Goal: Task Accomplishment & Management: Complete application form

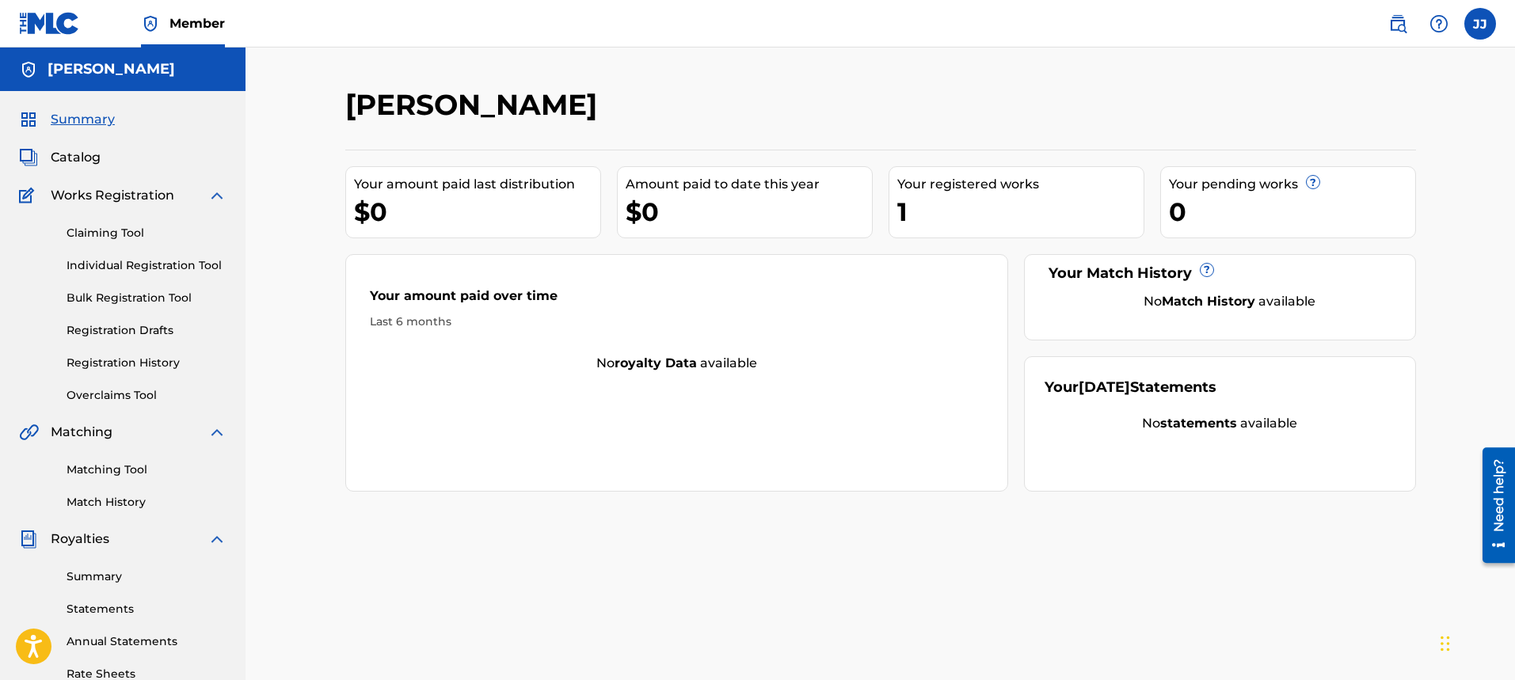
click at [96, 120] on span "Summary" at bounding box center [83, 119] width 64 height 19
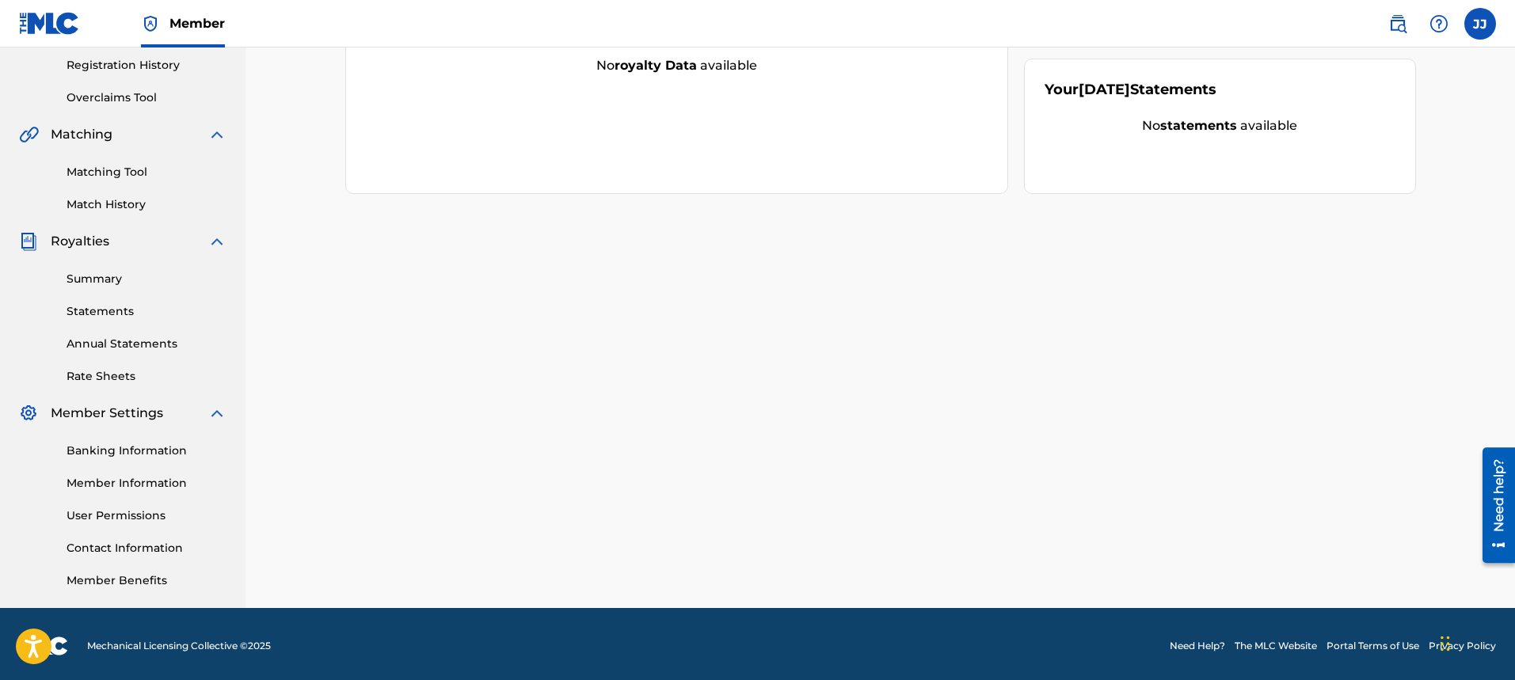
scroll to position [302, 0]
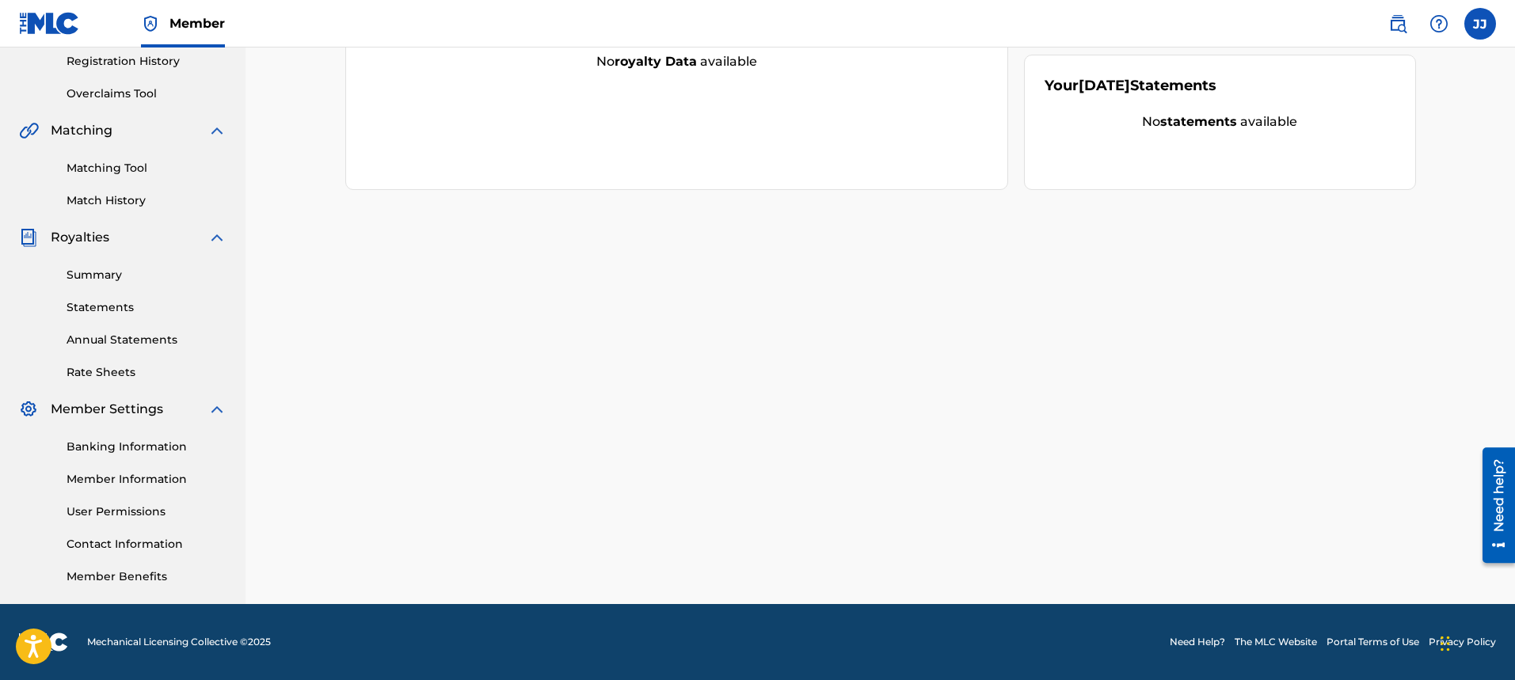
click at [163, 445] on link "Banking Information" at bounding box center [147, 447] width 160 height 17
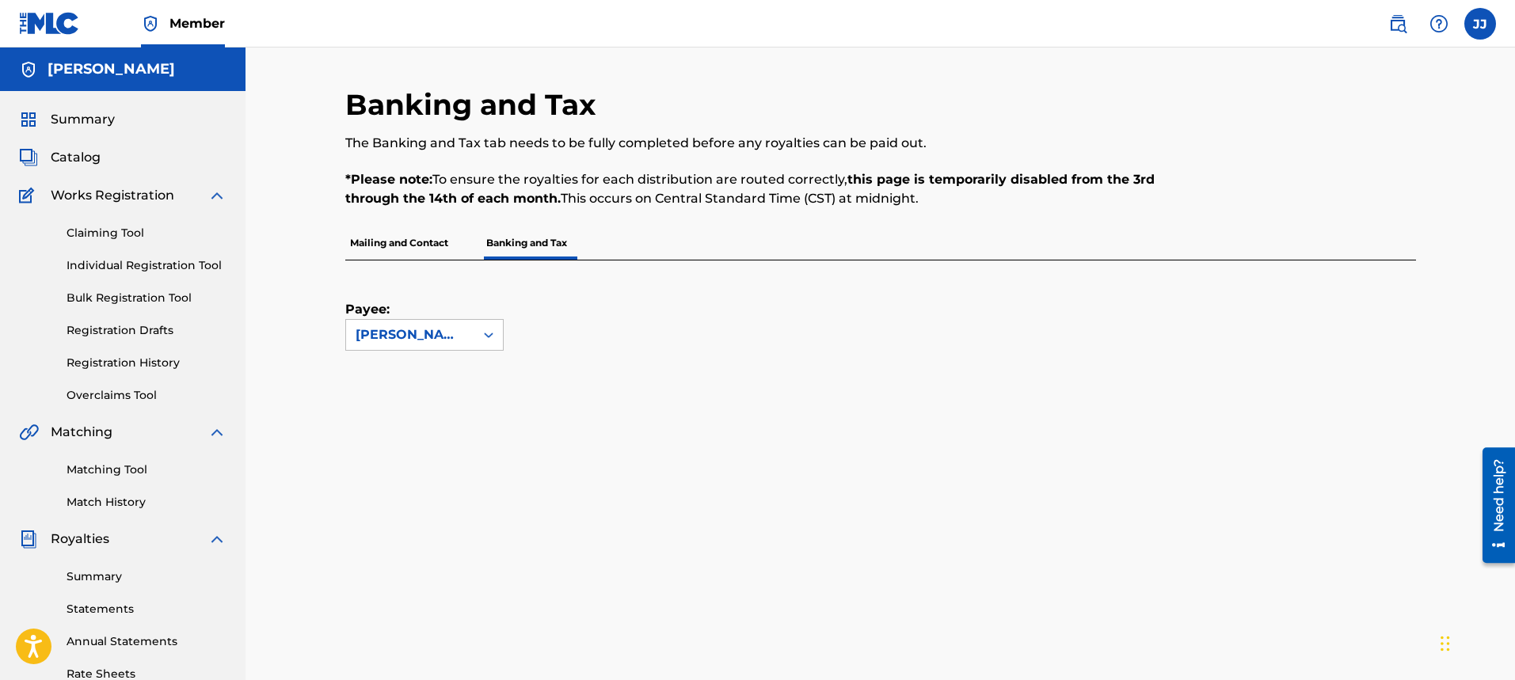
click at [1512, 414] on div "Banking and Tax The Banking and Tax tab needs to be fully completed before any …" at bounding box center [879, 659] width 1269 height 1222
click at [425, 243] on p "Mailing and Contact" at bounding box center [399, 242] width 108 height 33
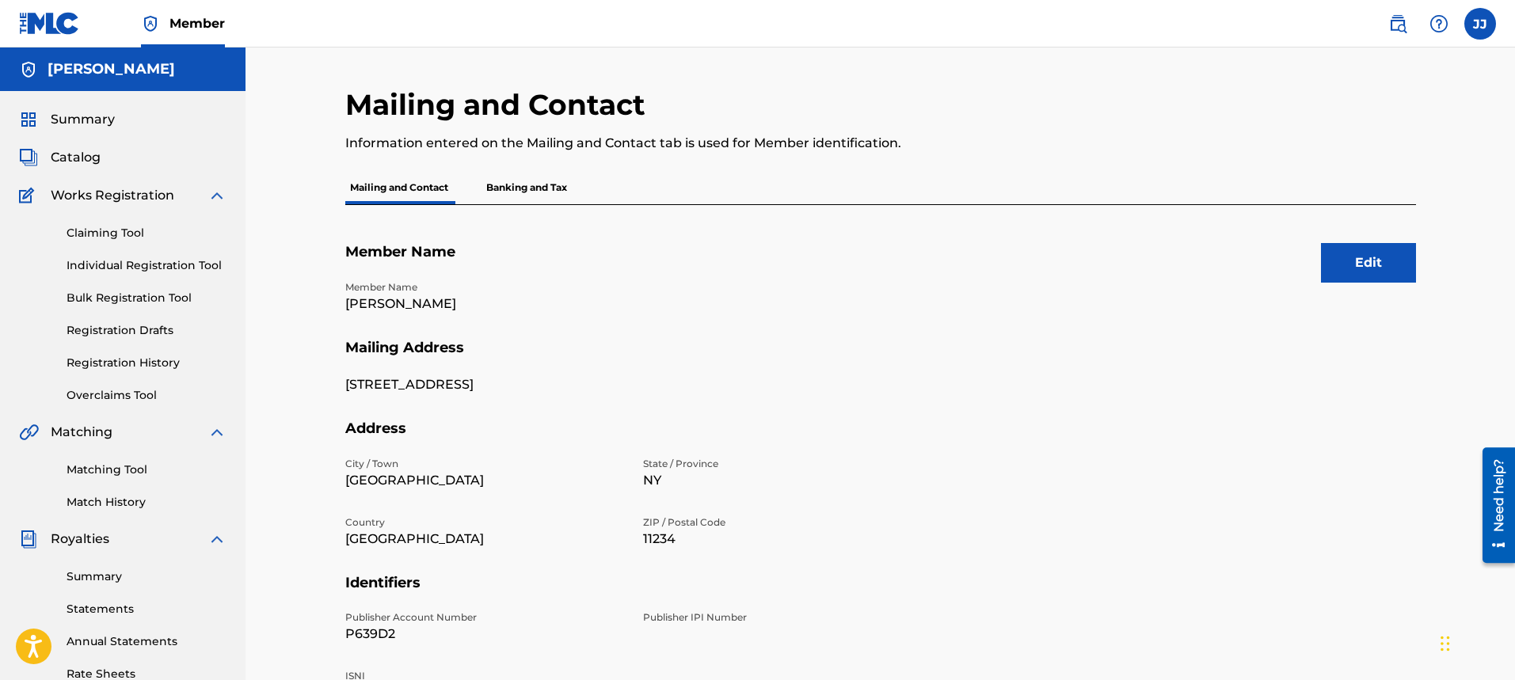
click at [67, 163] on span "Catalog" at bounding box center [76, 157] width 50 height 19
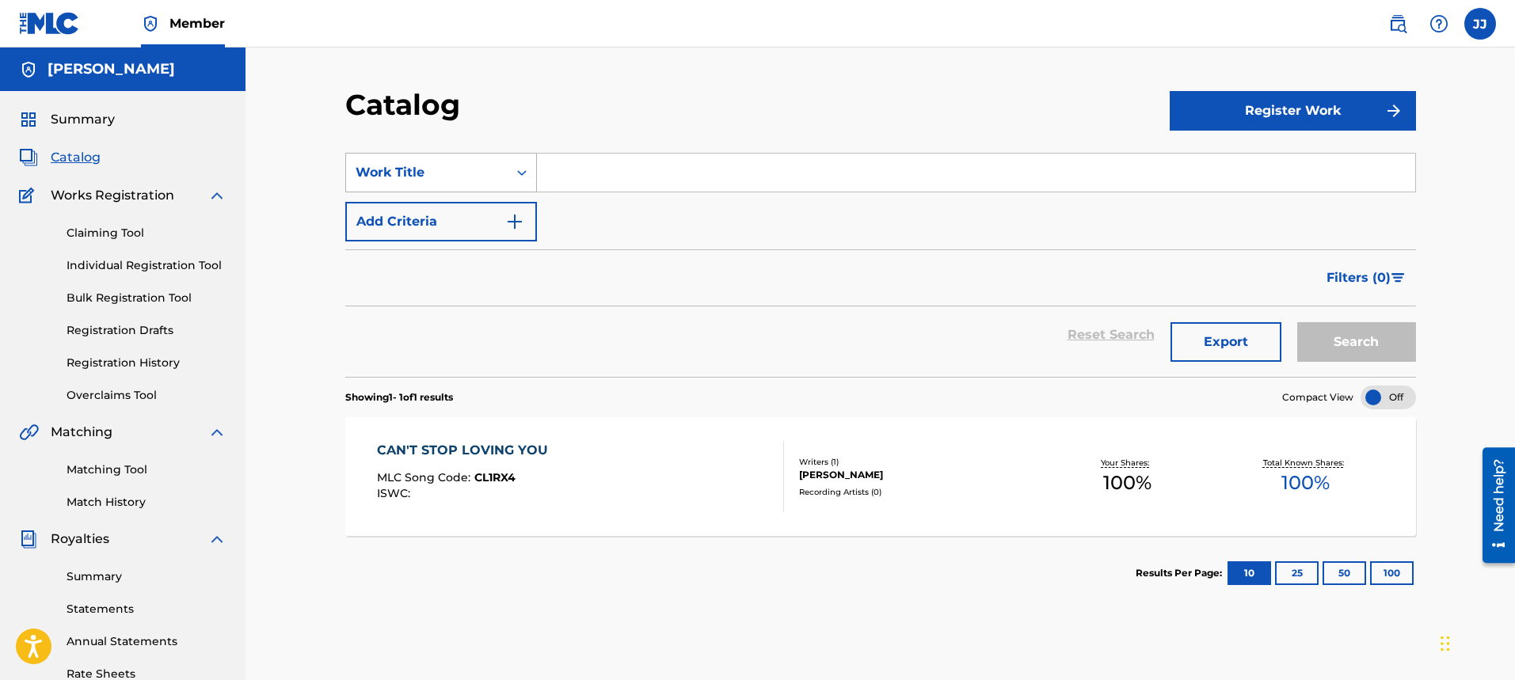
click at [523, 183] on div "Search Form" at bounding box center [521, 172] width 29 height 29
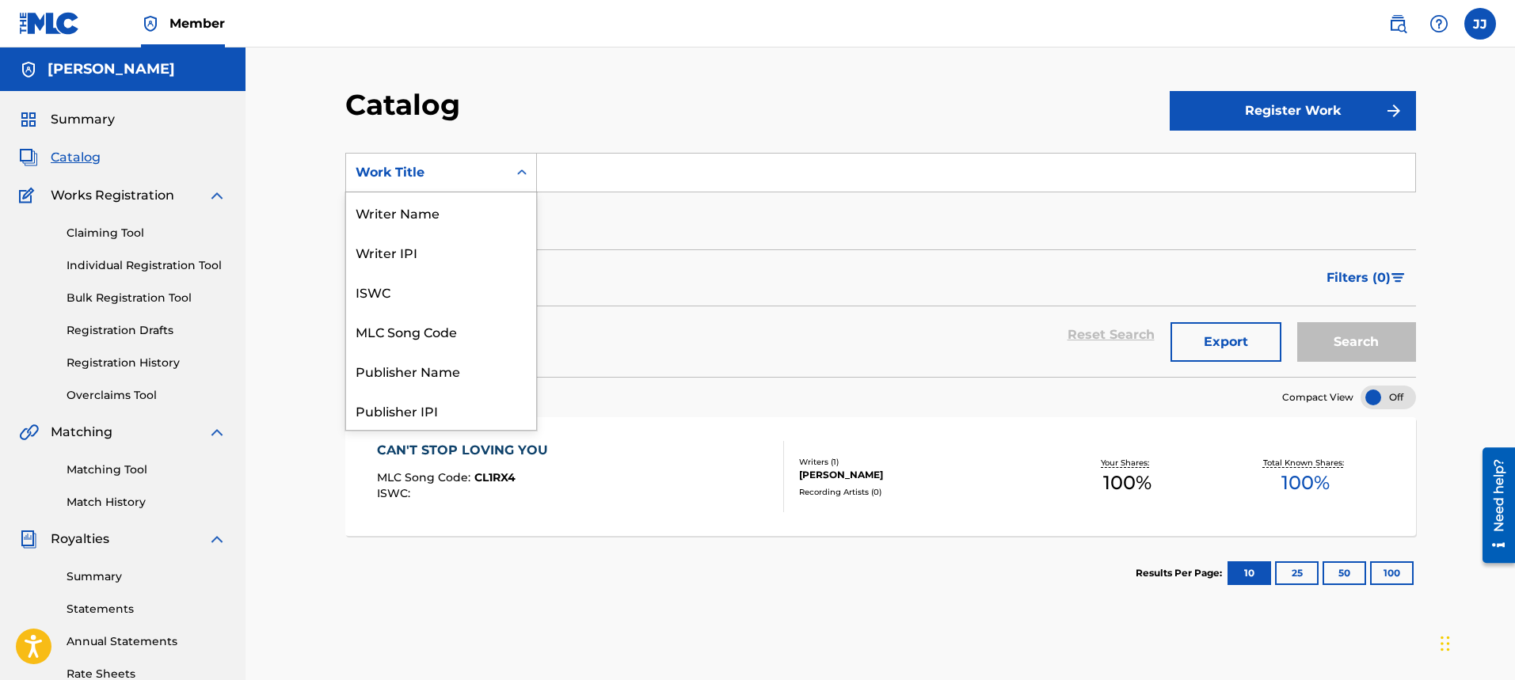
scroll to position [238, 0]
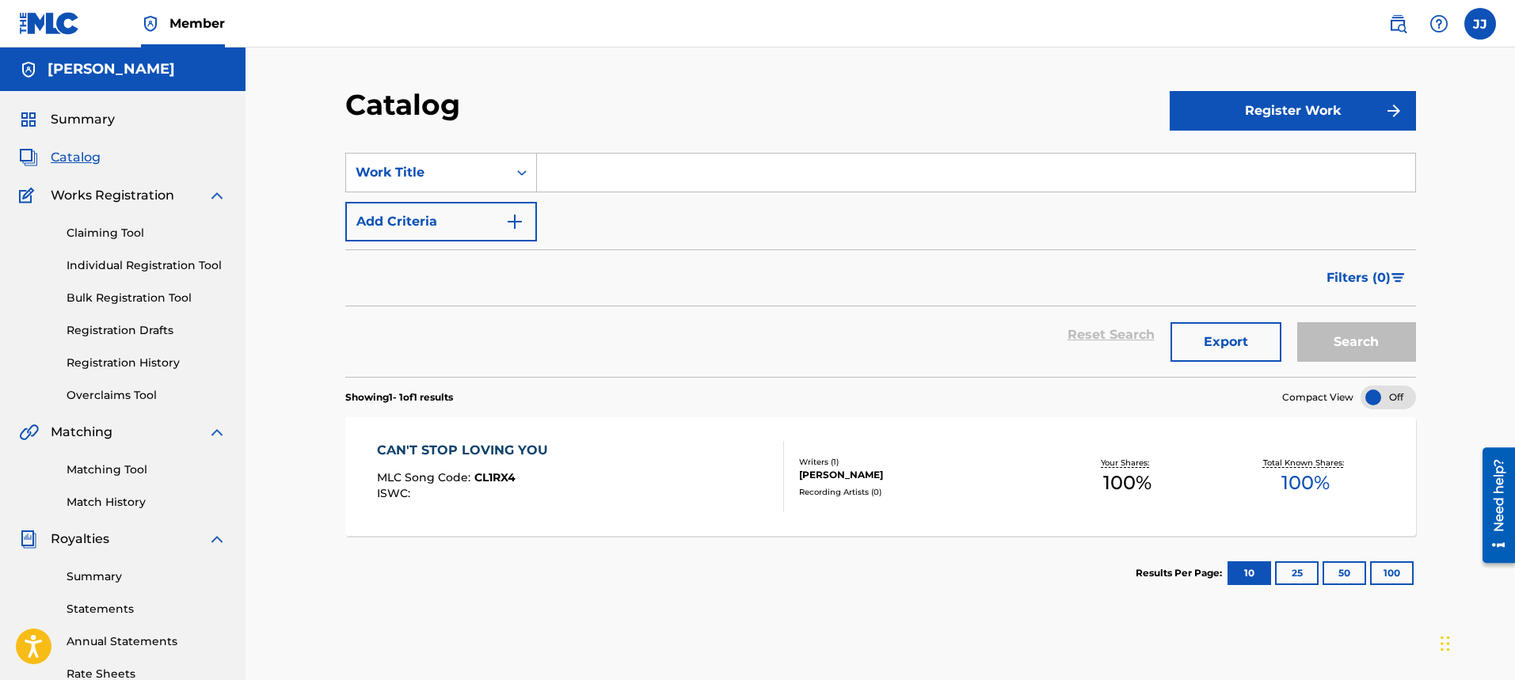
click at [658, 176] on input "Search Form" at bounding box center [976, 173] width 878 height 38
click at [1321, 120] on button "Register Work" at bounding box center [1292, 111] width 246 height 40
click at [1246, 169] on link "Individual" at bounding box center [1292, 162] width 246 height 38
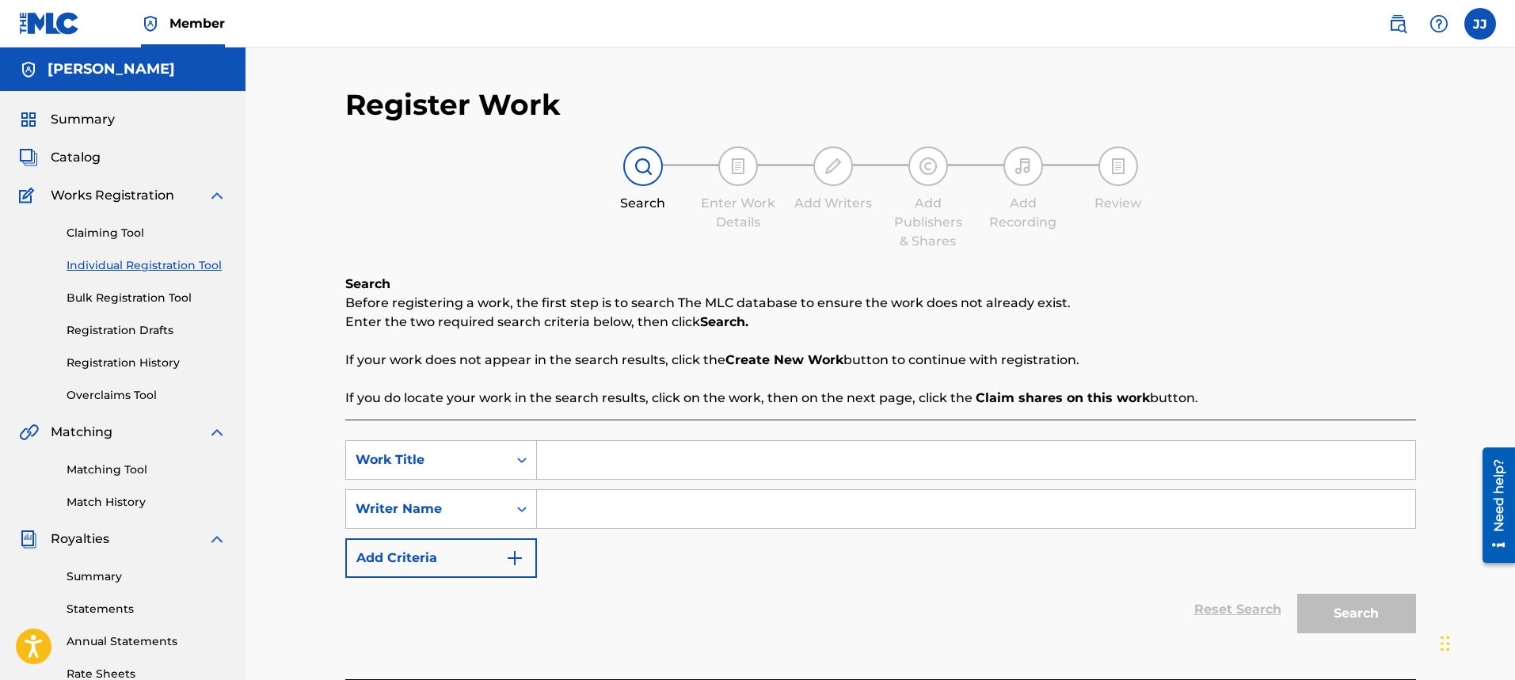
click at [610, 449] on input "Search Form" at bounding box center [976, 460] width 878 height 38
type input "She Makes Me Feel Alive"
click at [1057, 591] on div "Reset Search Search" at bounding box center [880, 609] width 1070 height 63
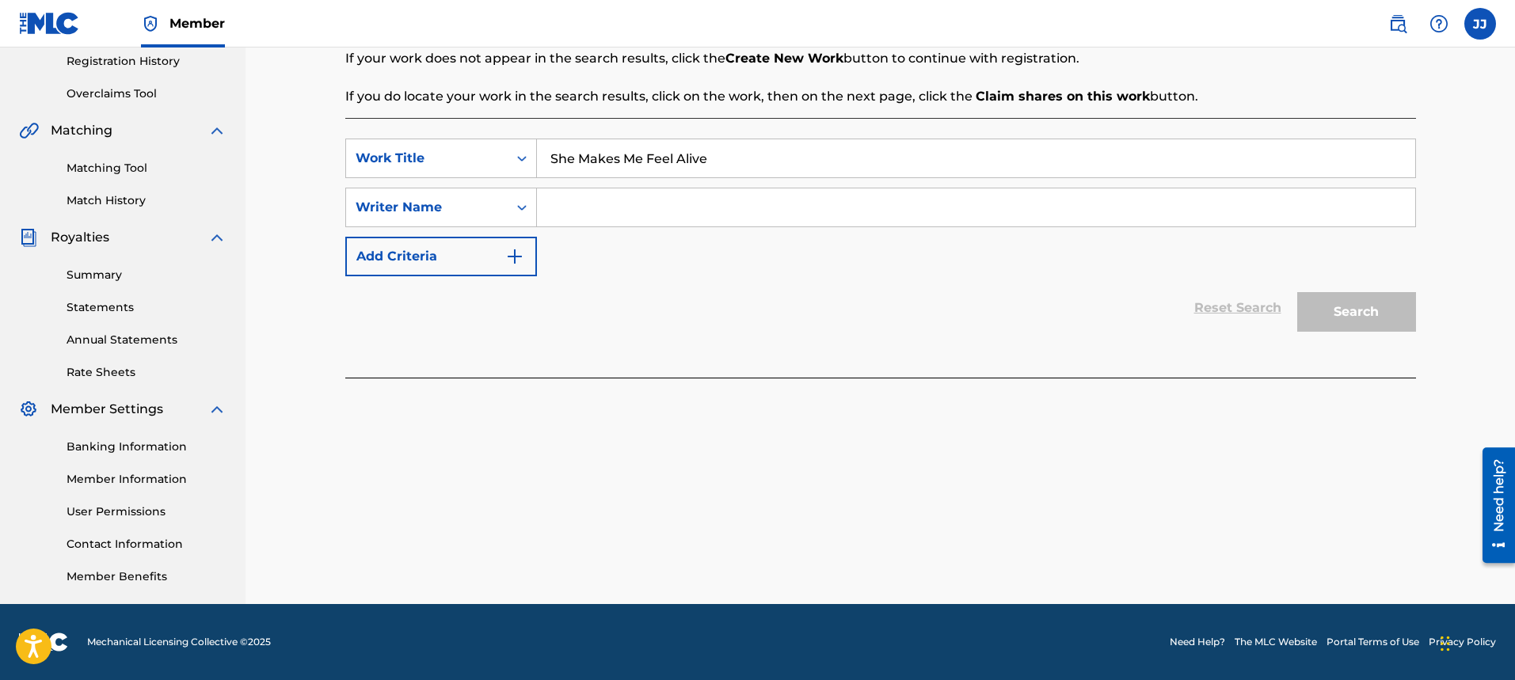
click at [573, 211] on input "Search Form" at bounding box center [976, 207] width 878 height 38
type input "[PERSON_NAME]"
click at [515, 264] on img "Search Form" at bounding box center [514, 256] width 19 height 19
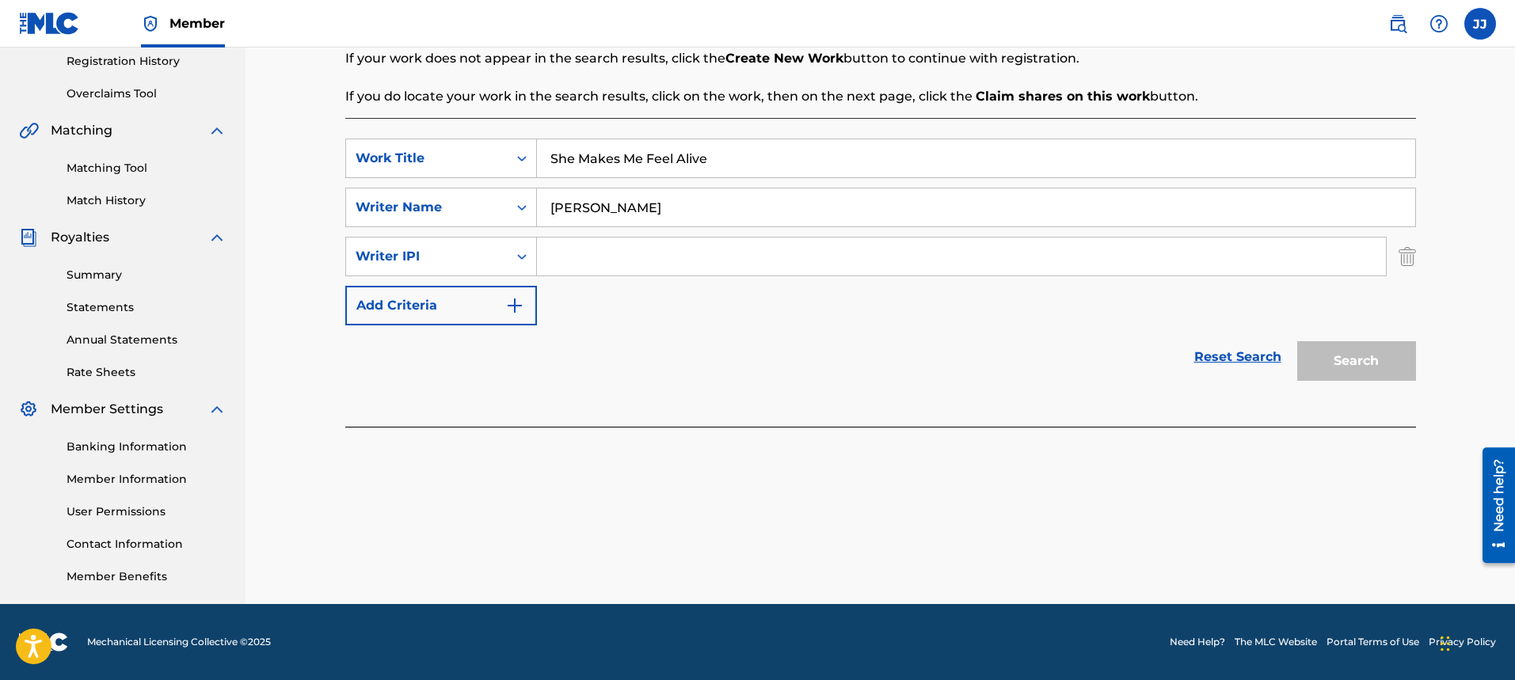
click at [599, 258] on input "Search Form" at bounding box center [961, 257] width 849 height 38
type input "00334176670"
click at [1370, 361] on button "Search" at bounding box center [1356, 361] width 119 height 40
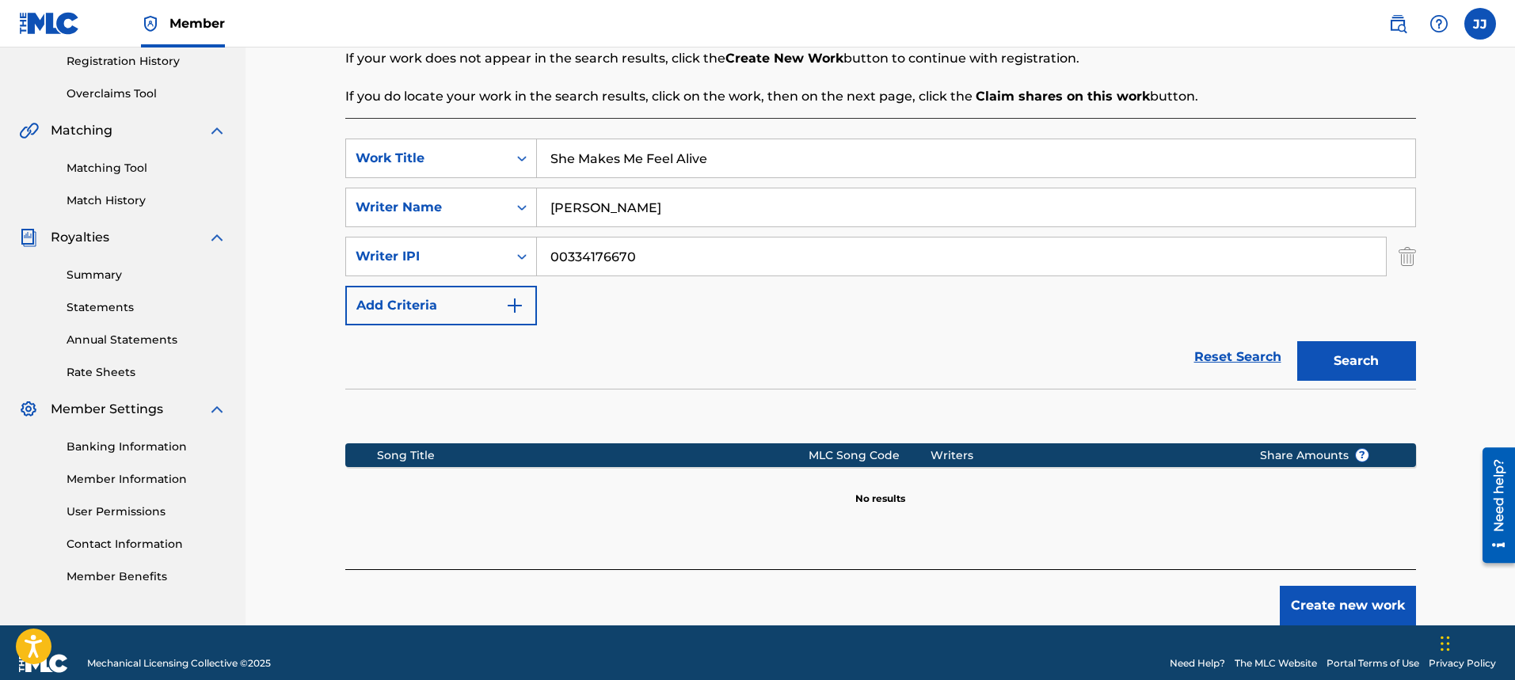
click at [1374, 610] on button "Create new work" at bounding box center [1347, 606] width 136 height 40
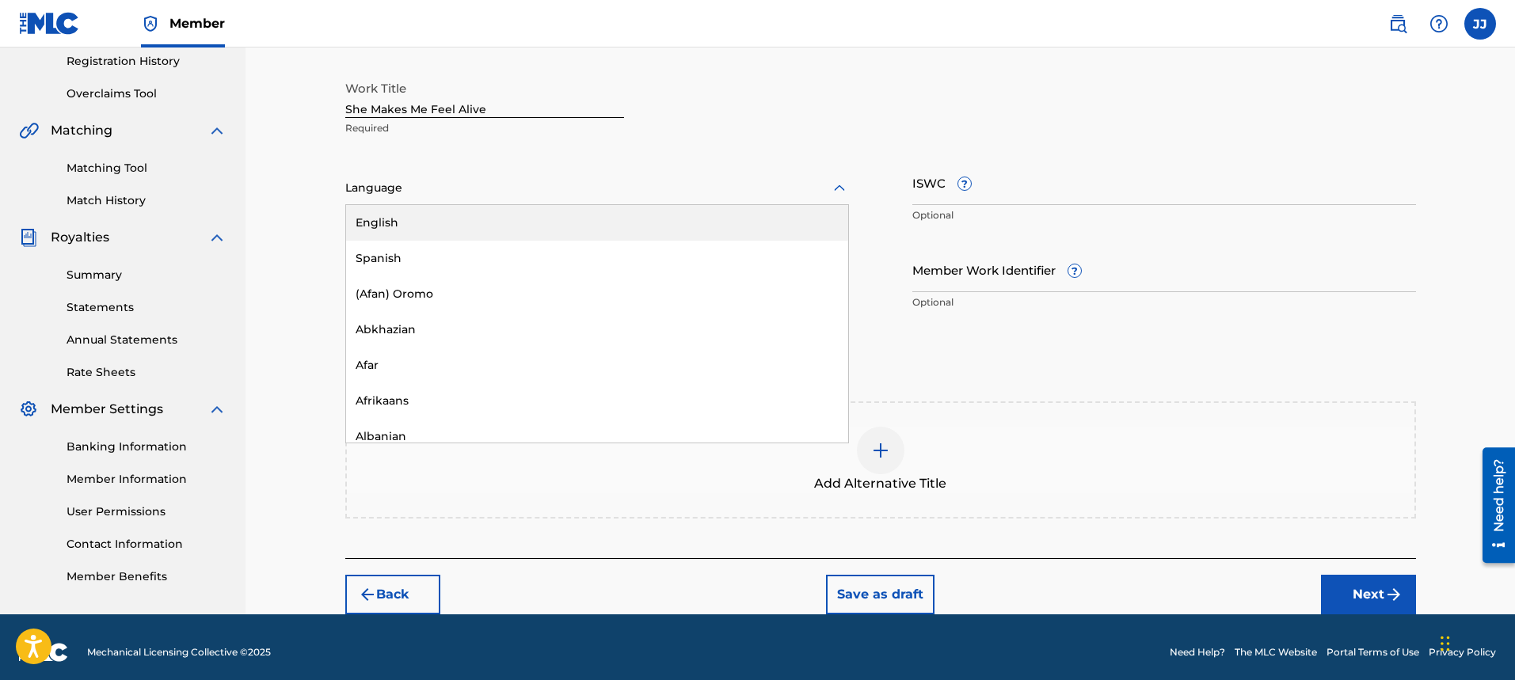
click at [511, 201] on div "Language" at bounding box center [597, 188] width 504 height 33
click at [477, 230] on div "English" at bounding box center [597, 223] width 502 height 36
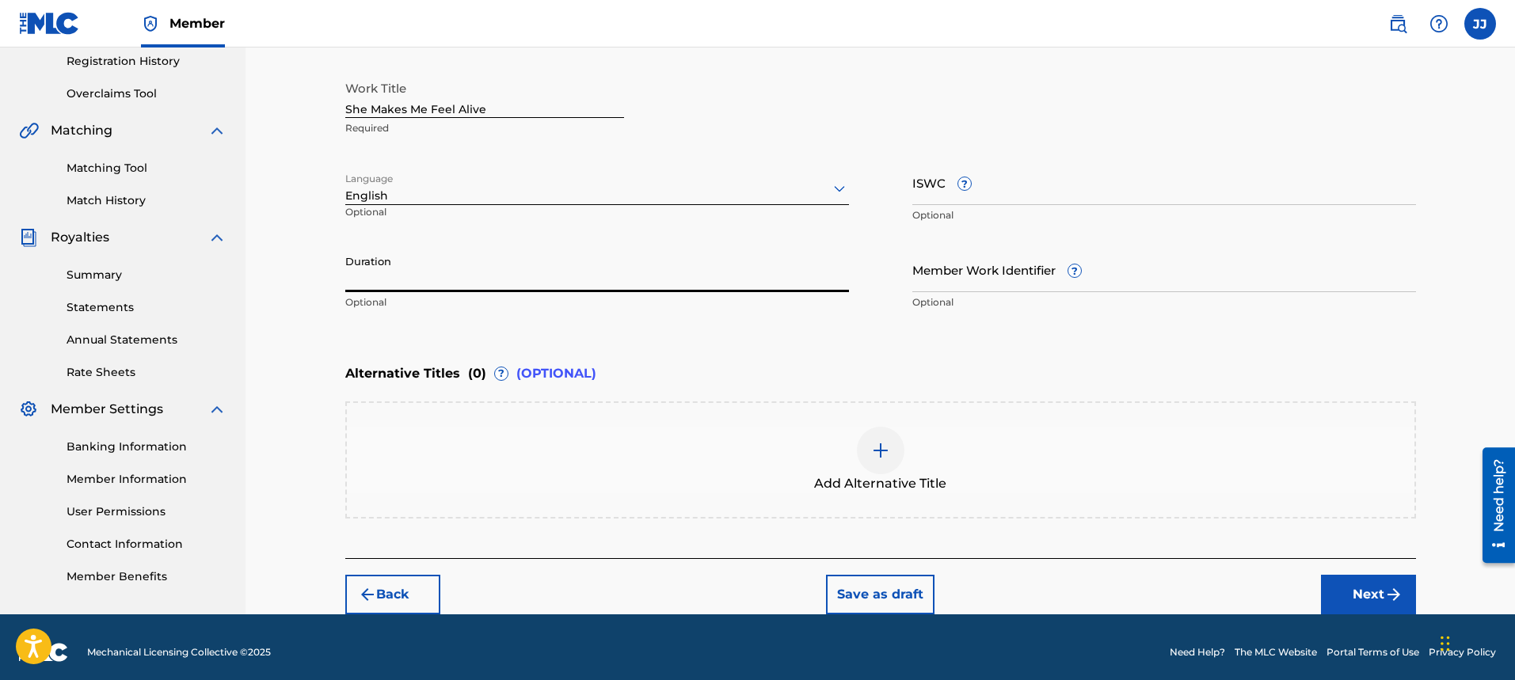
click at [501, 287] on input "Duration" at bounding box center [597, 269] width 504 height 45
type input "04:20"
click at [1366, 599] on button "Next" at bounding box center [1368, 595] width 95 height 40
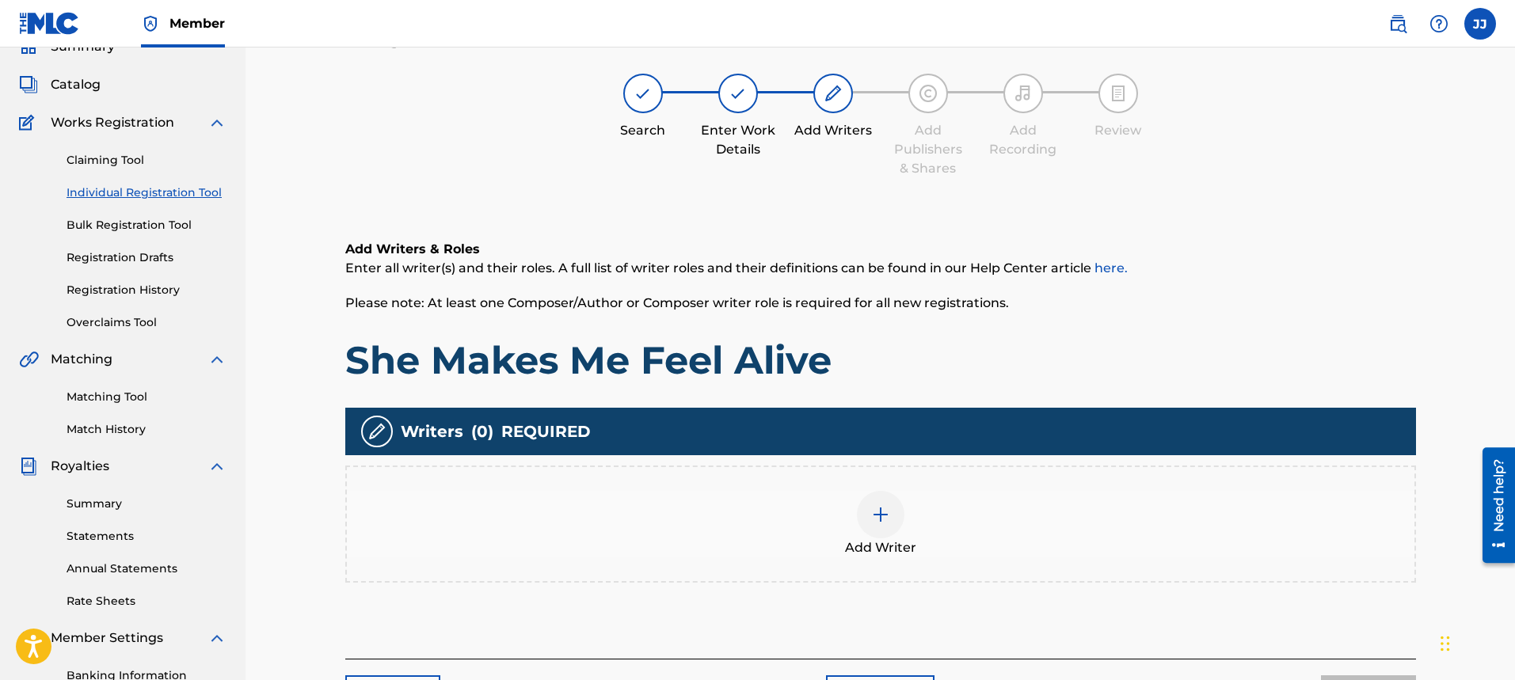
scroll to position [71, 0]
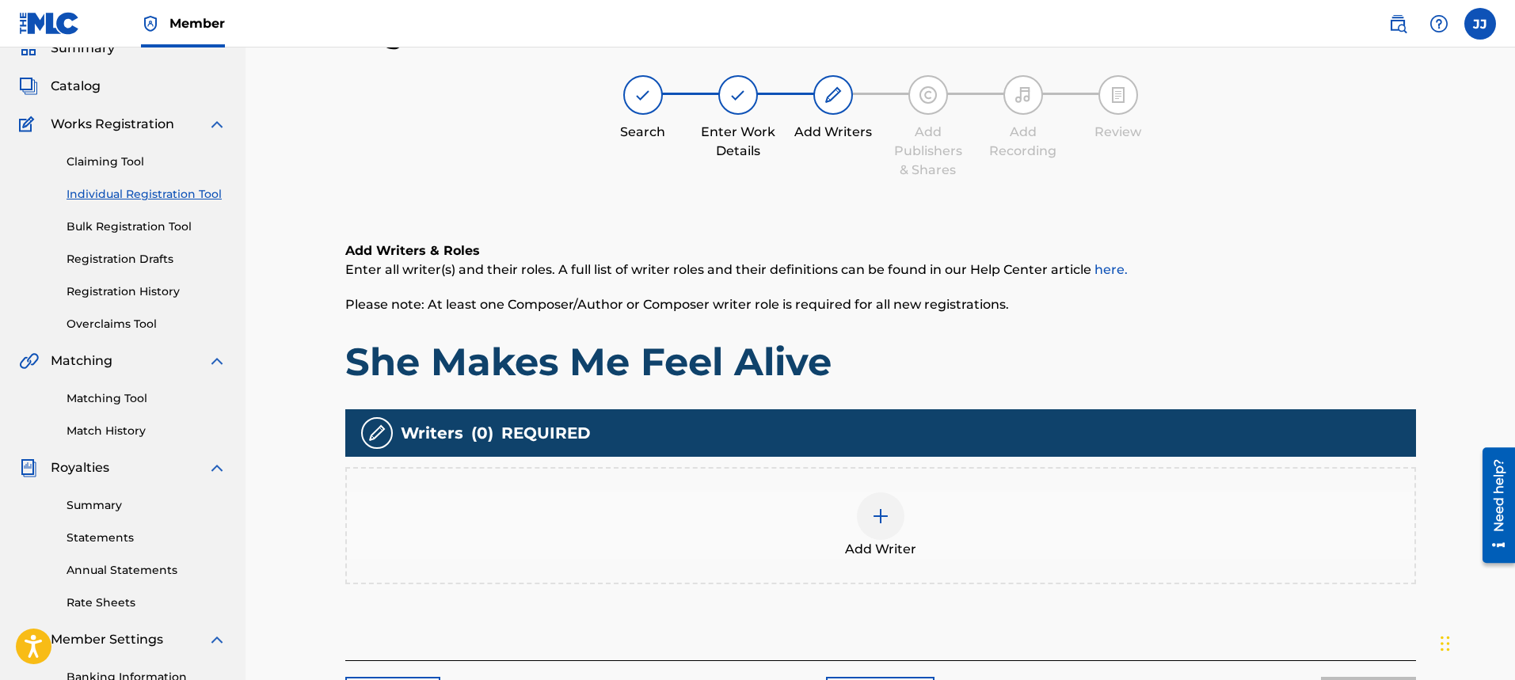
click at [895, 518] on div at bounding box center [881, 516] width 48 height 48
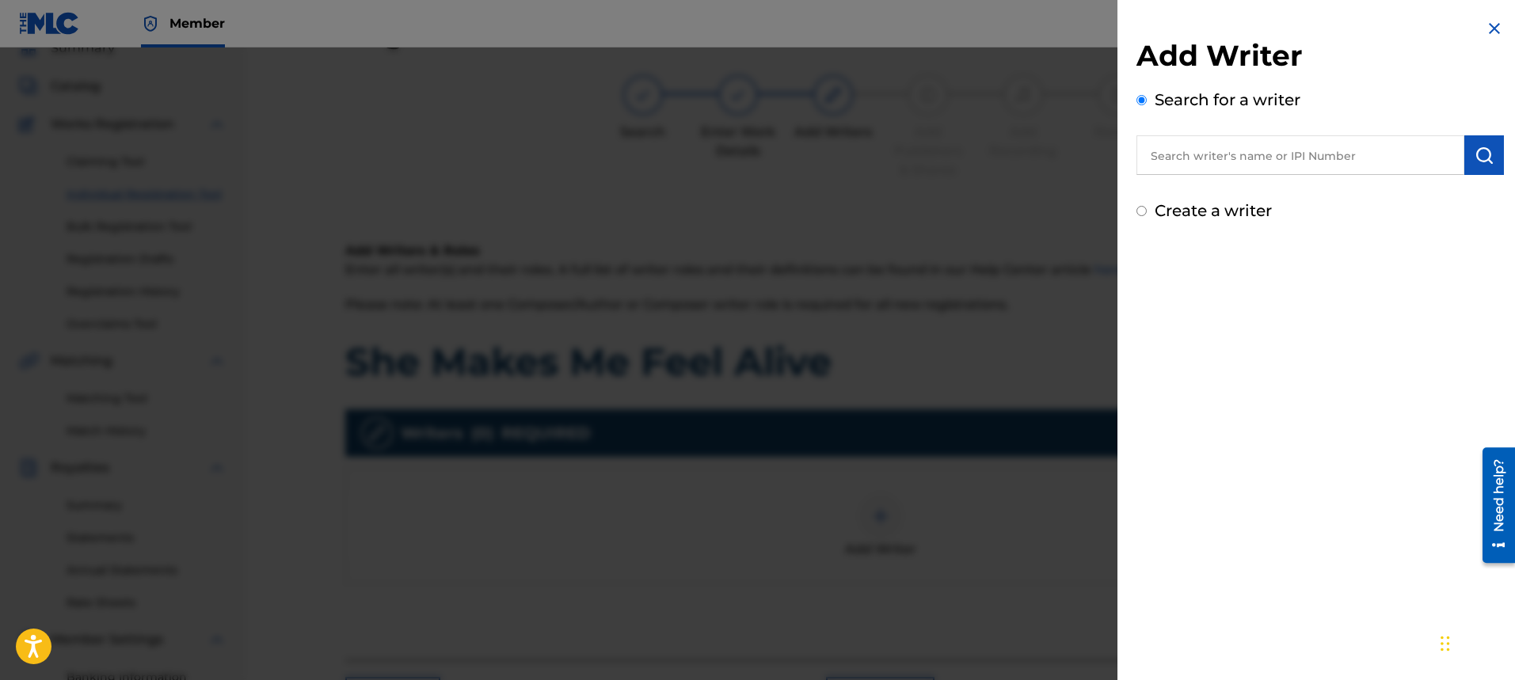
click at [1289, 147] on input "text" at bounding box center [1300, 155] width 328 height 40
type input "[PERSON_NAME]"
click at [1457, 583] on div "Add Writer Search for a writer [PERSON_NAME] Create a writer" at bounding box center [1319, 340] width 405 height 680
click at [1140, 213] on input "Create a writer" at bounding box center [1141, 211] width 10 height 10
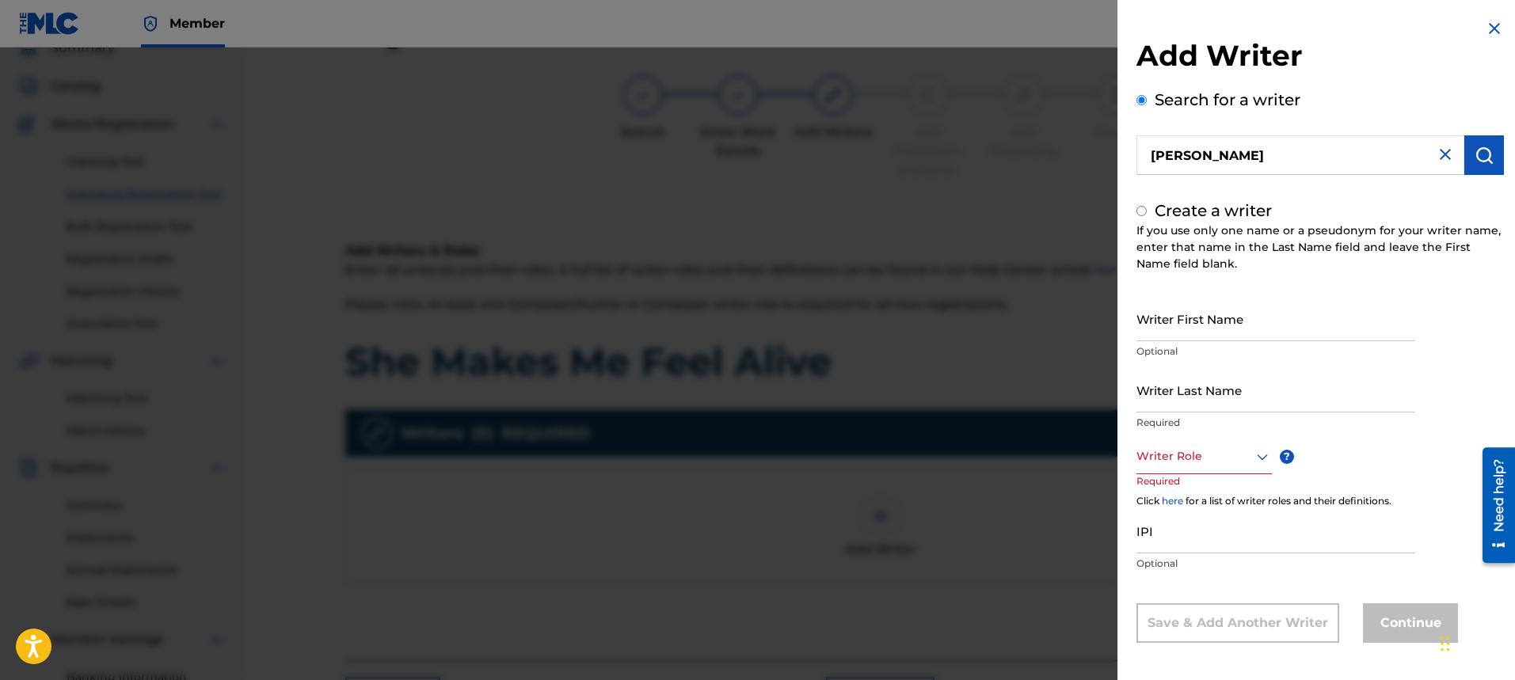
radio input "false"
radio input "true"
click at [1199, 321] on input "Writer First Name" at bounding box center [1275, 318] width 279 height 45
type input "[PERSON_NAME]"
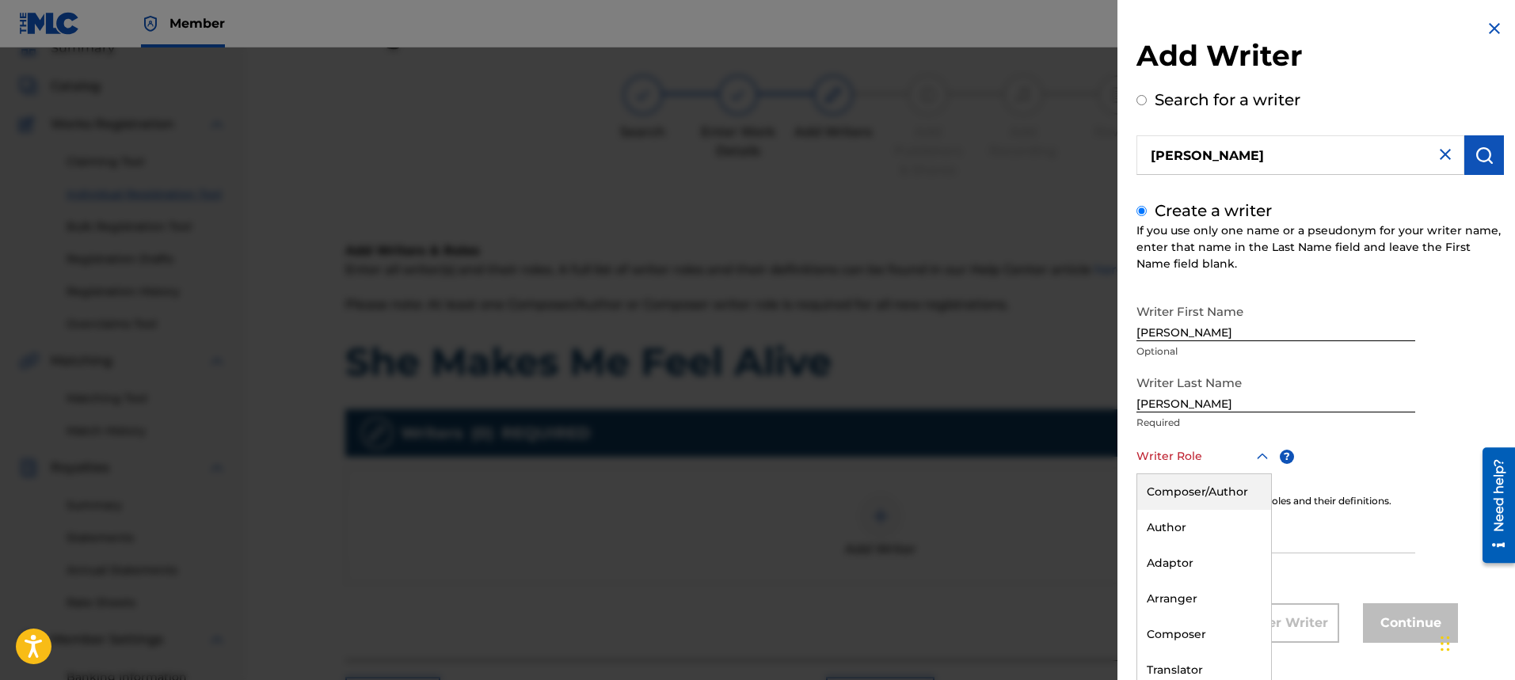
scroll to position [6, 0]
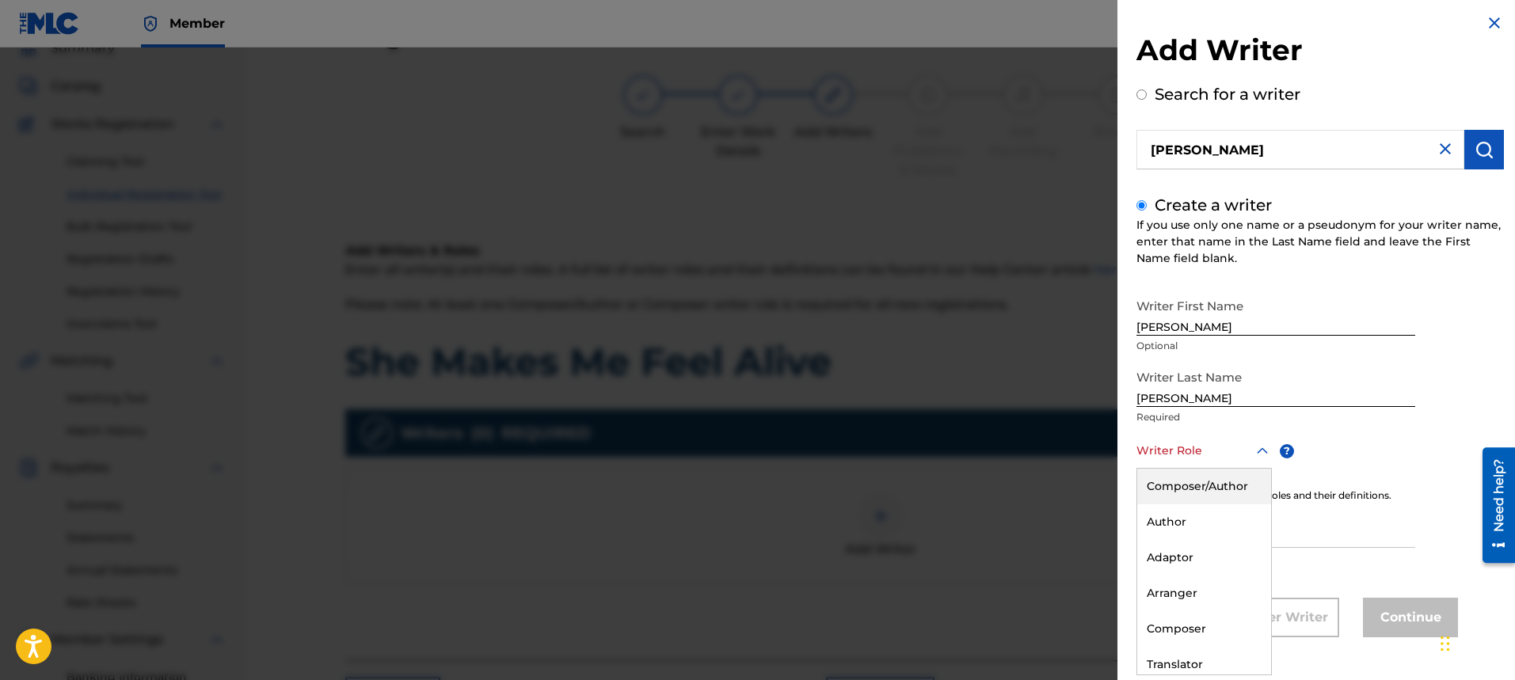
click at [1268, 459] on icon at bounding box center [1261, 451] width 19 height 19
click at [1252, 478] on div "Composer/Author" at bounding box center [1204, 487] width 134 height 36
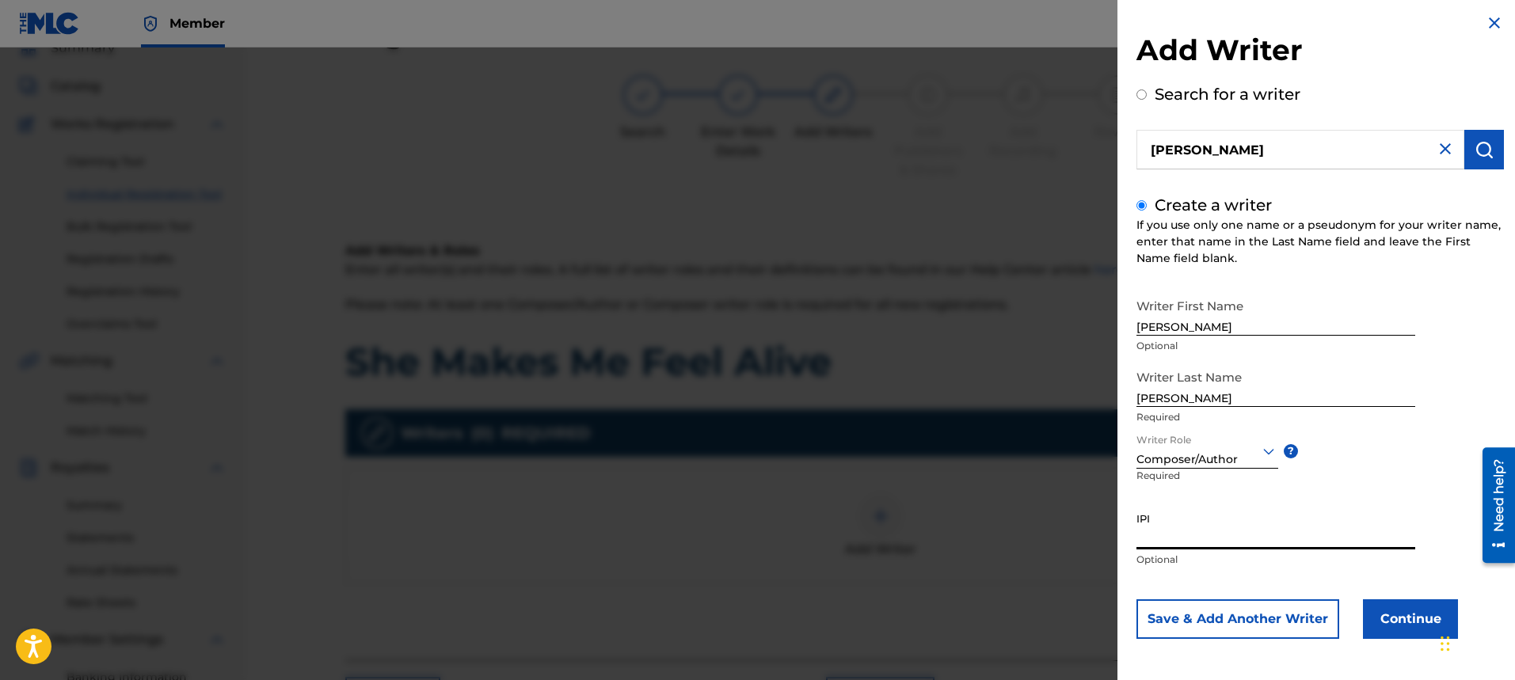
click at [1247, 536] on input "IPI" at bounding box center [1275, 526] width 279 height 45
type input "00334176670"
click at [1404, 630] on button "Continue" at bounding box center [1410, 619] width 95 height 40
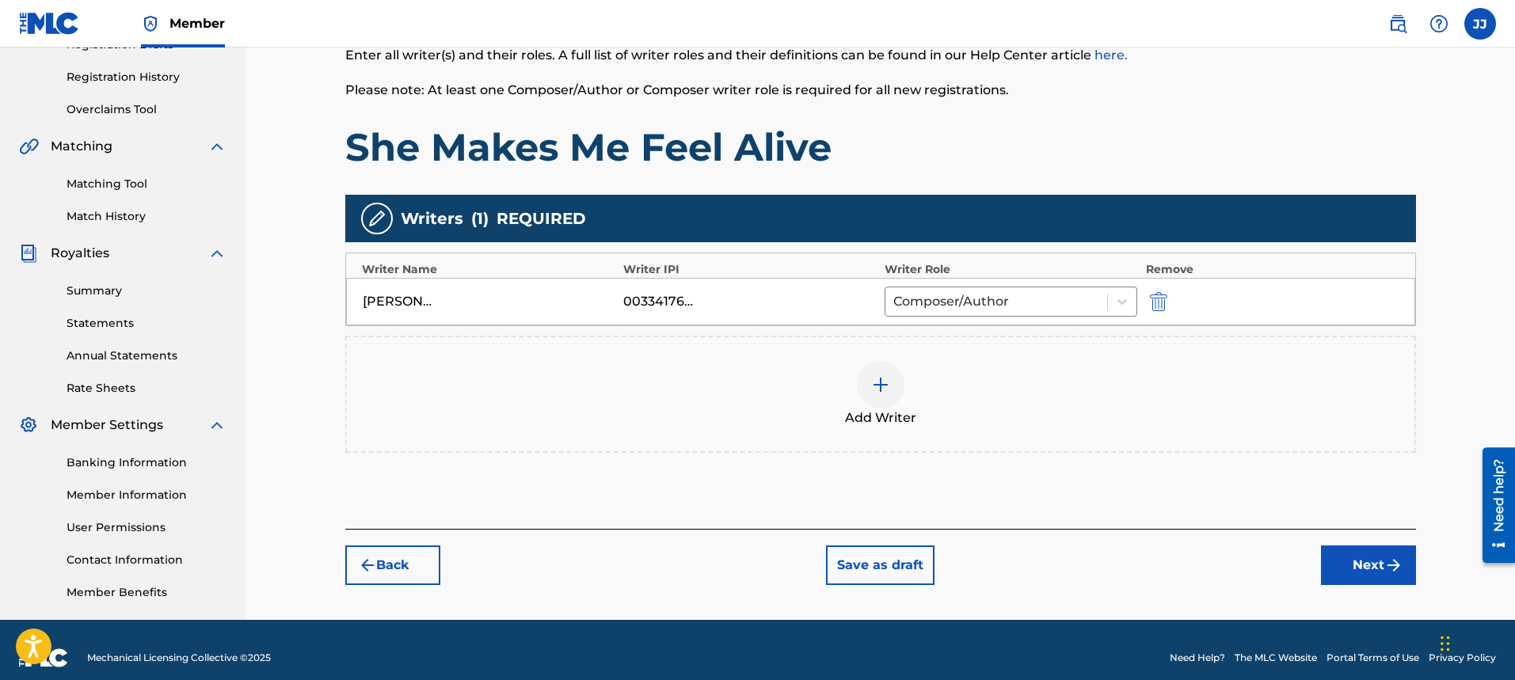
scroll to position [302, 0]
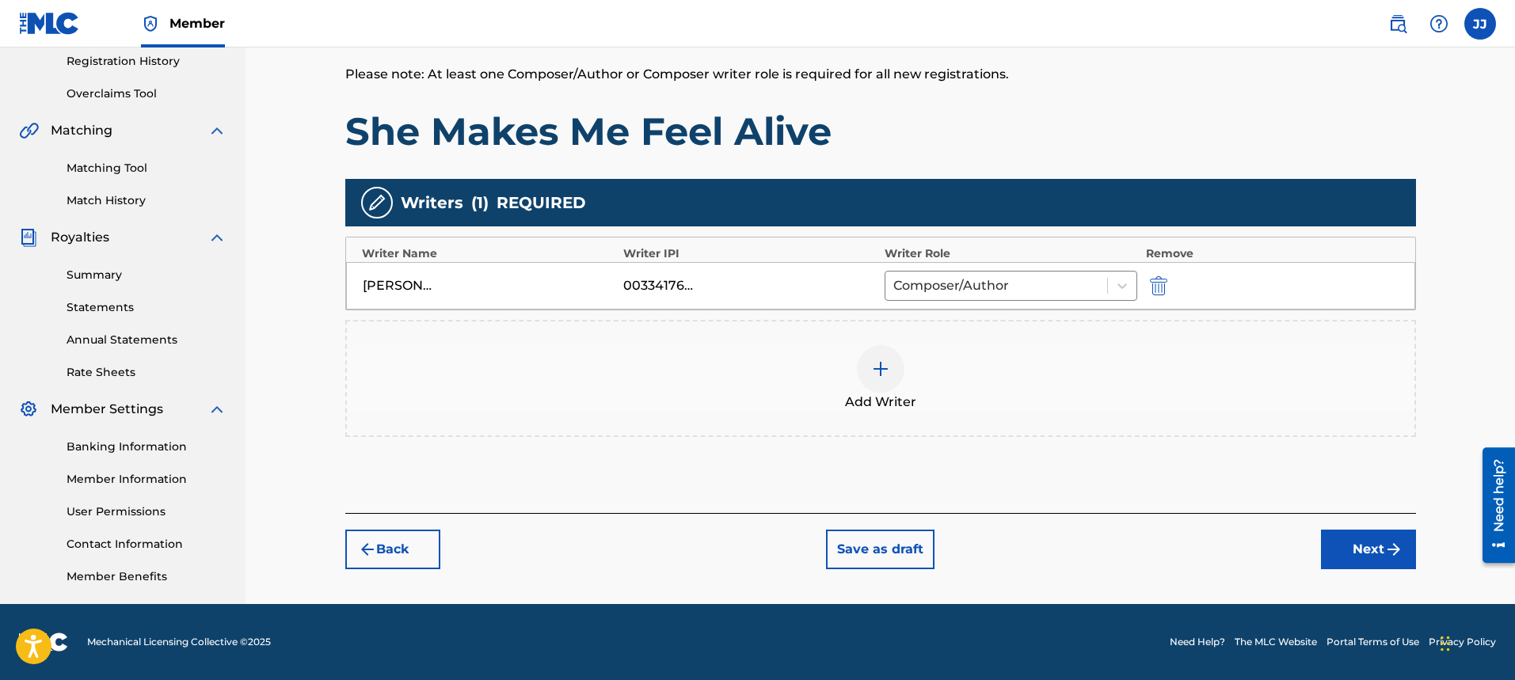
click at [1350, 555] on button "Next" at bounding box center [1368, 550] width 95 height 40
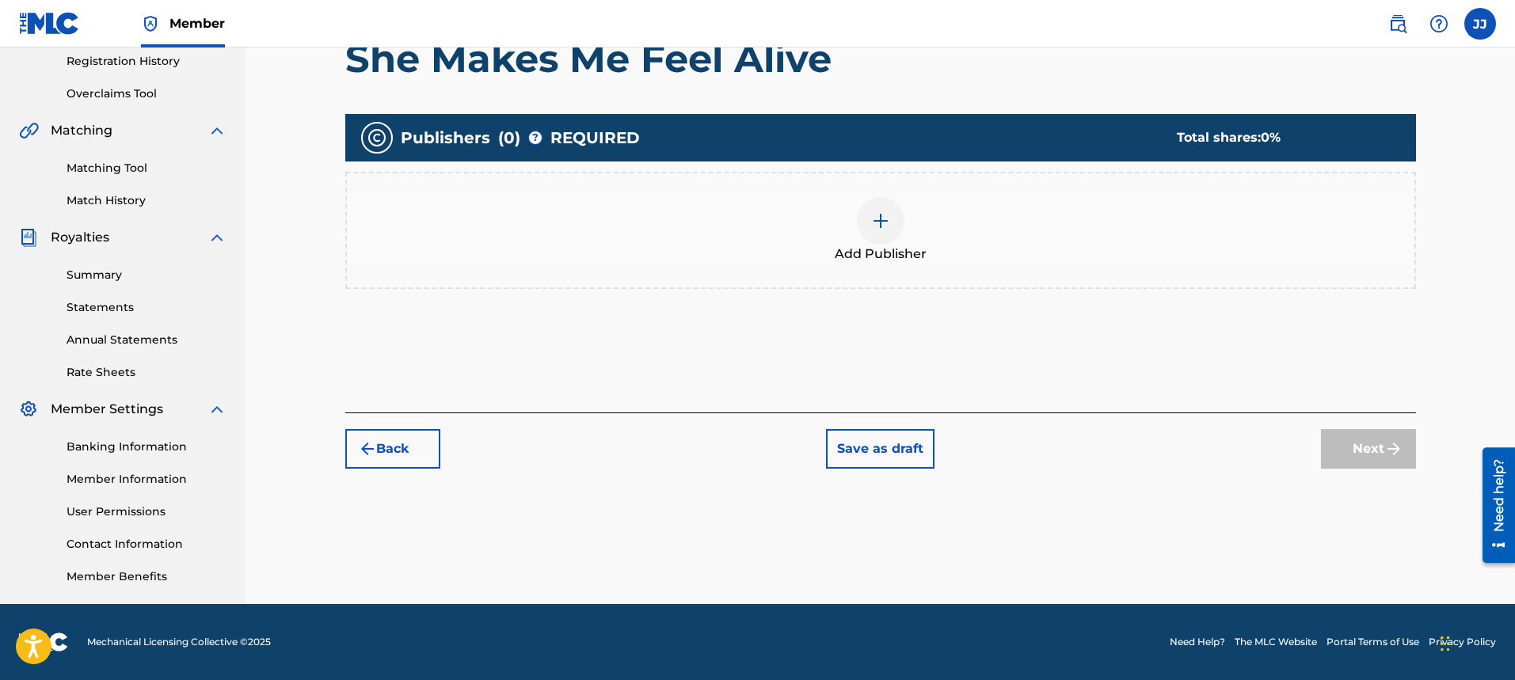
click at [880, 229] on img at bounding box center [880, 220] width 19 height 19
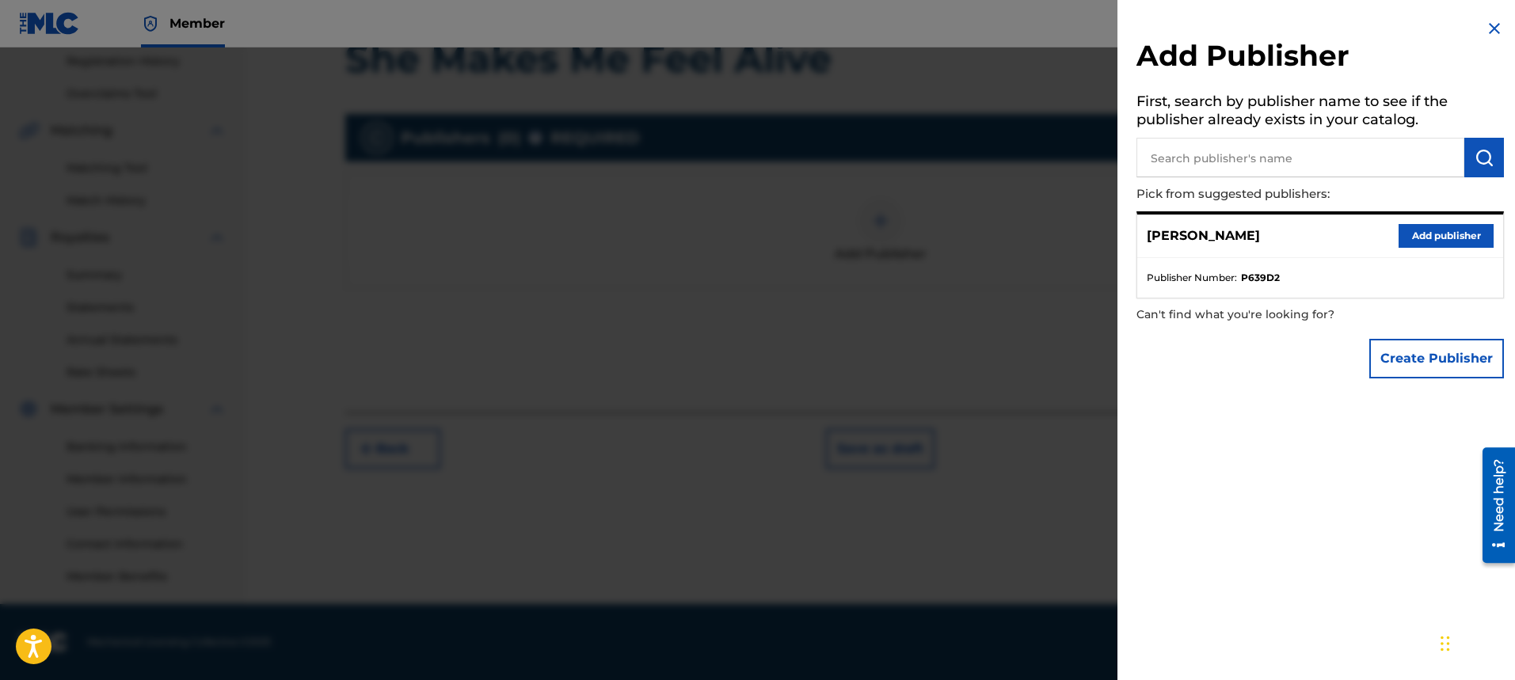
click at [1434, 235] on button "Add publisher" at bounding box center [1445, 236] width 95 height 24
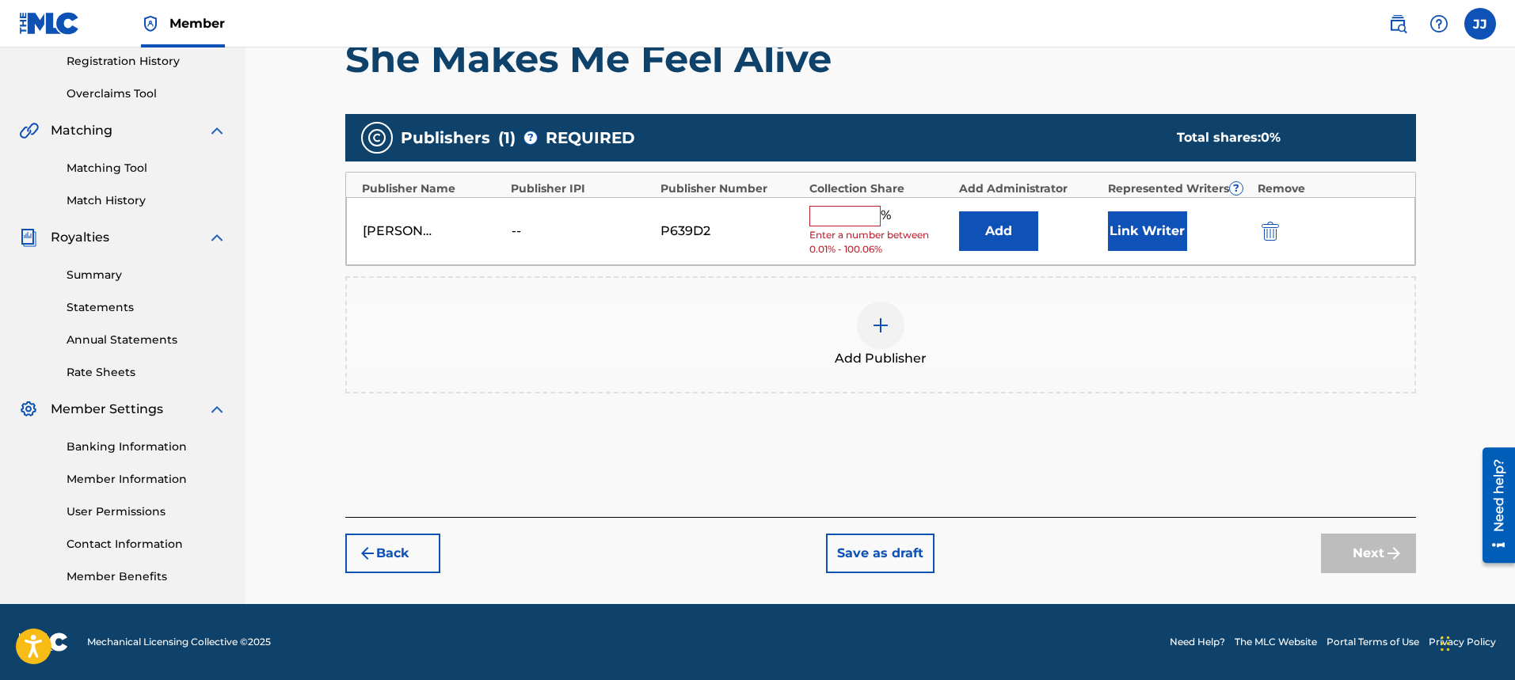
click at [852, 218] on input "text" at bounding box center [844, 216] width 71 height 21
type input "100"
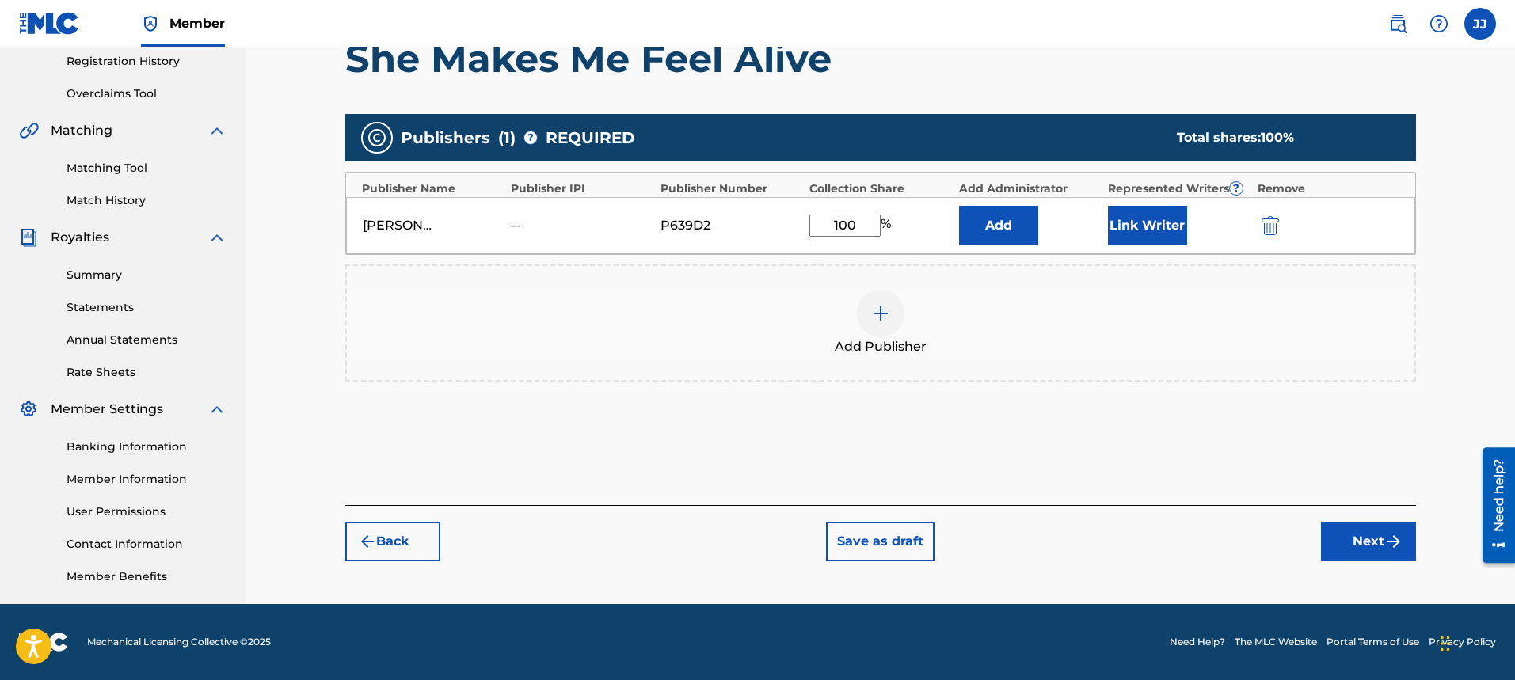
click at [1388, 545] on img "submit" at bounding box center [1393, 541] width 19 height 19
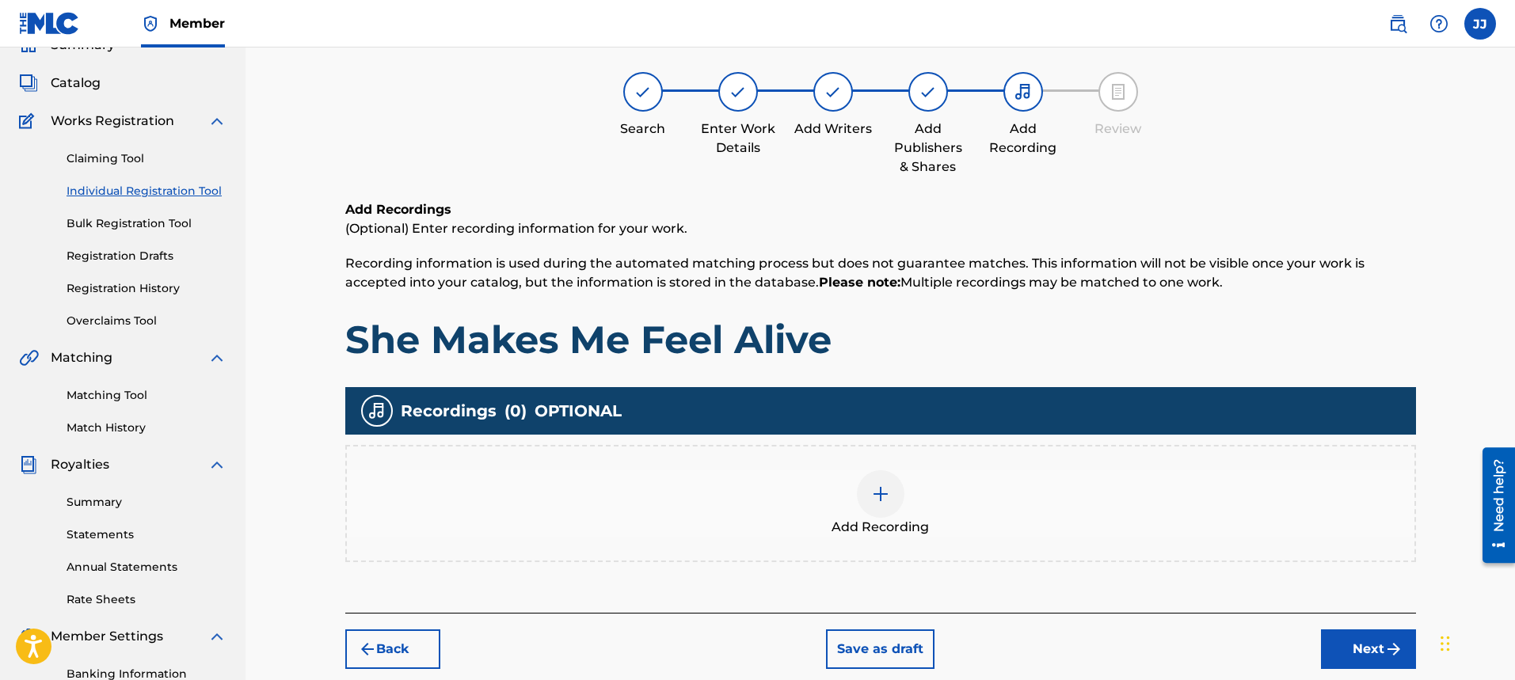
scroll to position [71, 0]
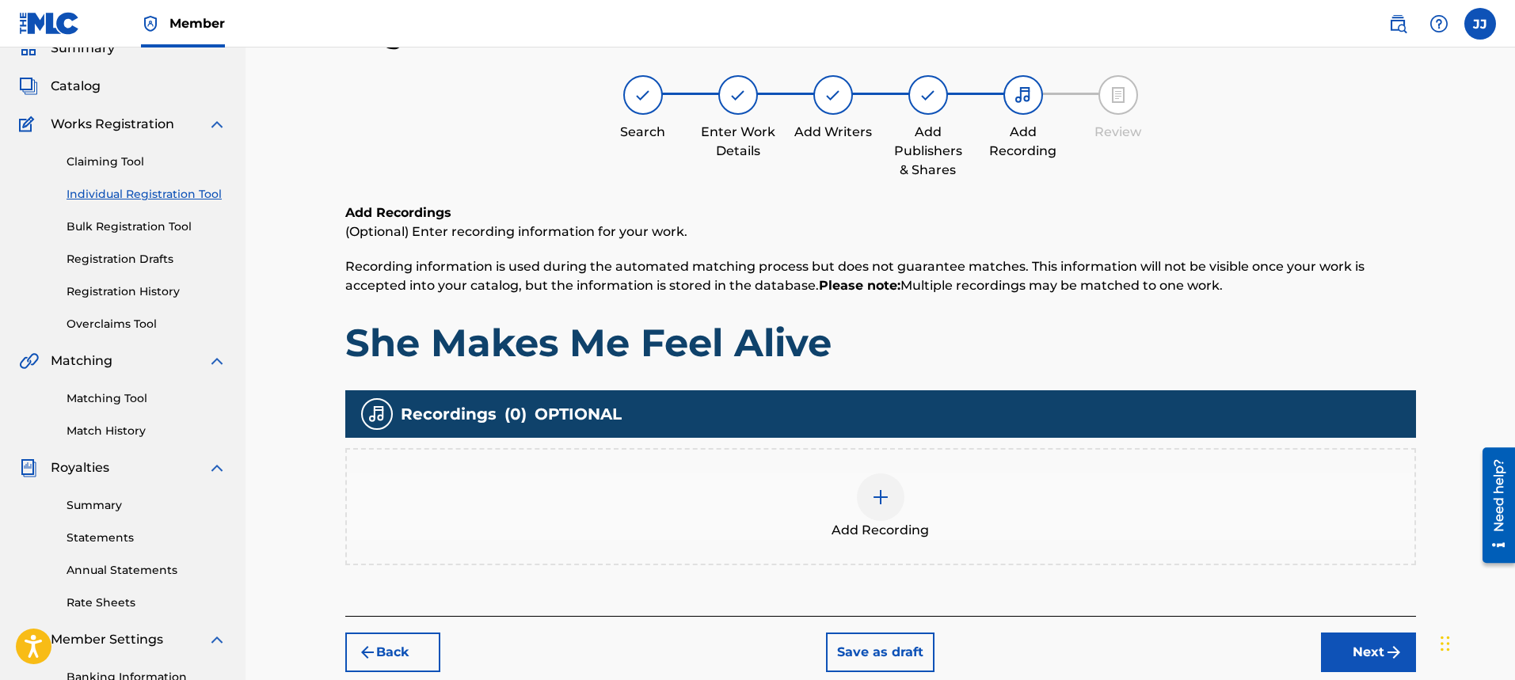
click at [881, 505] on img at bounding box center [880, 497] width 19 height 19
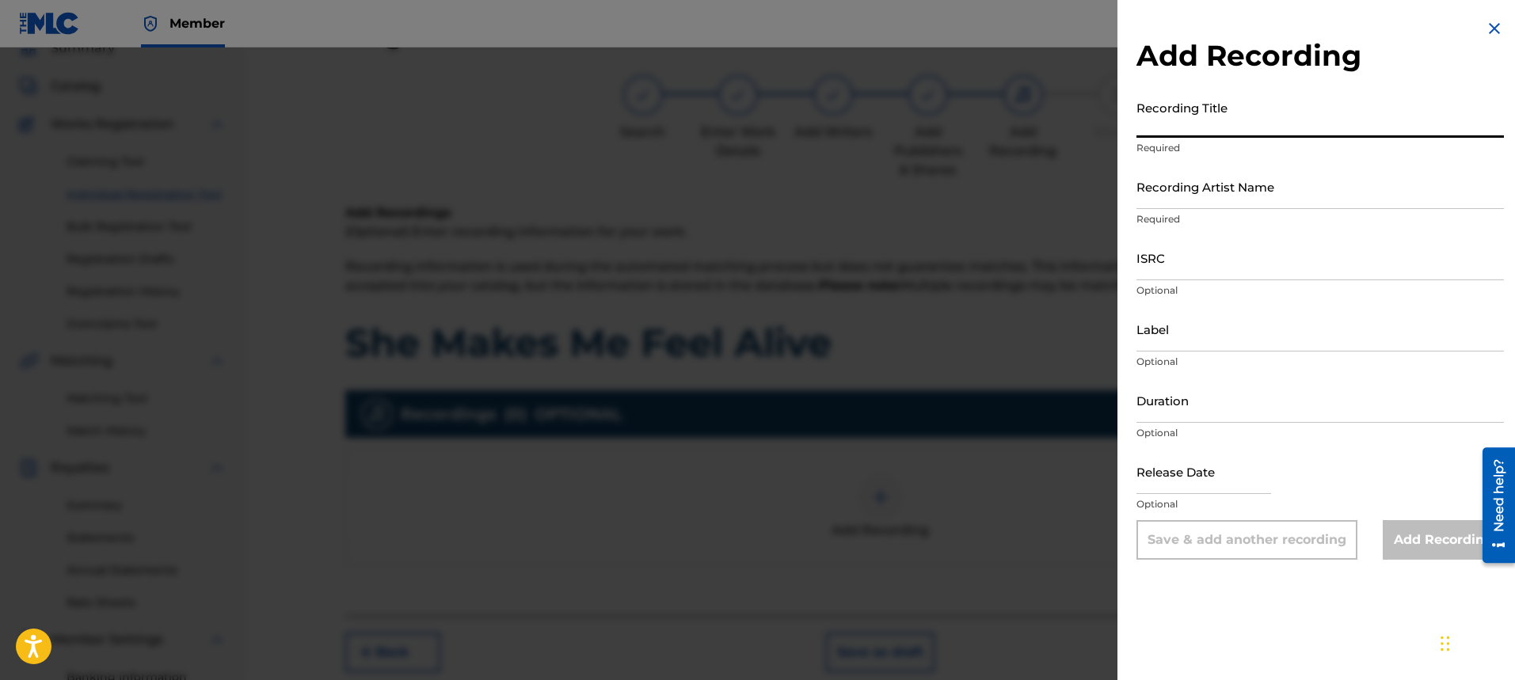
click at [1282, 116] on input "Recording Title" at bounding box center [1319, 115] width 367 height 45
type input "She Makes Me Feel Alive"
click at [1295, 189] on input "Recording Artist Name" at bounding box center [1319, 186] width 367 height 45
type input "[PERSON_NAME]"
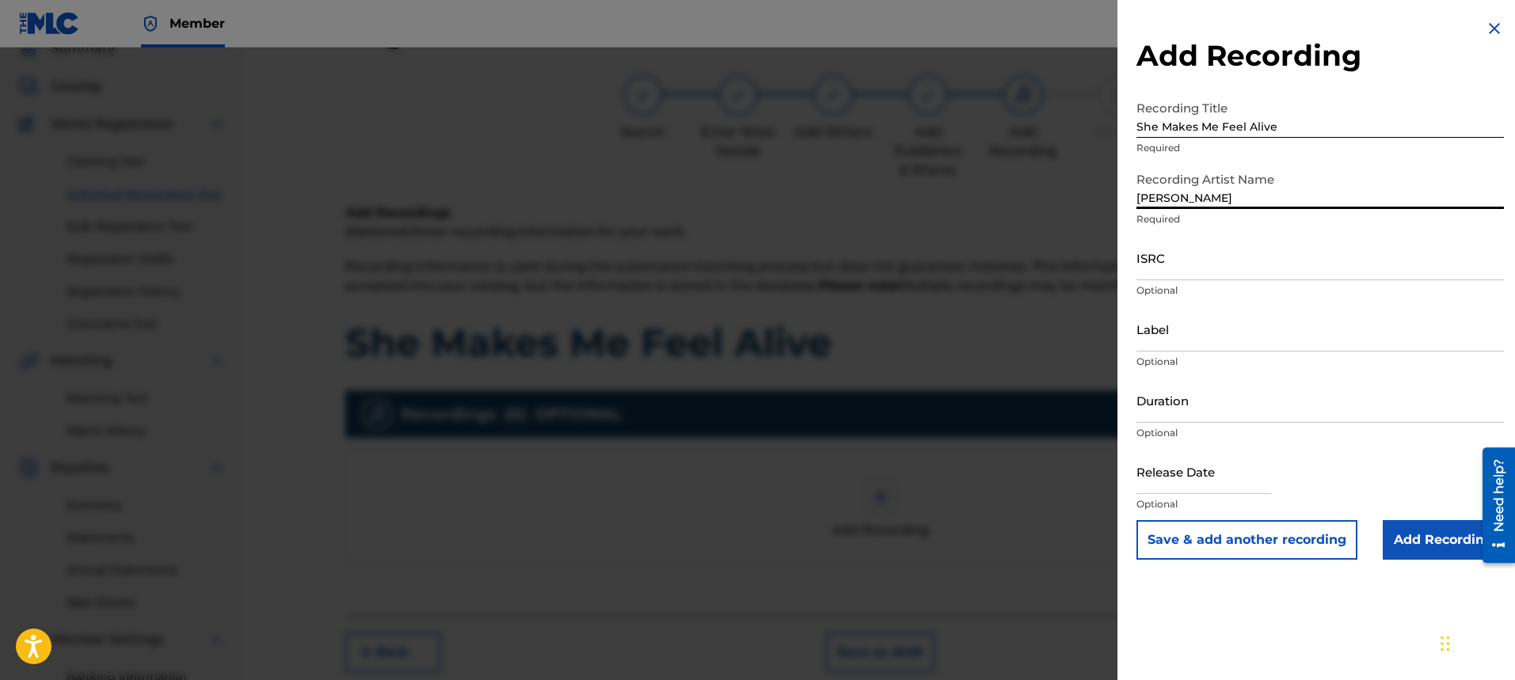
click at [1226, 272] on input "ISRC" at bounding box center [1319, 257] width 367 height 45
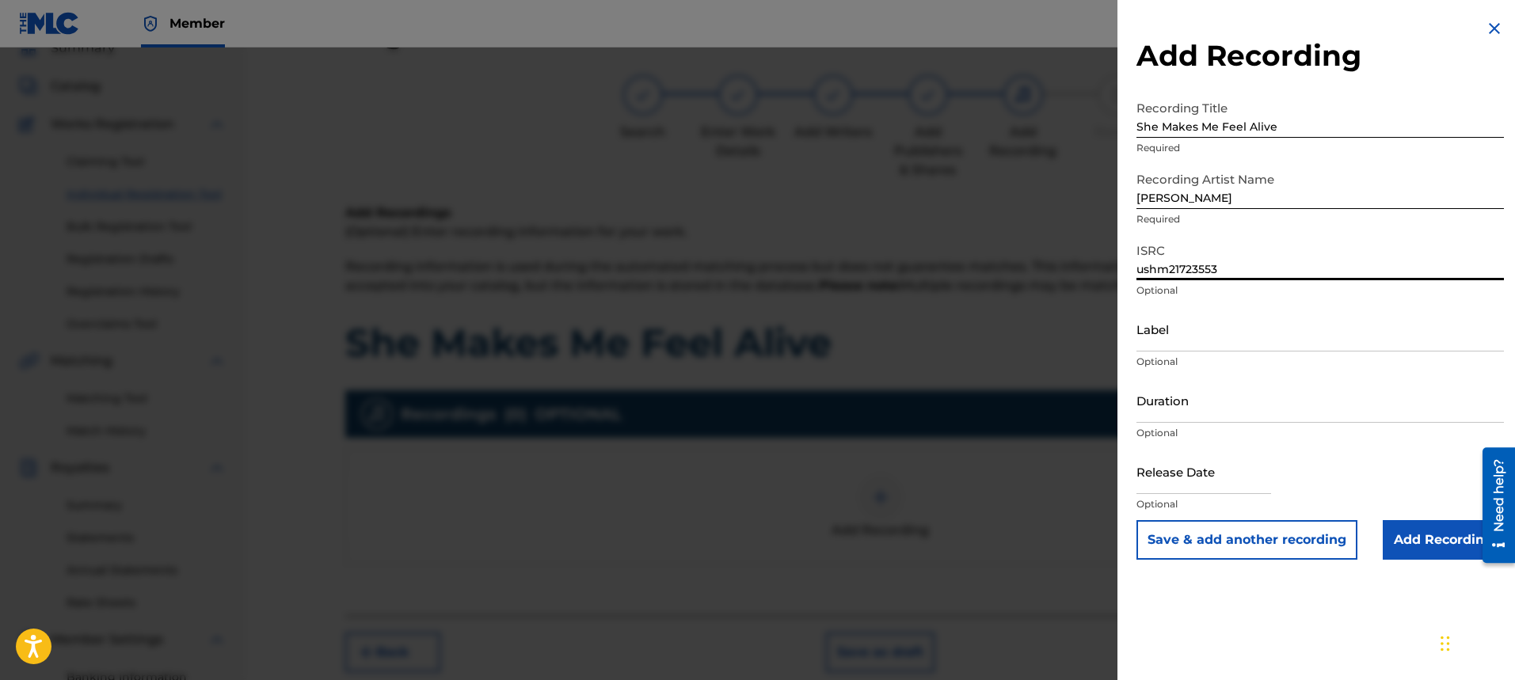
type input "ushm21723553"
click at [1202, 340] on input "Label" at bounding box center [1319, 328] width 367 height 45
type input "[PERSON_NAME]"
click at [1252, 421] on input "Duration" at bounding box center [1319, 400] width 367 height 45
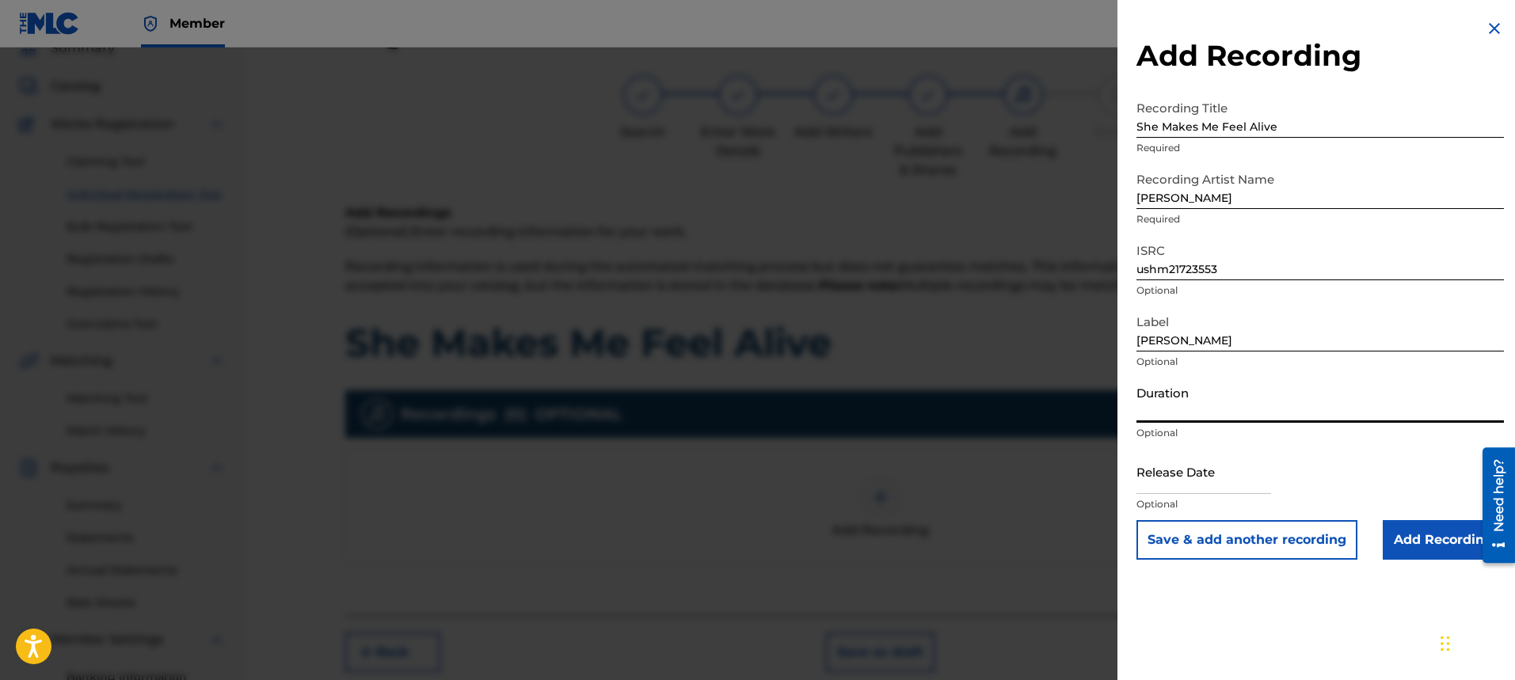
type input "04:18"
select select "7"
select select "2025"
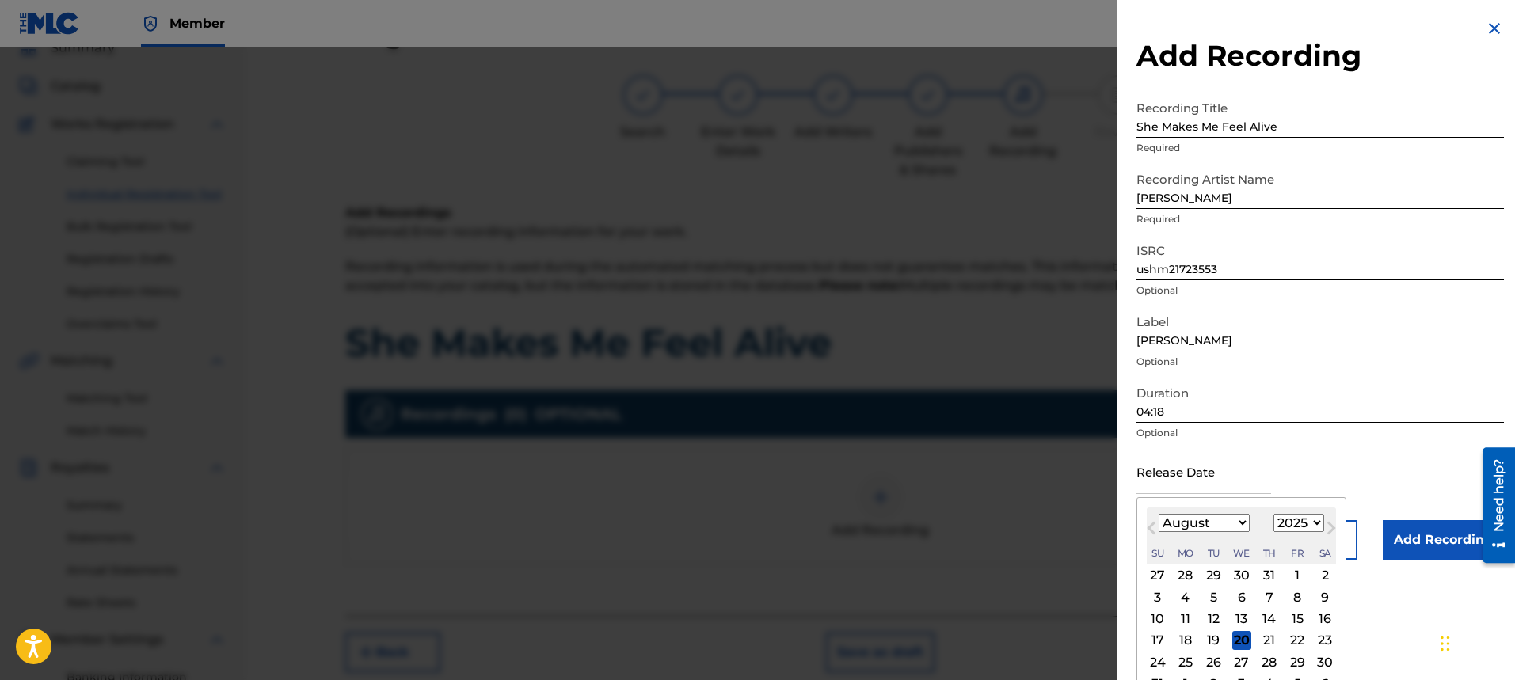
click at [1247, 485] on input "text" at bounding box center [1203, 471] width 135 height 45
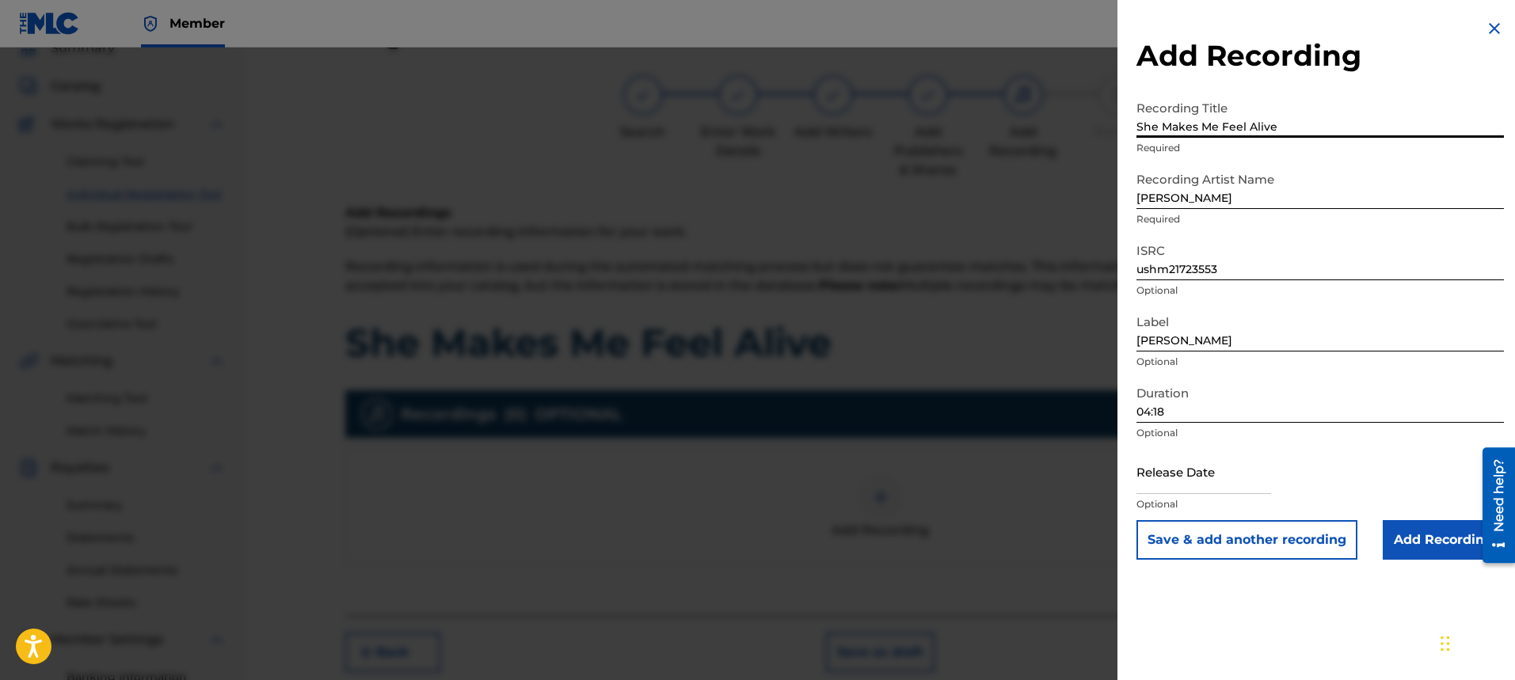
click at [1333, 127] on input "She Makes Me Feel Alive" at bounding box center [1319, 115] width 367 height 45
type input "She Makes Me Feel Alive (original)"
select select "7"
select select "2025"
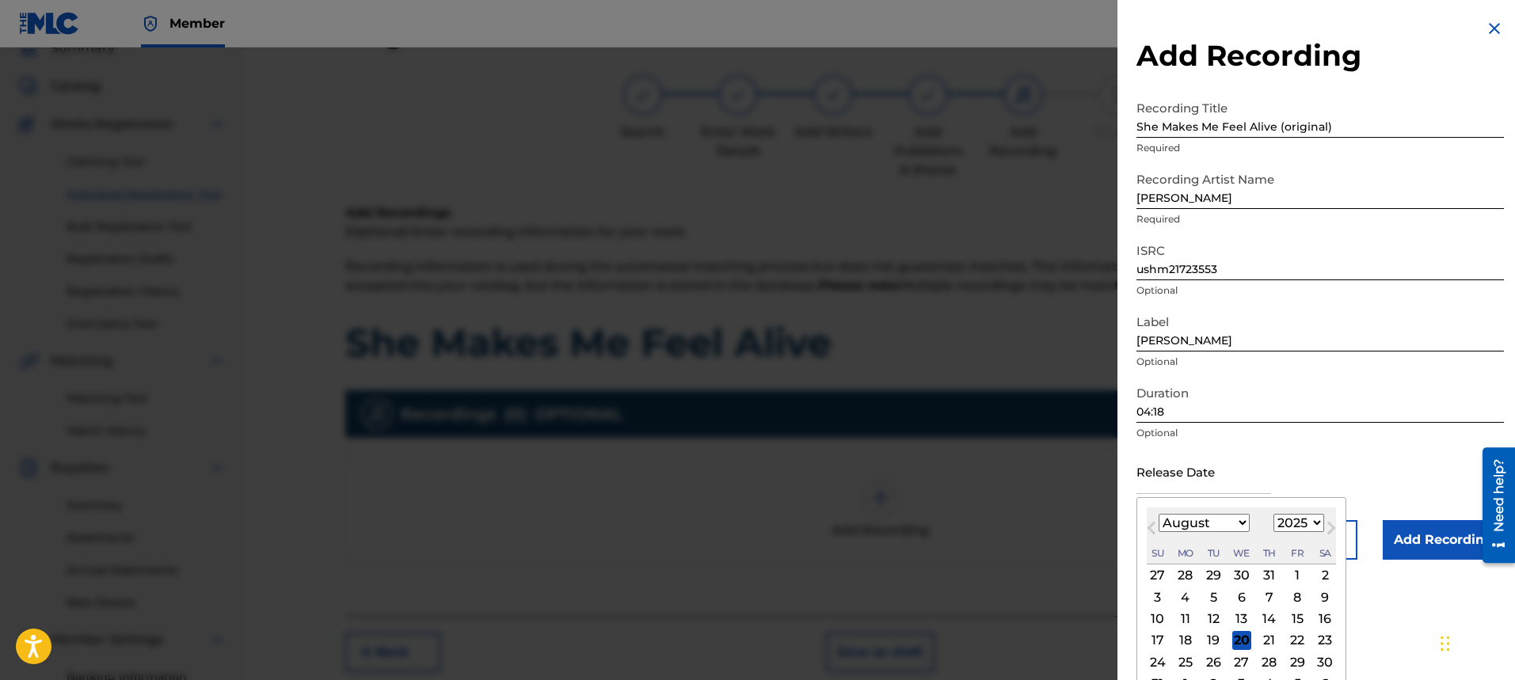
click at [1241, 485] on input "text" at bounding box center [1203, 471] width 135 height 45
click at [1318, 524] on button "Next Month" at bounding box center [1330, 531] width 25 height 25
click at [1239, 523] on select "January February March April May June July August September October November De…" at bounding box center [1203, 523] width 91 height 18
select select "6"
click at [1158, 514] on select "January February March April May June July August September October November De…" at bounding box center [1203, 523] width 91 height 18
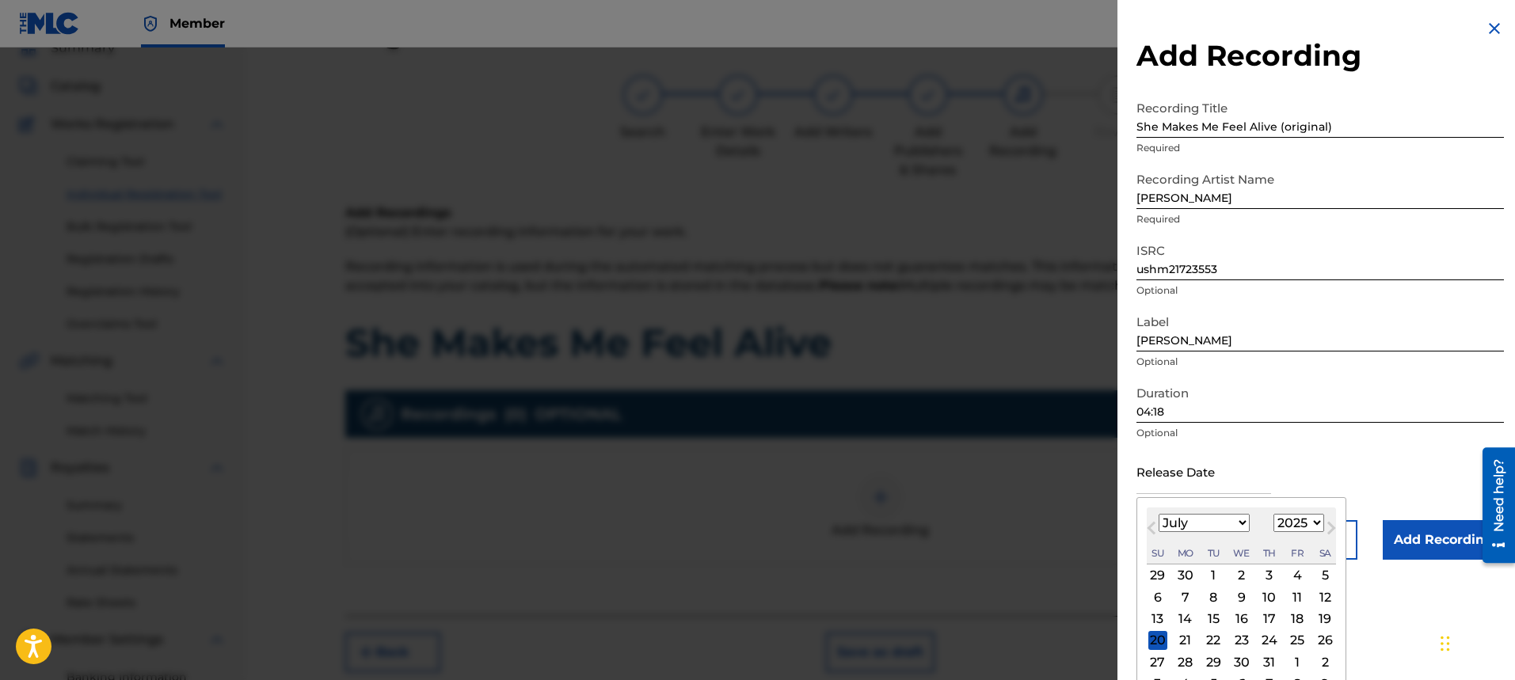
click at [1207, 569] on div "1" at bounding box center [1212, 575] width 19 height 19
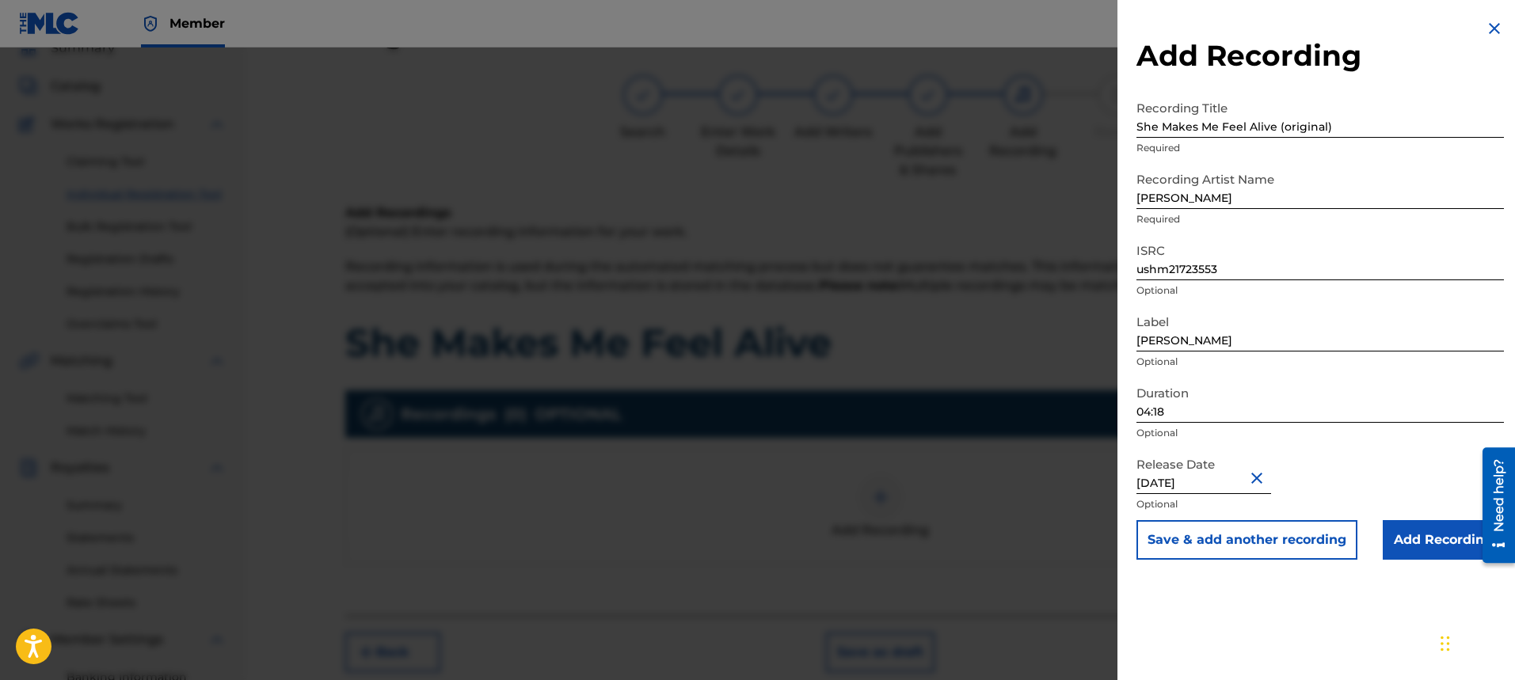
type input "[DATE]"
click at [1400, 543] on input "Add Recording" at bounding box center [1442, 540] width 121 height 40
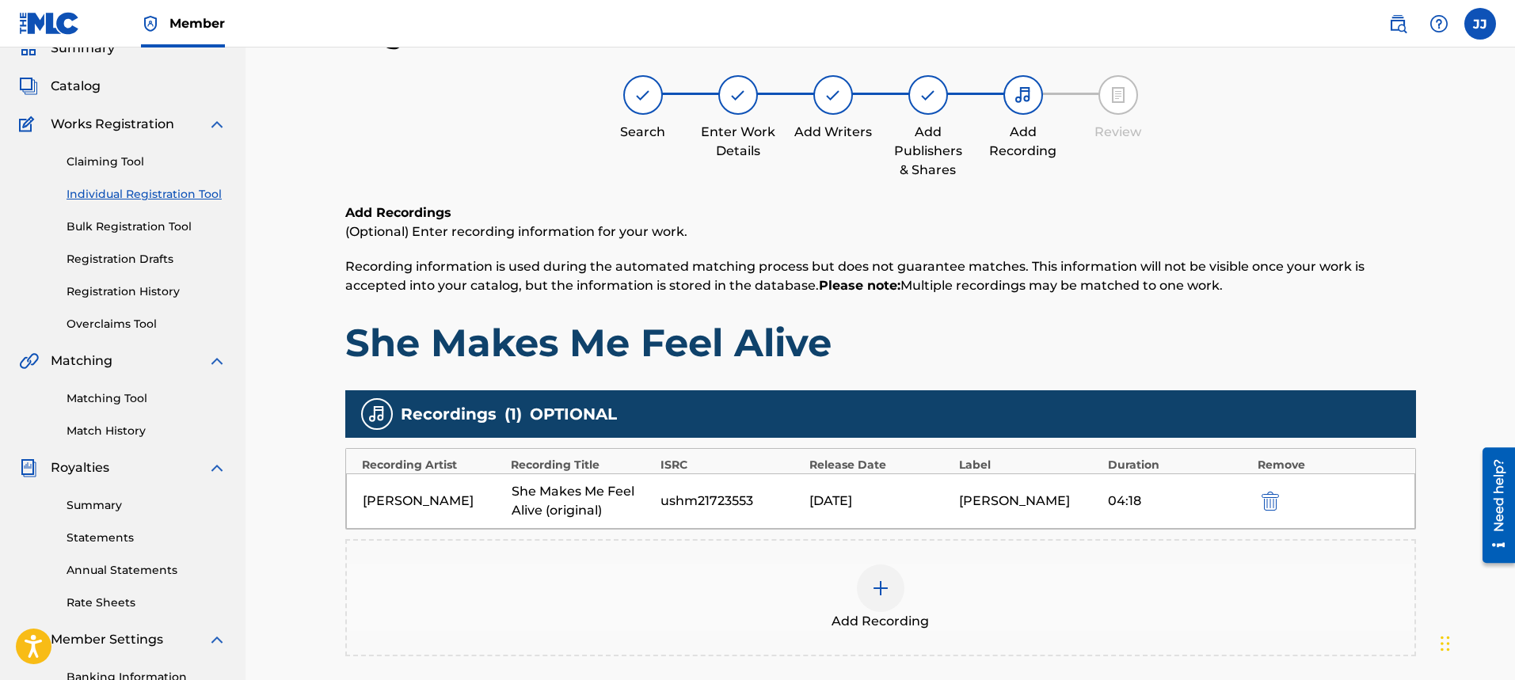
click at [94, 90] on span "Catalog" at bounding box center [76, 86] width 50 height 19
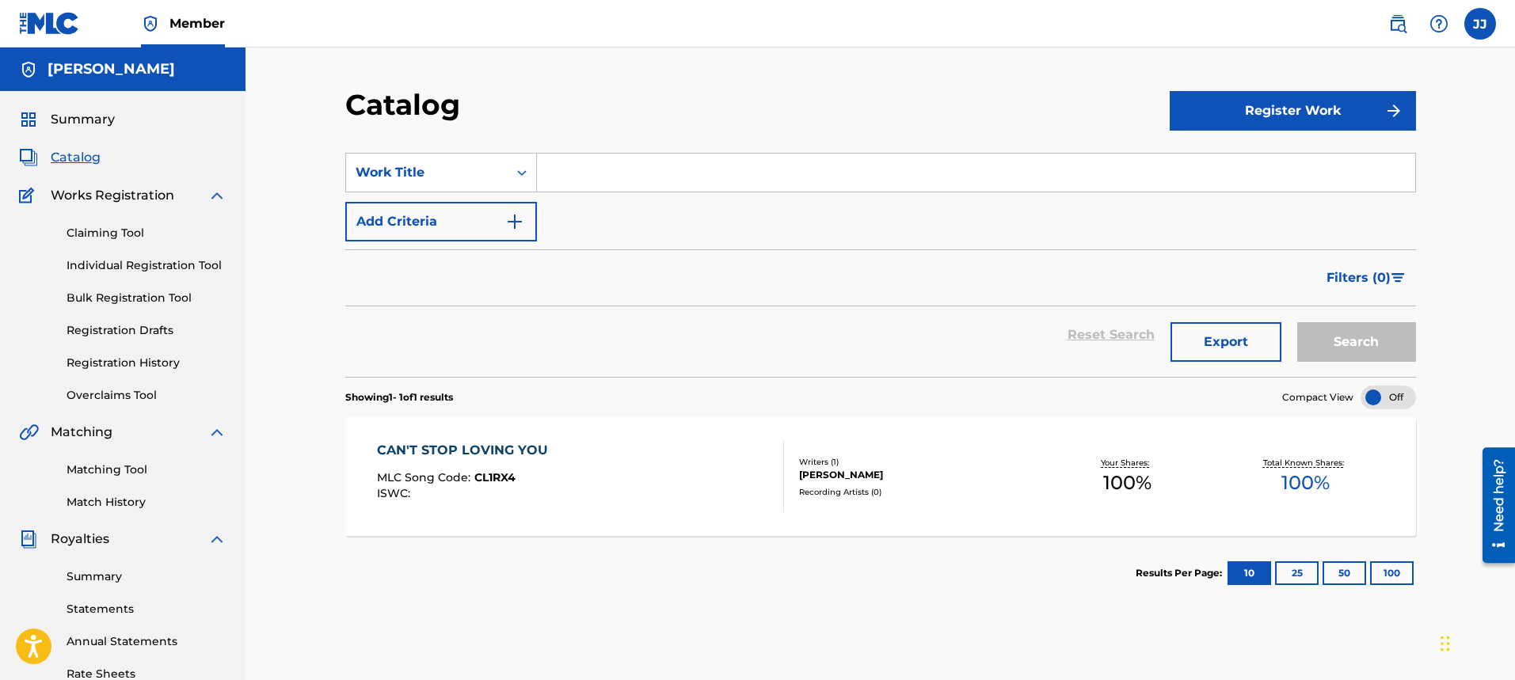
click at [468, 451] on div "CAN'T STOP LOVING YOU" at bounding box center [466, 450] width 179 height 19
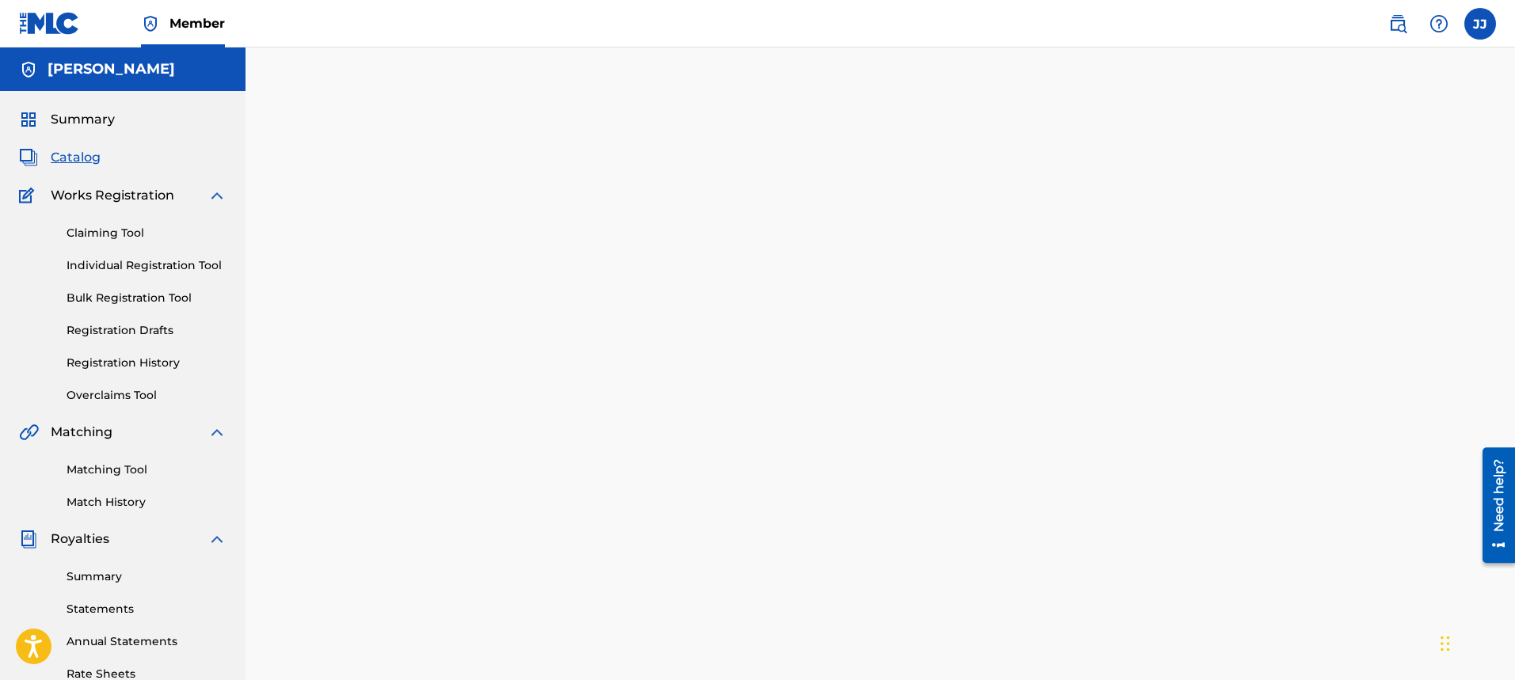
click at [468, 451] on div at bounding box center [880, 496] width 1108 height 819
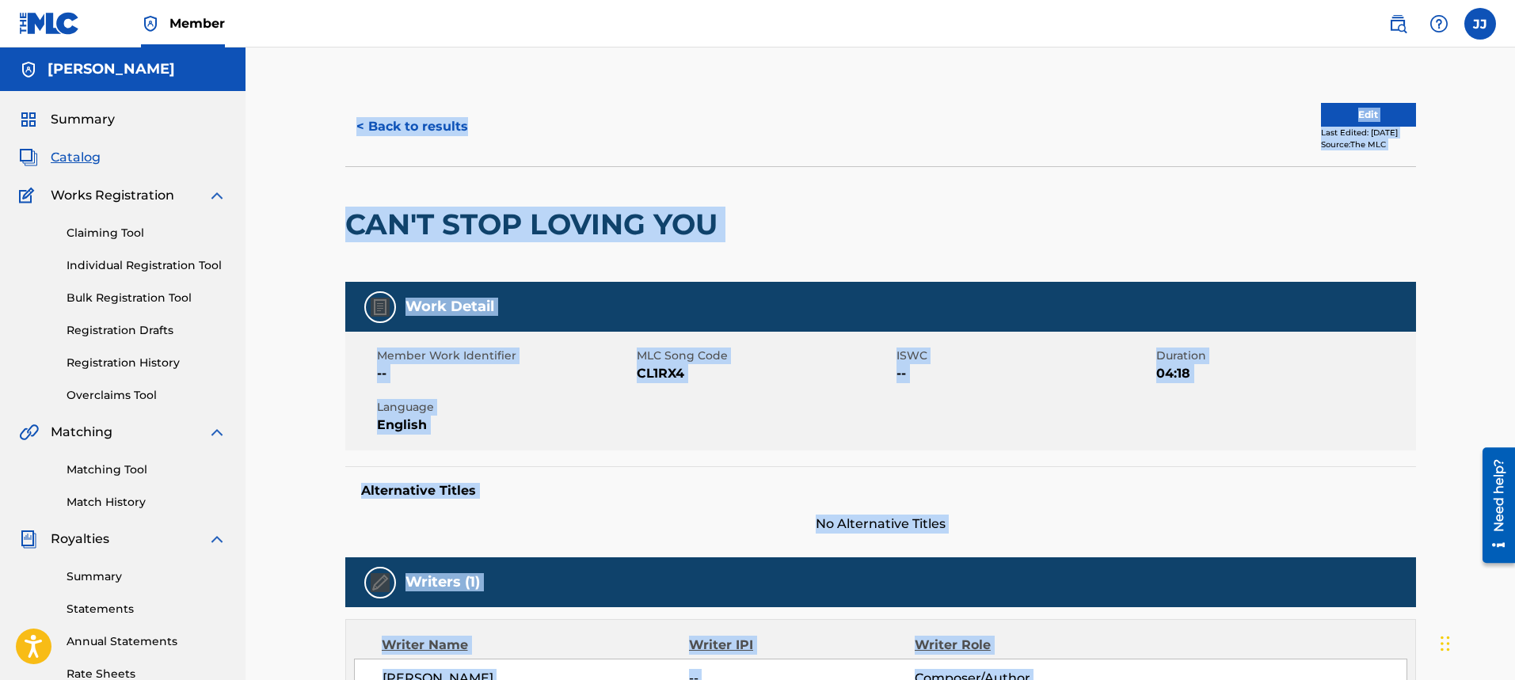
click at [955, 433] on div "Member Work Identifier -- MLC Song Code CL1RX4 ISWC -- Duration 04:18 Language …" at bounding box center [880, 391] width 1070 height 119
click at [1013, 109] on div "Edit Last Edited: [DATE] Source: The MLC" at bounding box center [1147, 127] width 535 height 48
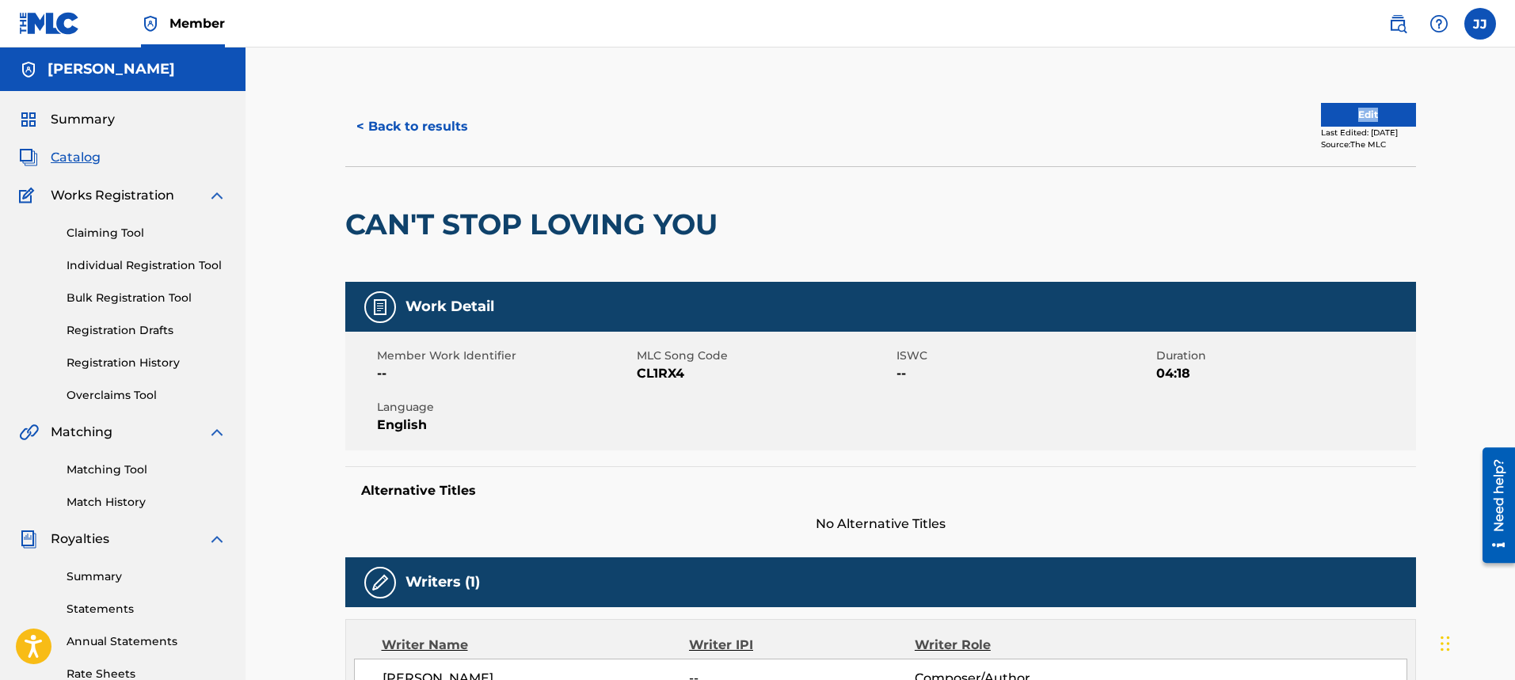
click at [1013, 109] on div "Edit Last Edited: [DATE] Source: The MLC" at bounding box center [1147, 127] width 535 height 48
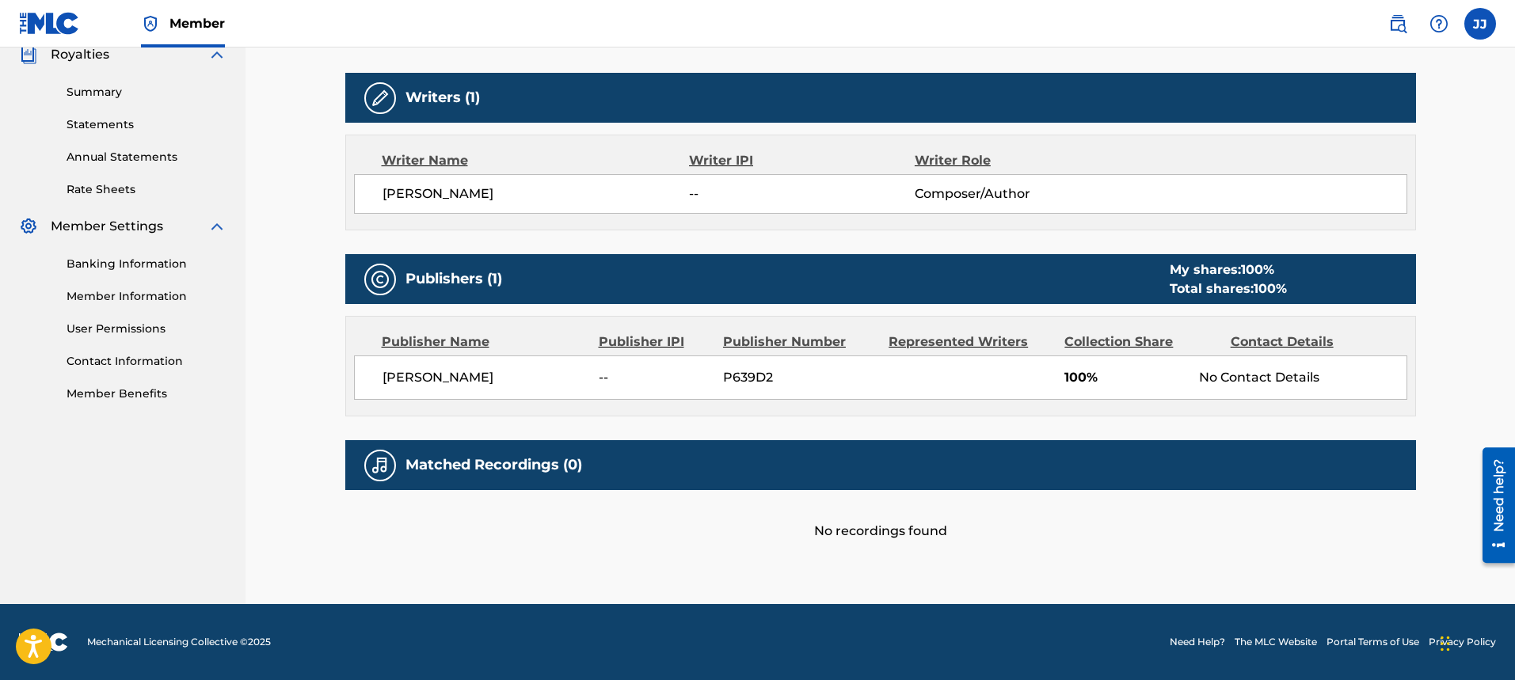
click at [1514, 37] on nav "Member [PERSON_NAME] [PERSON_NAME] [PERSON_NAME] [PERSON_NAME][EMAIL_ADDRESS][D…" at bounding box center [757, 24] width 1515 height 48
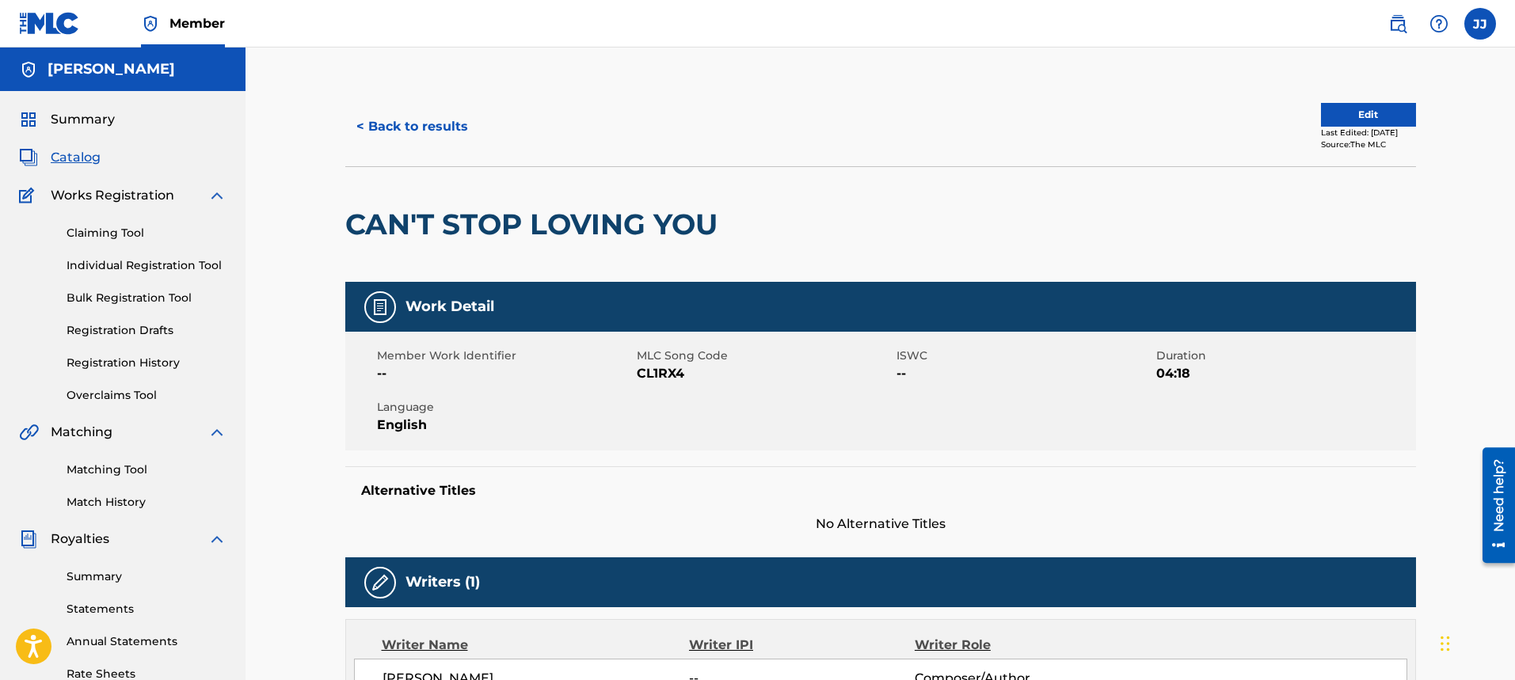
click at [1372, 111] on button "Edit" at bounding box center [1368, 115] width 95 height 24
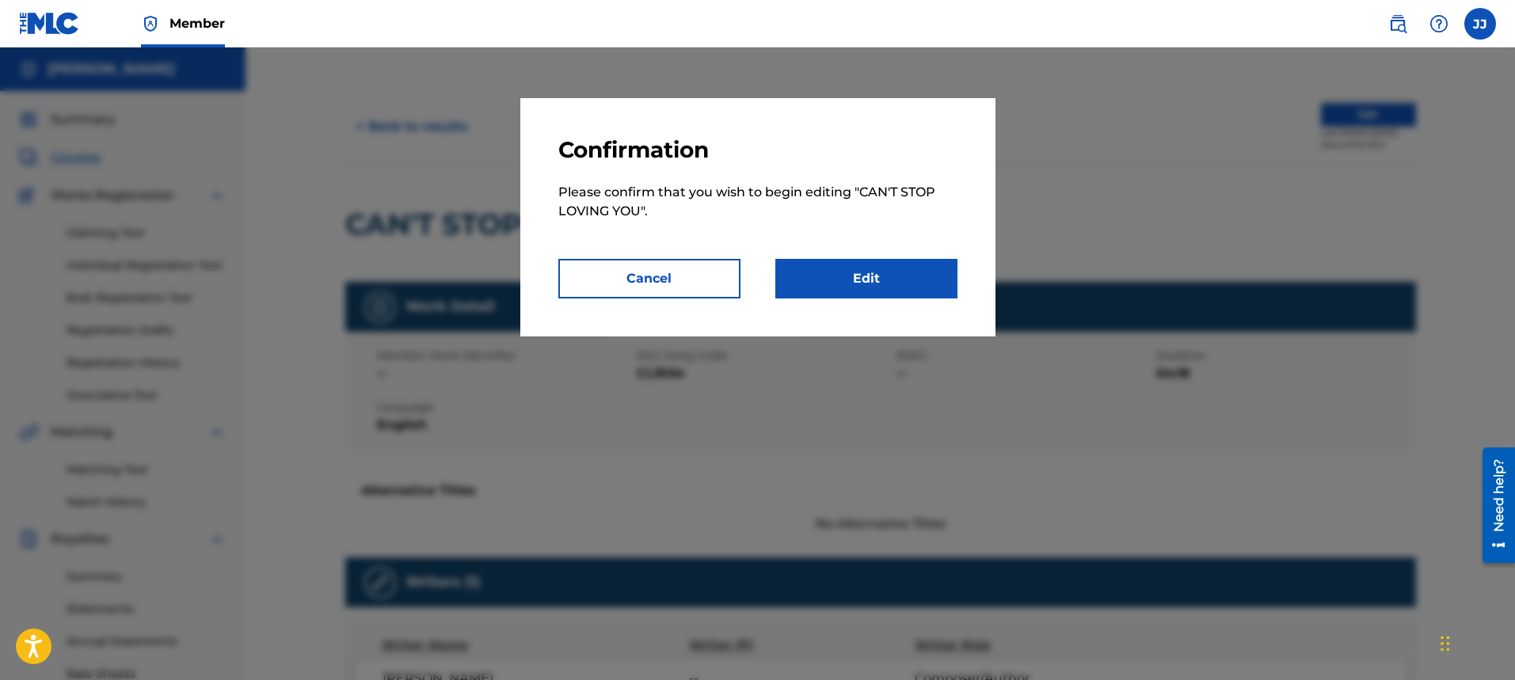
click at [869, 291] on link "Edit" at bounding box center [866, 279] width 182 height 40
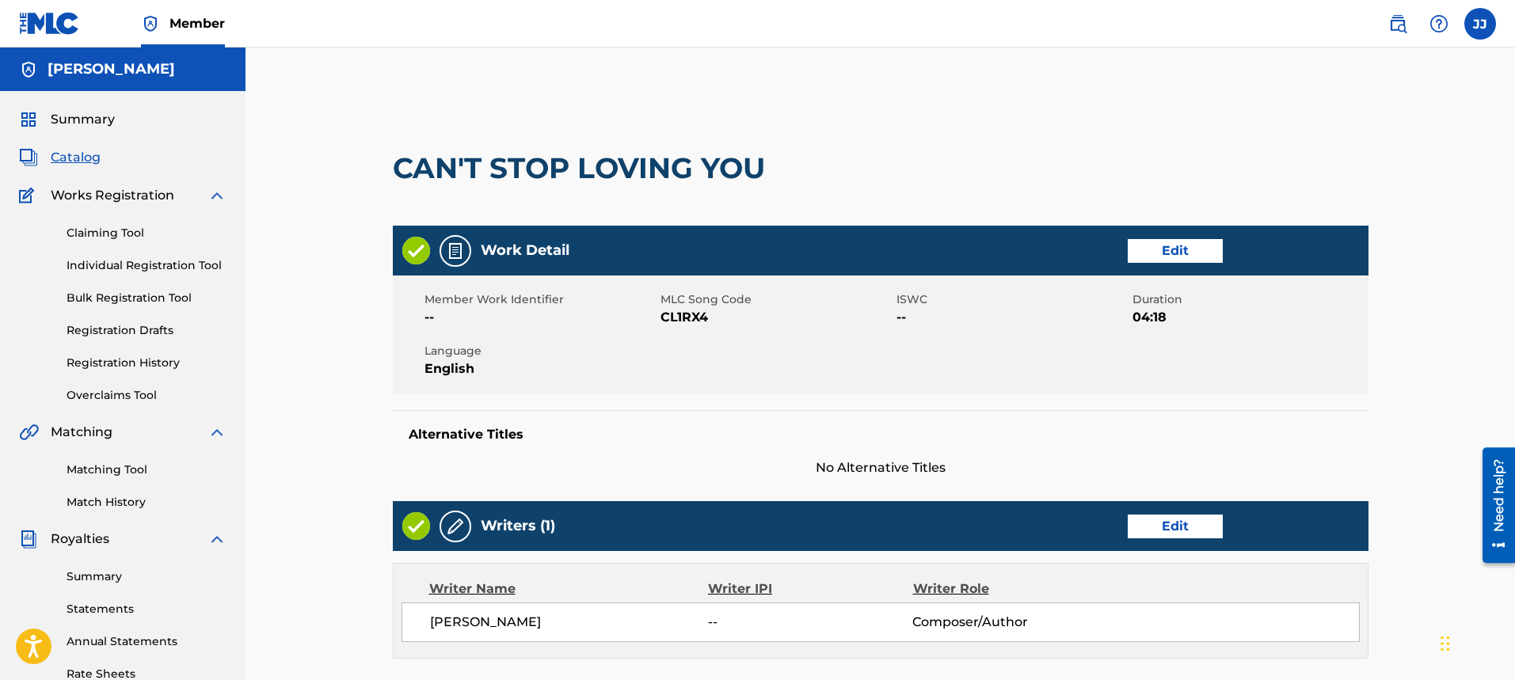
scroll to position [468, 0]
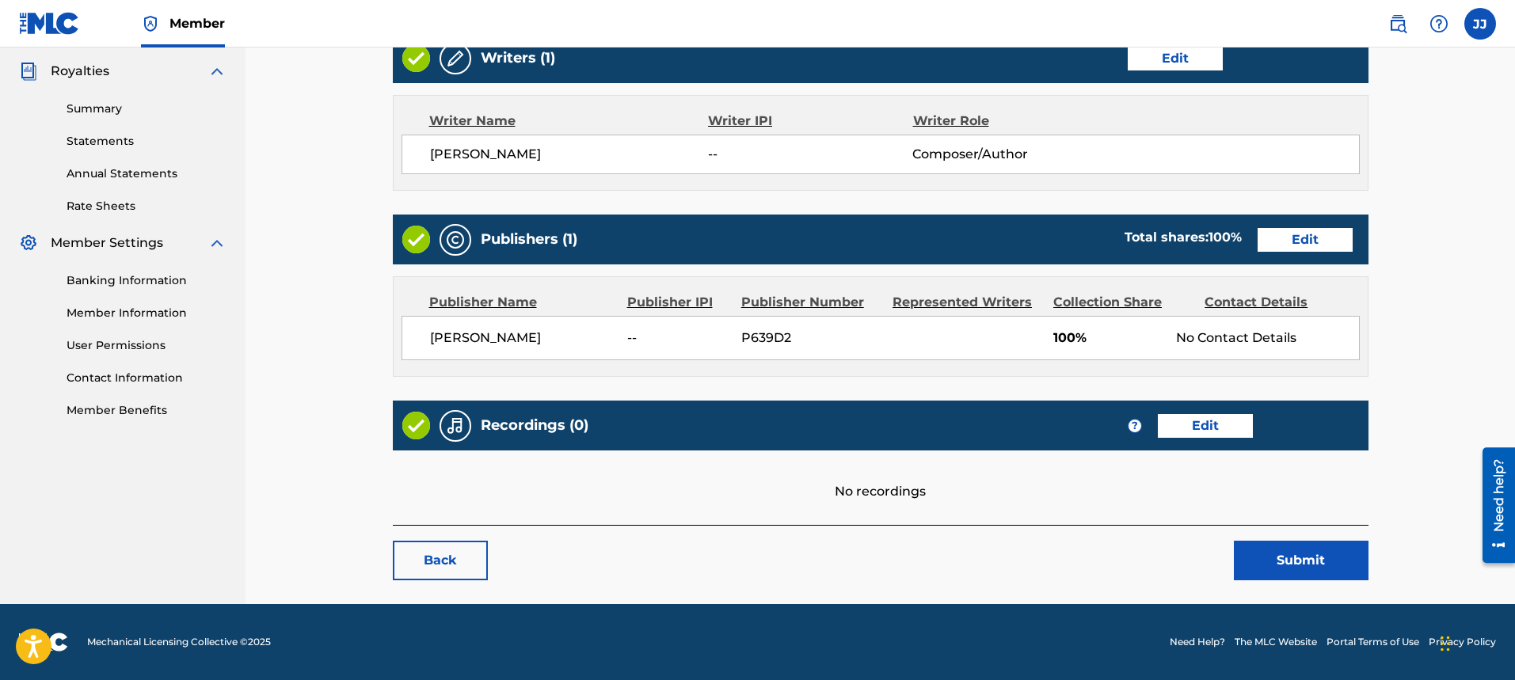
click at [724, 152] on span "--" at bounding box center [810, 154] width 204 height 19
click at [710, 157] on span "--" at bounding box center [810, 154] width 204 height 19
click at [742, 120] on div "Writer IPI" at bounding box center [810, 121] width 205 height 19
click at [1161, 69] on link "Edit" at bounding box center [1174, 59] width 95 height 24
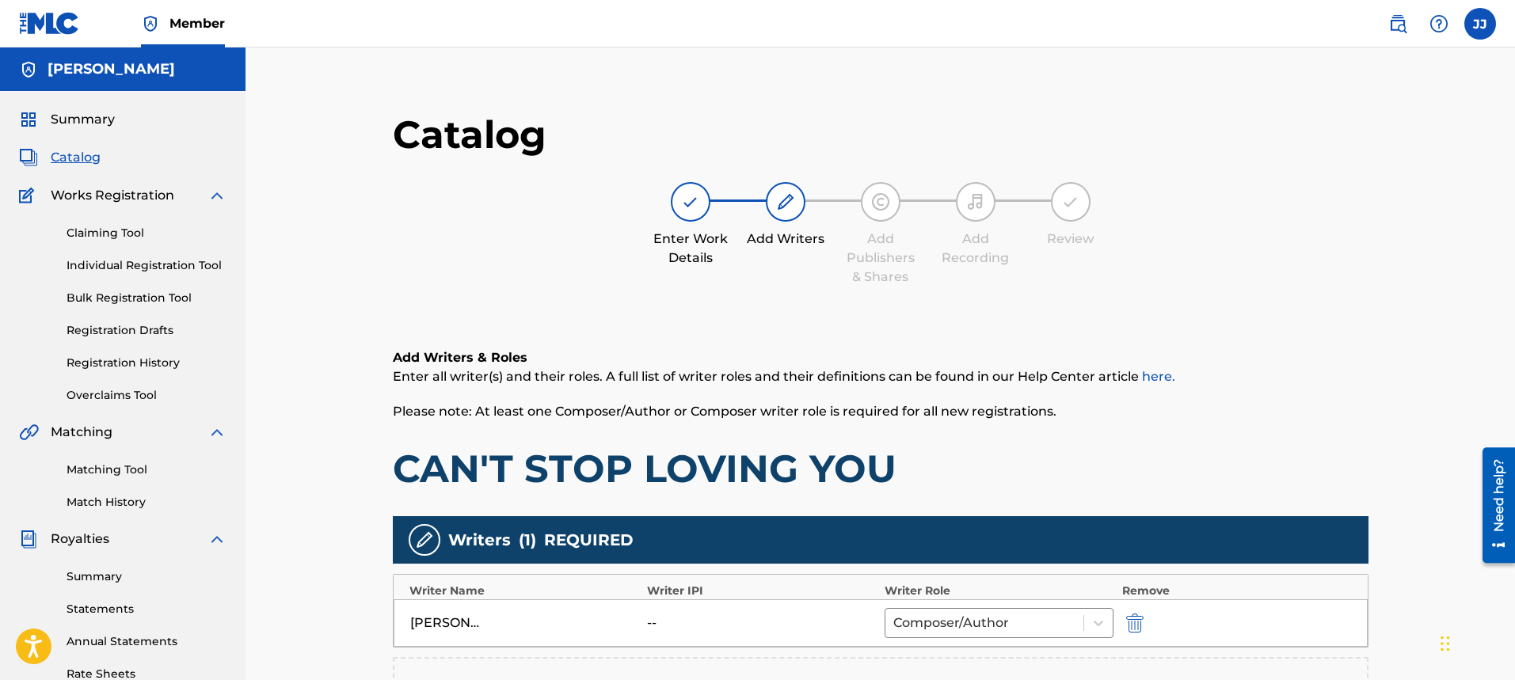
click at [1511, 587] on div "Catalog Enter Work Details Add Writers Add Publishers & Shares Add Recording Re…" at bounding box center [879, 489] width 1269 height 882
click at [644, 621] on div "[PERSON_NAME] -- Composer/Author" at bounding box center [880, 623] width 974 height 48
click at [645, 621] on div "[PERSON_NAME] -- Composer/Author" at bounding box center [880, 623] width 974 height 48
click at [656, 621] on div "--" at bounding box center [682, 623] width 71 height 19
click at [659, 623] on div "--" at bounding box center [682, 623] width 71 height 19
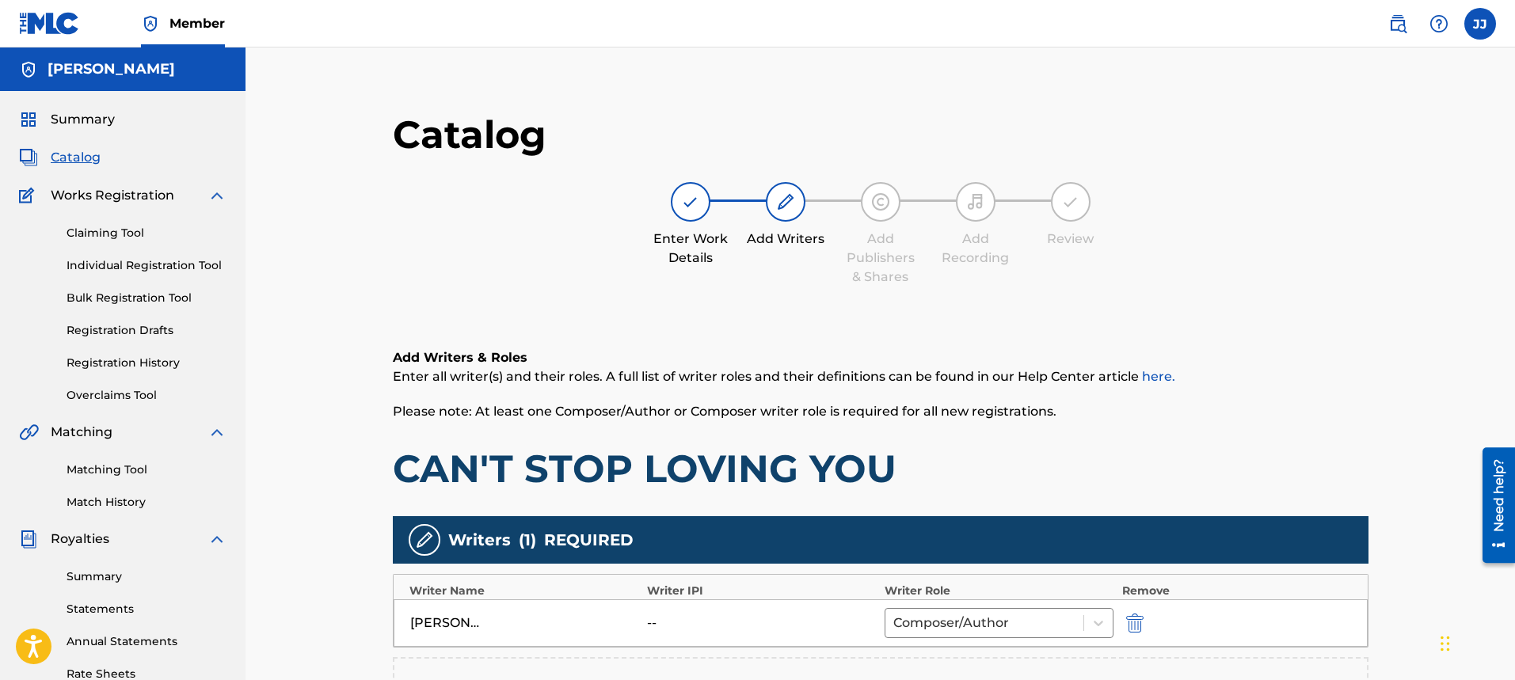
drag, startPoint x: 655, startPoint y: 623, endPoint x: 647, endPoint y: 620, distance: 8.5
click at [647, 620] on div "--" at bounding box center [682, 623] width 71 height 19
click at [657, 625] on div "--" at bounding box center [682, 623] width 71 height 19
click at [652, 625] on div "--" at bounding box center [682, 623] width 71 height 19
click at [651, 624] on div "--" at bounding box center [682, 623] width 71 height 19
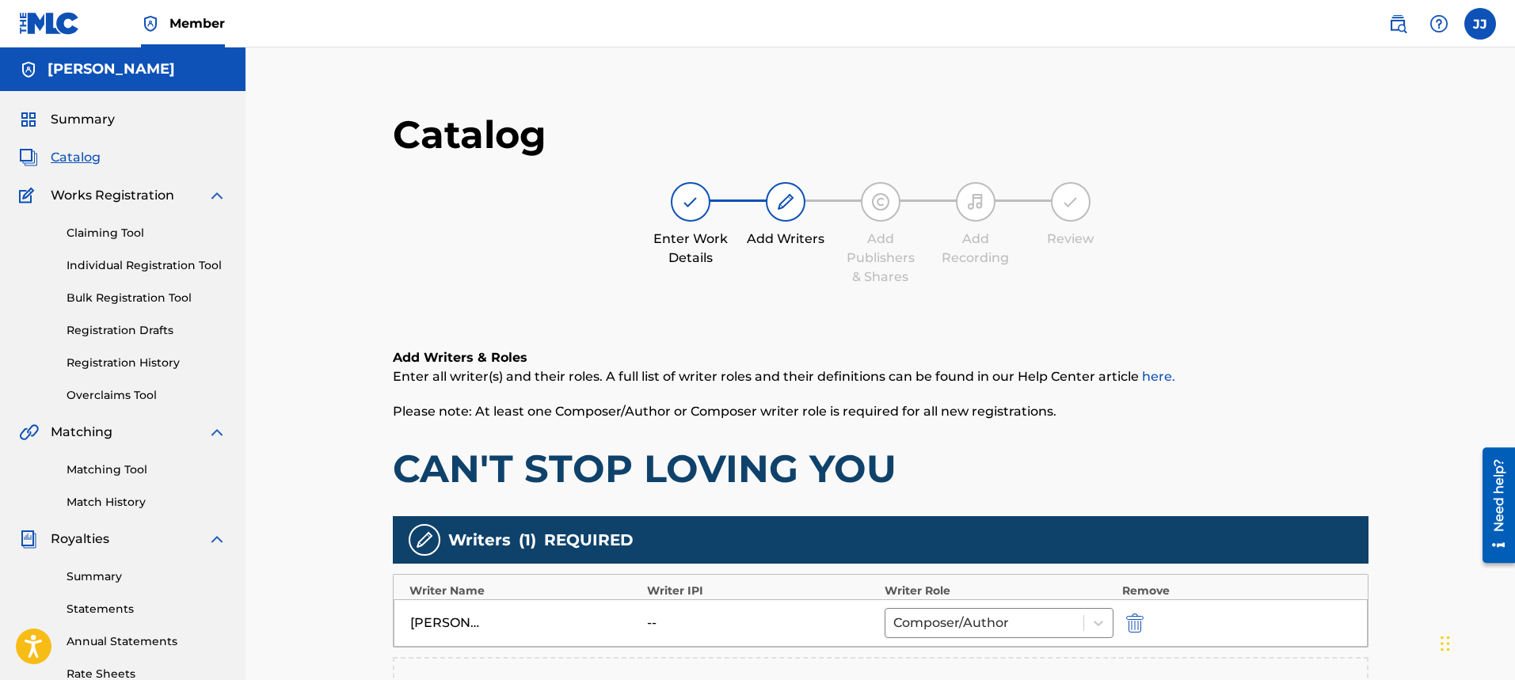
scroll to position [325, 0]
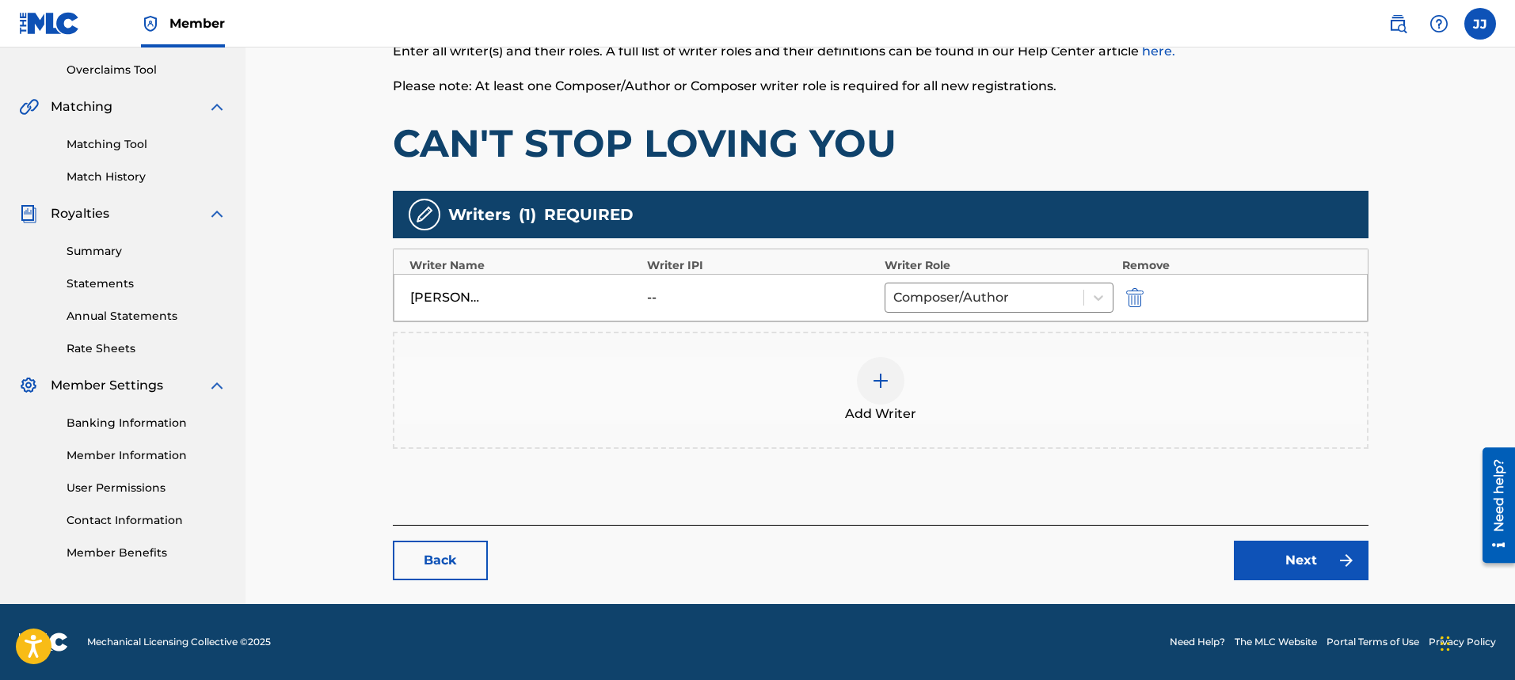
click at [672, 261] on div "Writer IPI" at bounding box center [762, 265] width 230 height 17
click at [653, 302] on div "--" at bounding box center [682, 297] width 71 height 19
click at [481, 302] on div "[PERSON_NAME]" at bounding box center [525, 297] width 230 height 19
drag, startPoint x: 464, startPoint y: 299, endPoint x: 492, endPoint y: 291, distance: 29.0
click at [466, 298] on div "[PERSON_NAME]" at bounding box center [445, 297] width 71 height 19
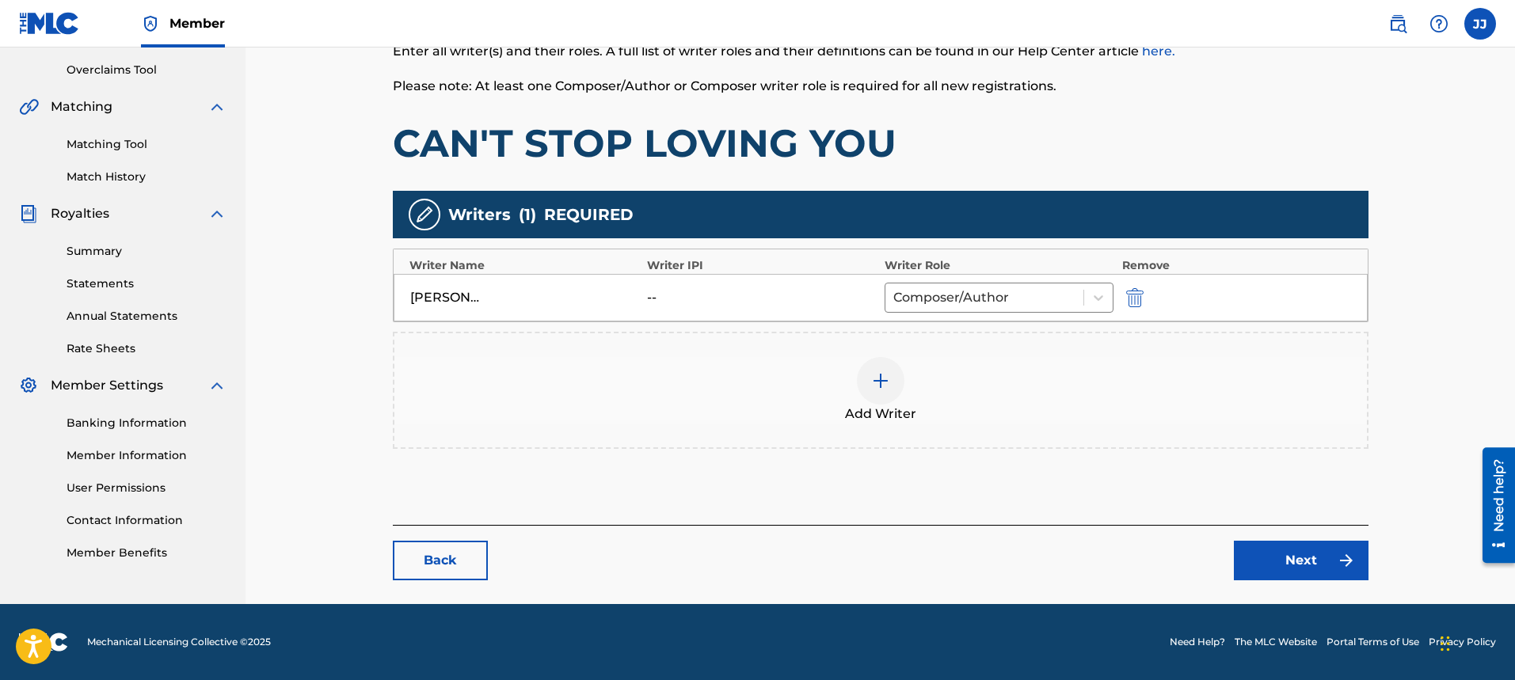
click at [658, 302] on div "--" at bounding box center [682, 297] width 71 height 19
click at [691, 264] on div "Writer IPI" at bounding box center [762, 265] width 230 height 17
click at [463, 299] on div "[PERSON_NAME]" at bounding box center [445, 297] width 71 height 19
click at [422, 219] on img at bounding box center [424, 214] width 19 height 19
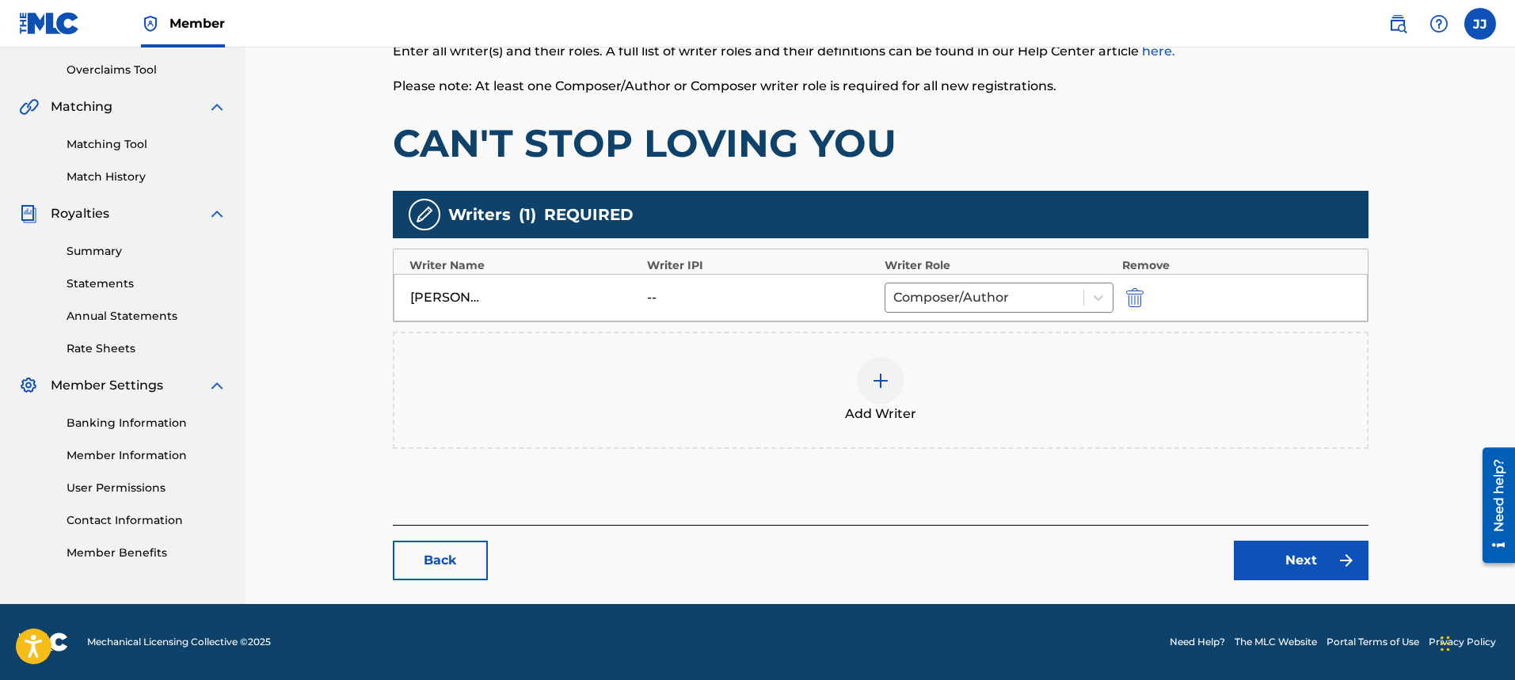
click at [422, 219] on img at bounding box center [424, 214] width 19 height 19
click at [1310, 566] on link "Next" at bounding box center [1300, 561] width 135 height 40
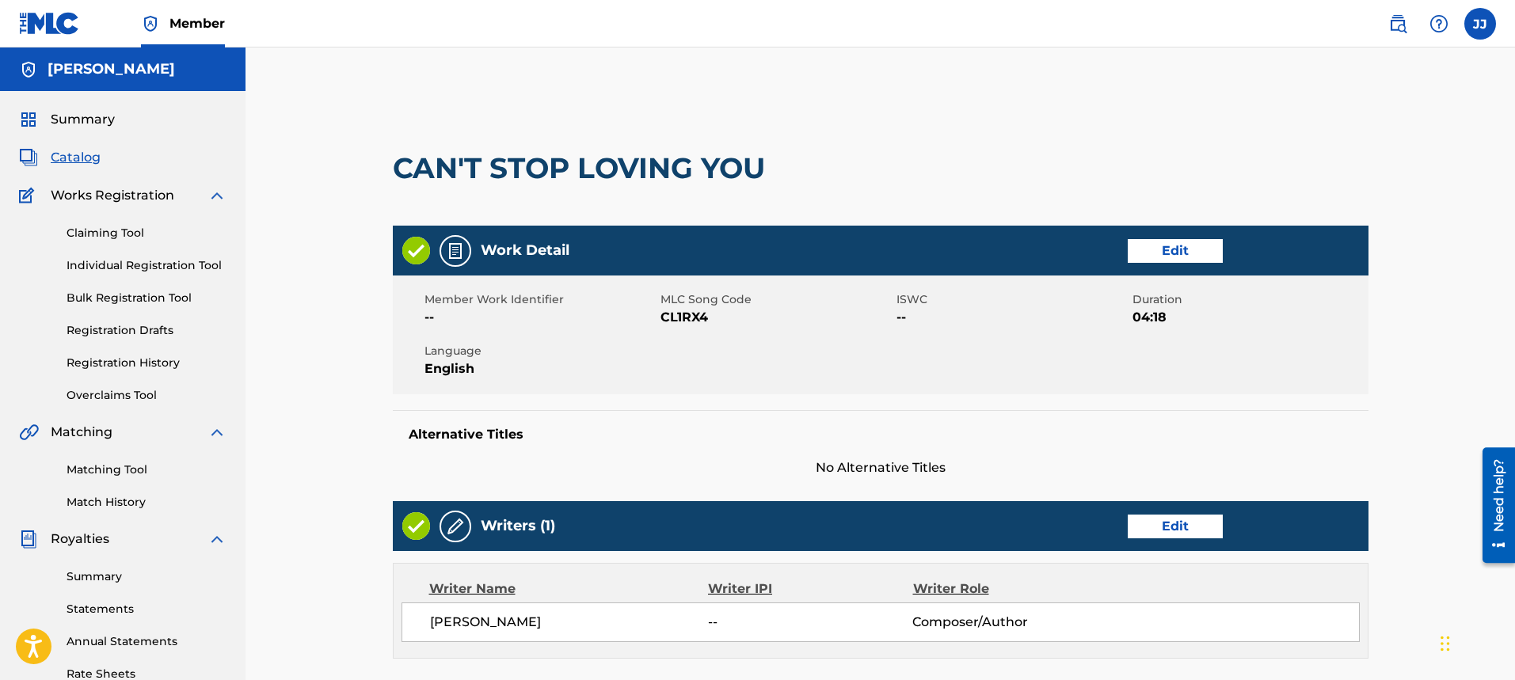
scroll to position [520, 0]
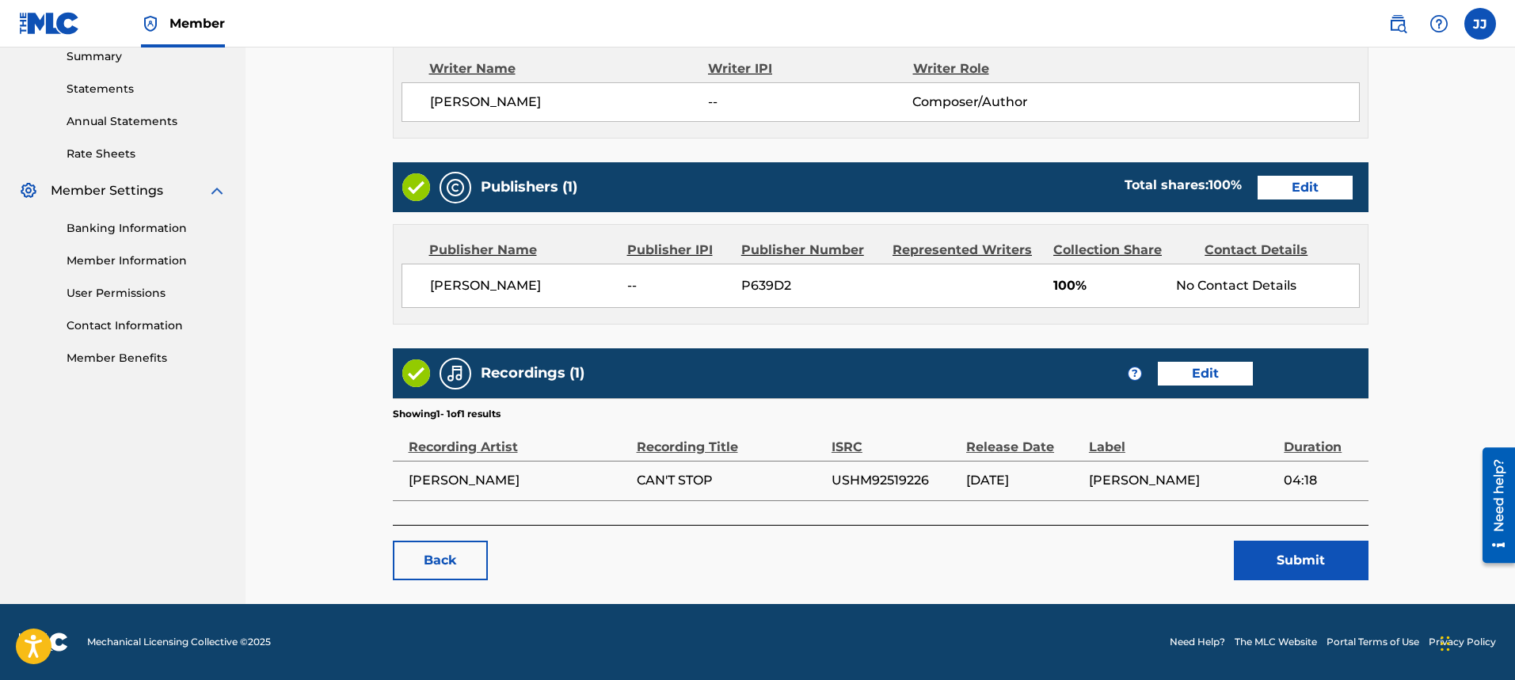
click at [746, 73] on div "Writer IPI" at bounding box center [810, 68] width 205 height 19
click at [1292, 188] on link "Edit" at bounding box center [1304, 188] width 95 height 24
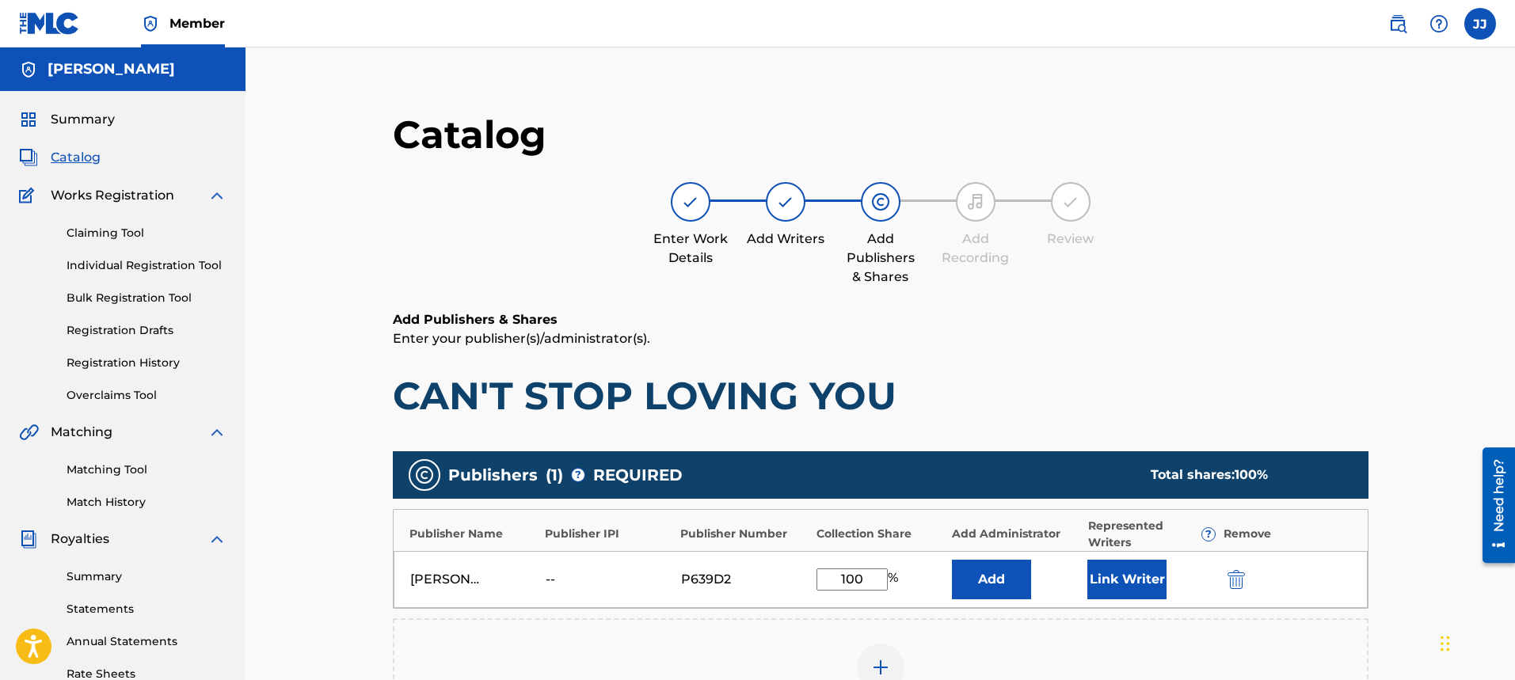
click at [553, 585] on div "--" at bounding box center [580, 579] width 71 height 19
click at [554, 584] on div "--" at bounding box center [580, 579] width 71 height 19
click at [553, 583] on div "--" at bounding box center [580, 579] width 71 height 19
click at [551, 582] on div "--" at bounding box center [580, 579] width 71 height 19
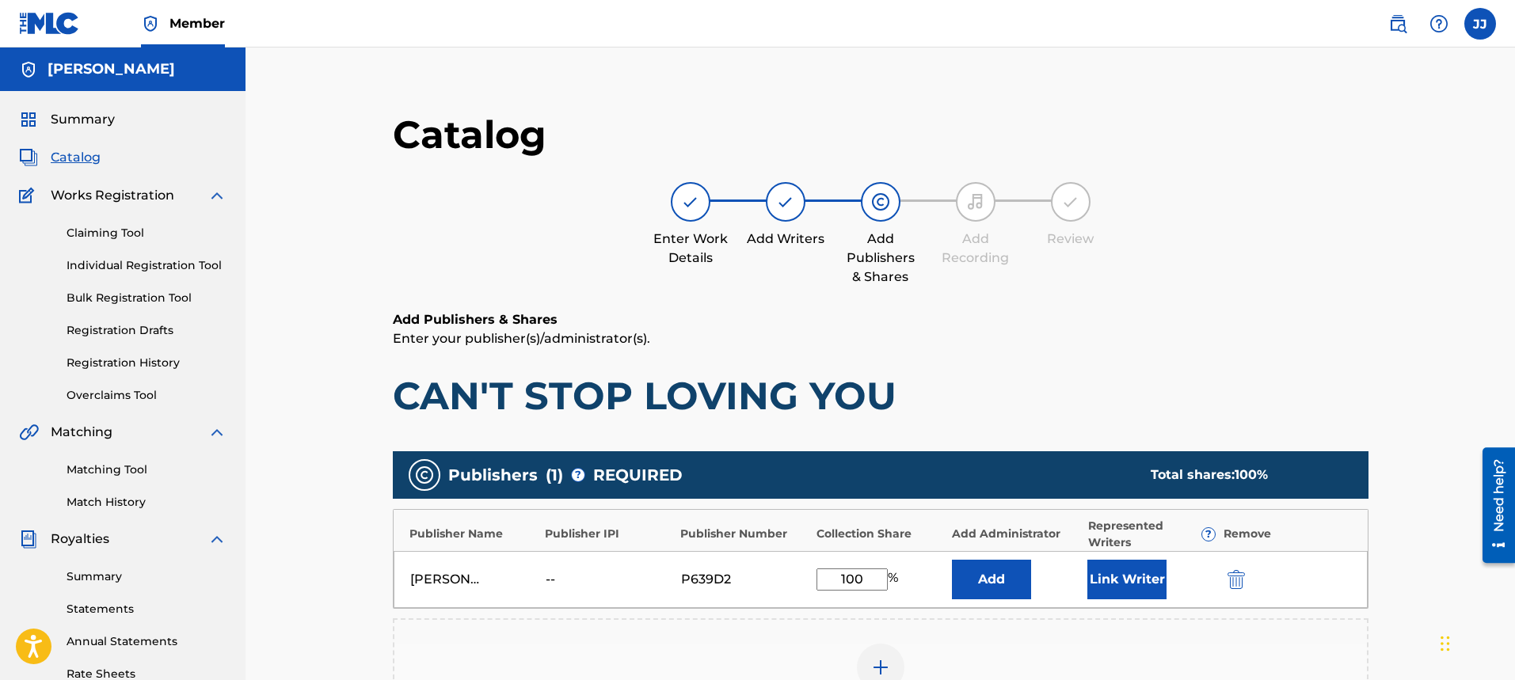
click at [585, 576] on div "--" at bounding box center [580, 579] width 71 height 19
click at [567, 572] on div "--" at bounding box center [580, 579] width 71 height 19
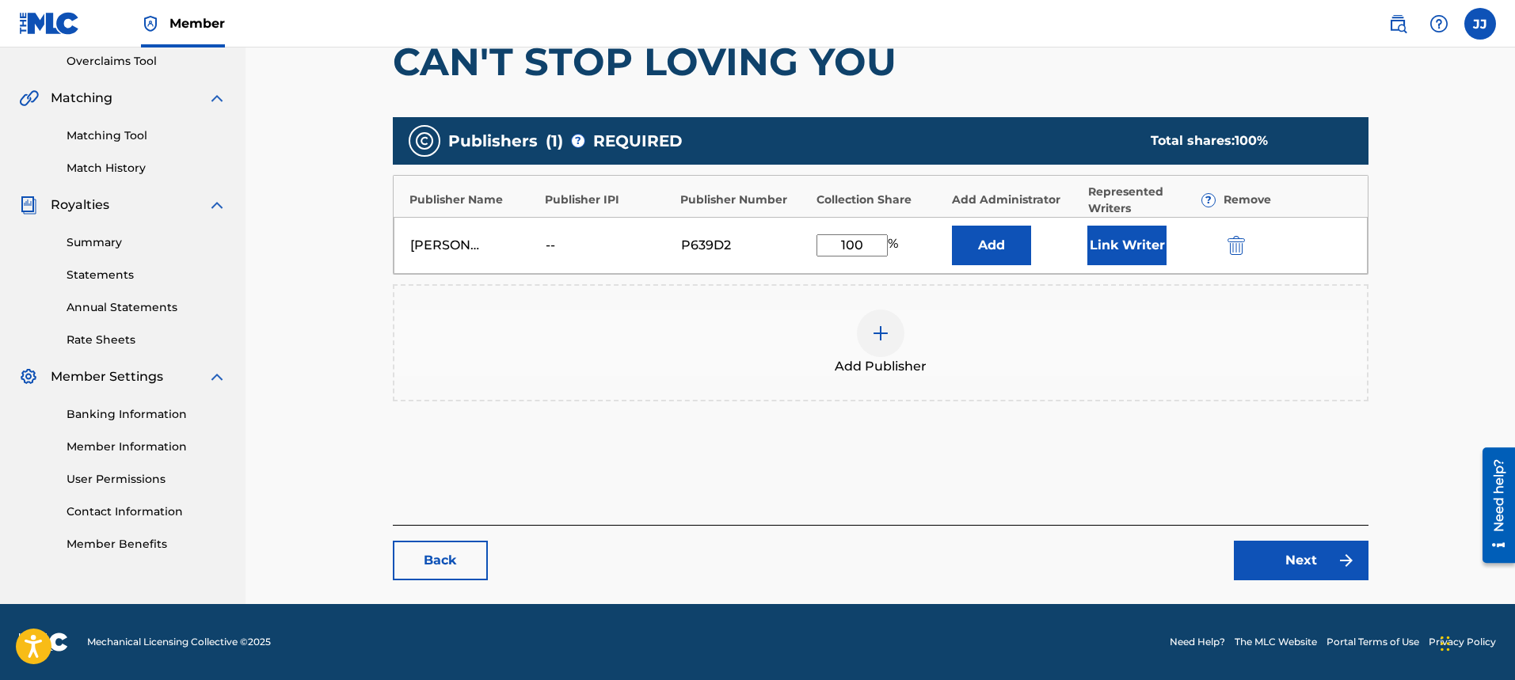
click at [1298, 558] on link "Next" at bounding box center [1300, 561] width 135 height 40
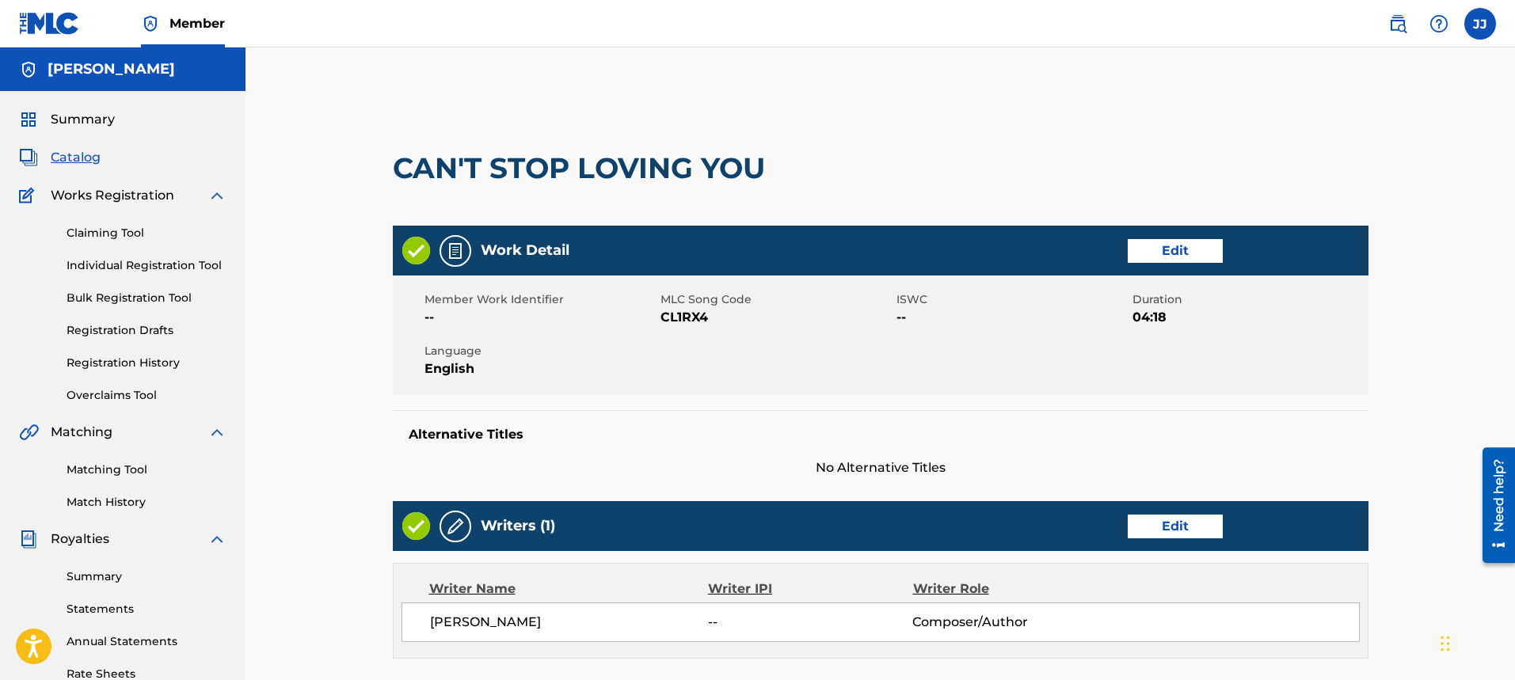
scroll to position [520, 0]
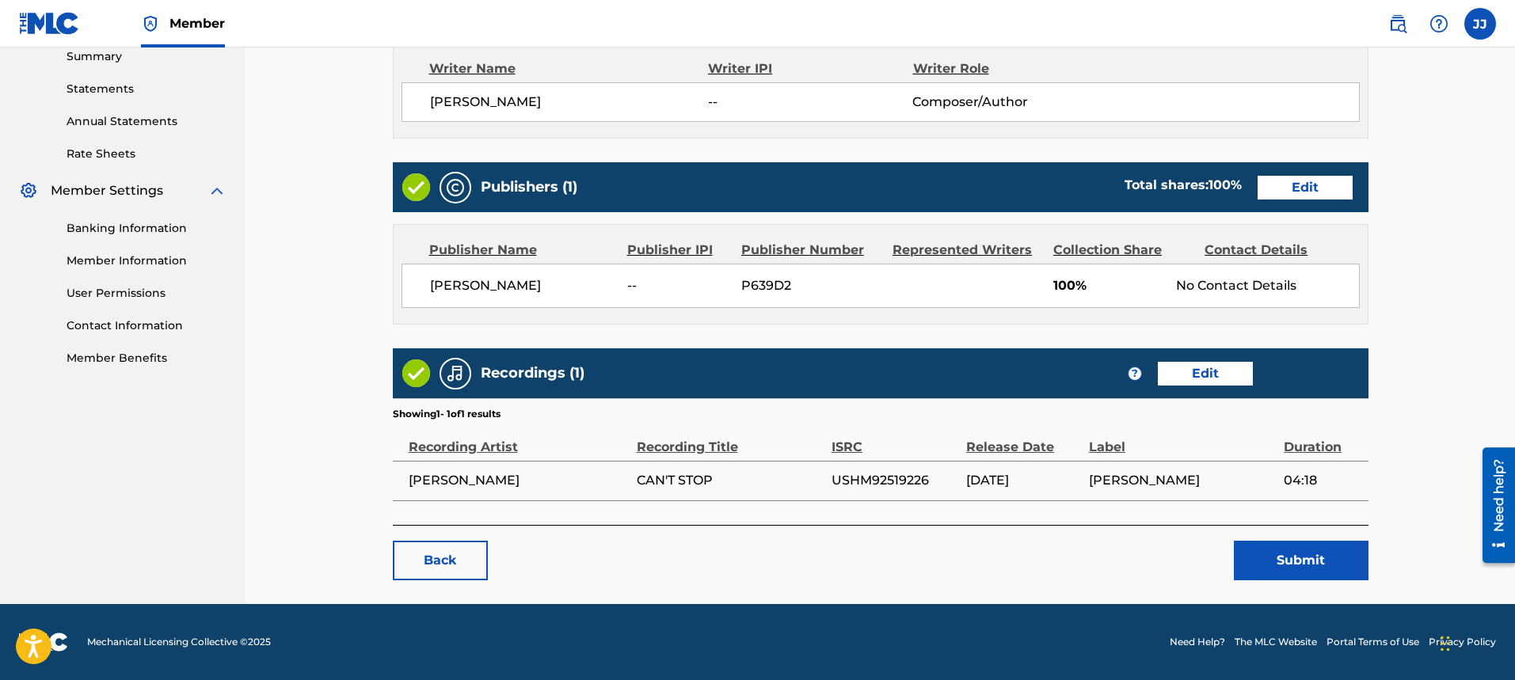
click at [1326, 572] on button "Submit" at bounding box center [1300, 561] width 135 height 40
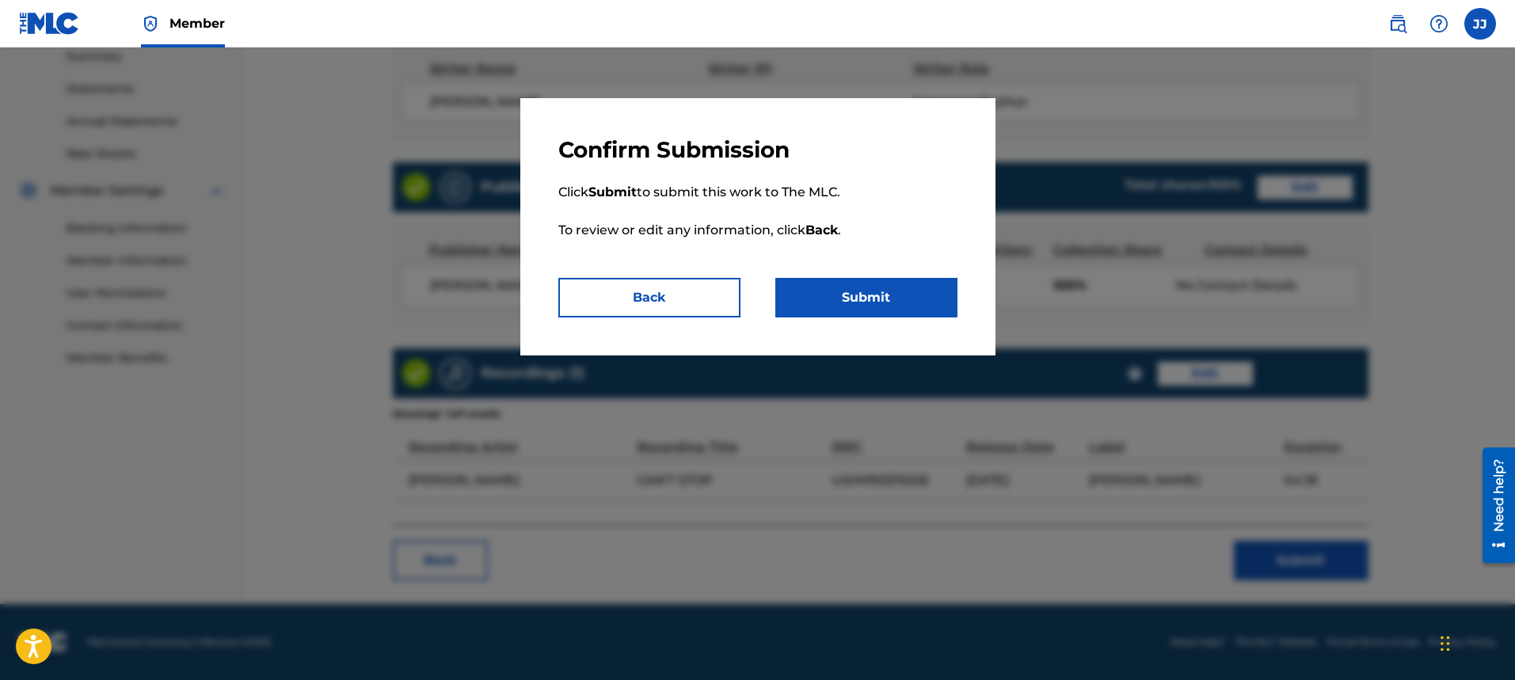
click at [843, 306] on button "Submit" at bounding box center [866, 298] width 182 height 40
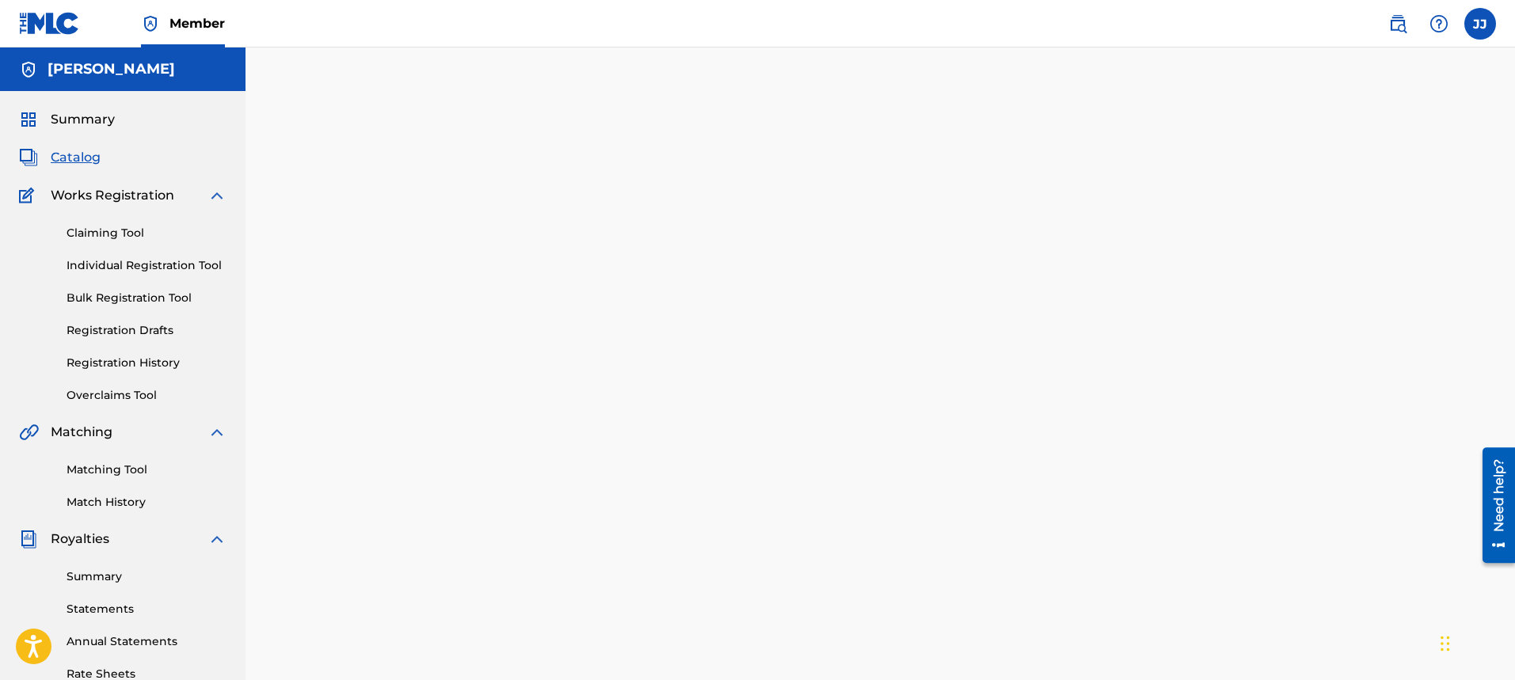
click at [87, 158] on span "Catalog" at bounding box center [76, 157] width 50 height 19
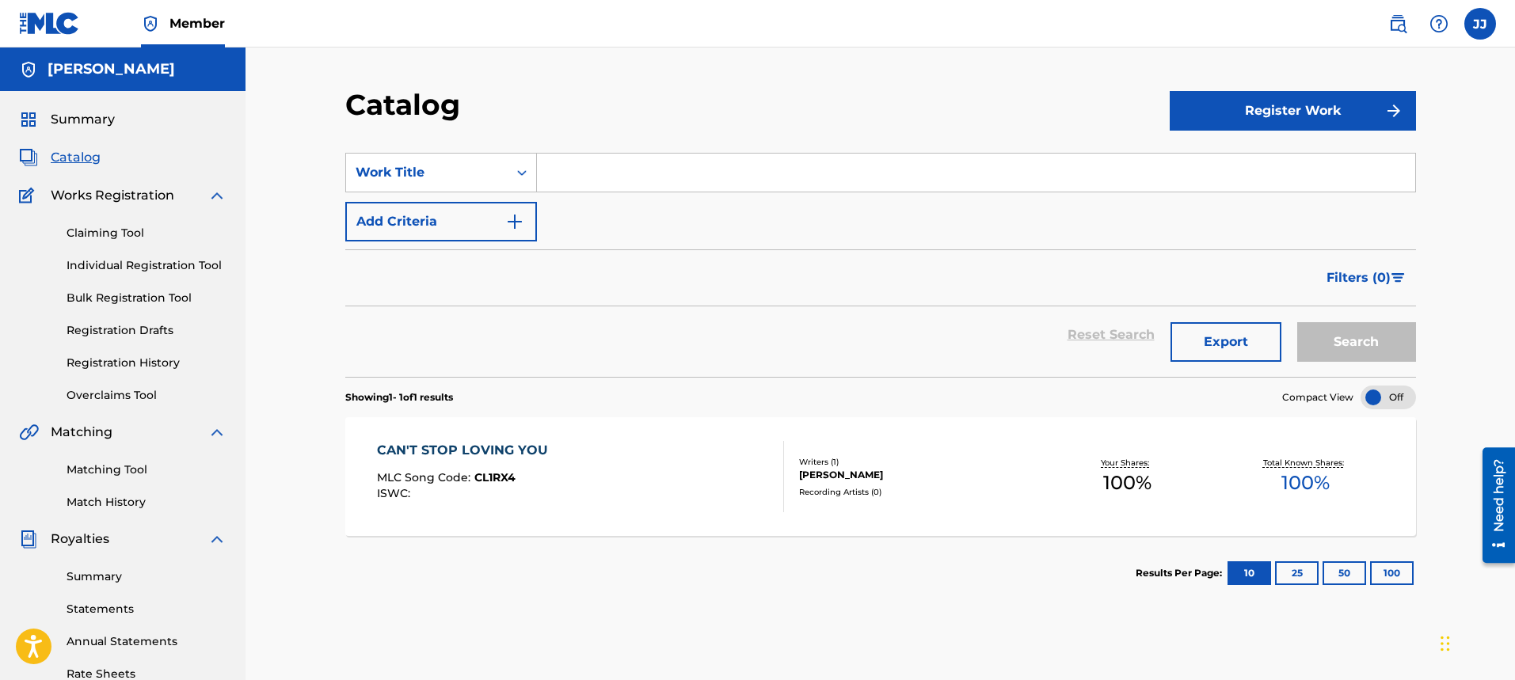
scroll to position [302, 0]
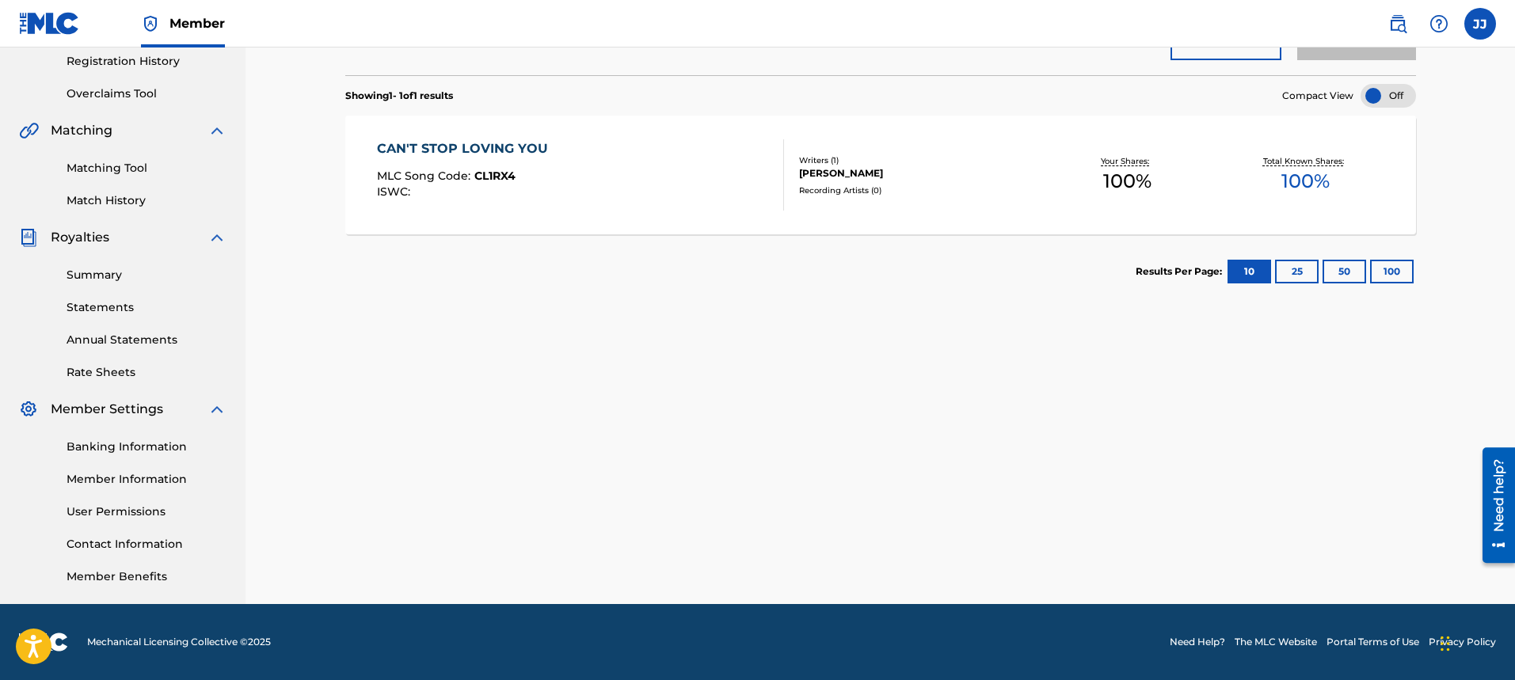
click at [1288, 265] on button "25" at bounding box center [1297, 272] width 44 height 24
click at [1356, 272] on button "50" at bounding box center [1344, 272] width 44 height 24
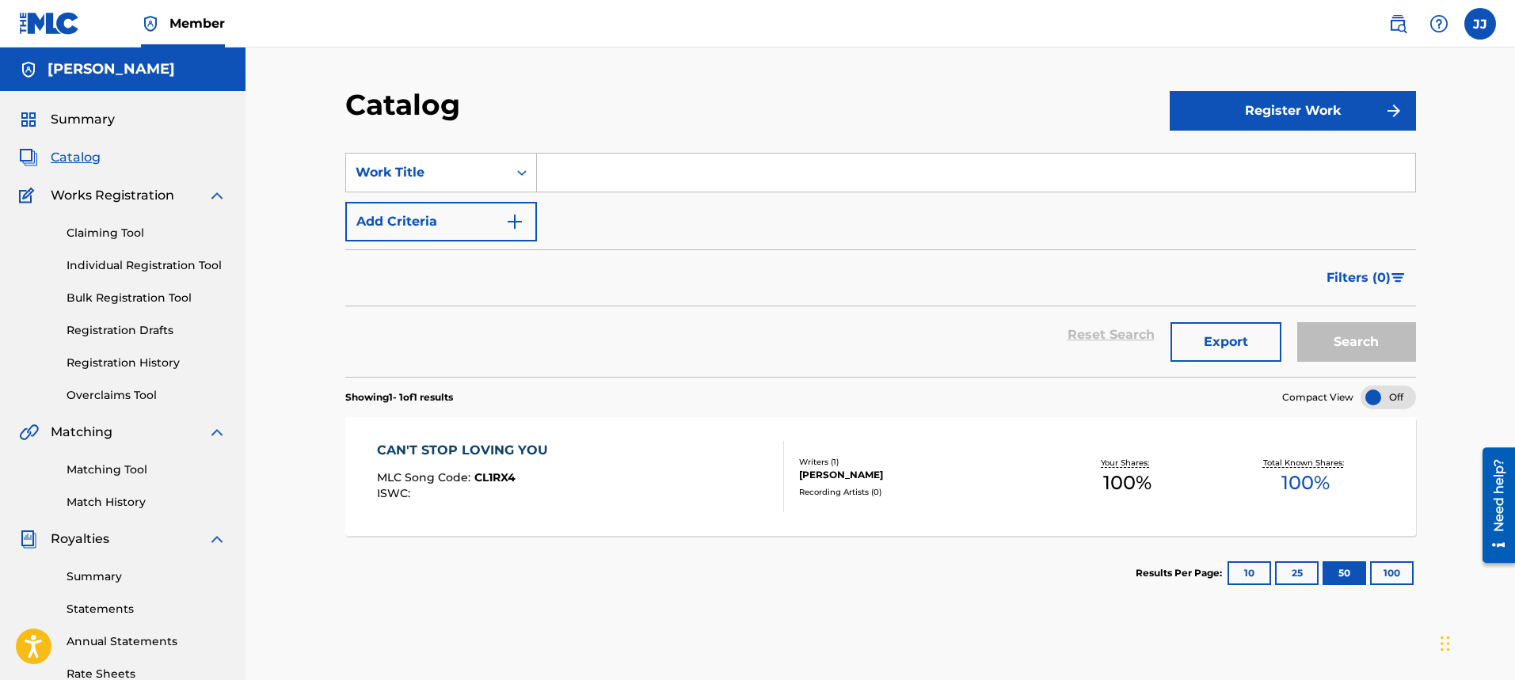
click at [1335, 105] on button "Register Work" at bounding box center [1292, 111] width 246 height 40
click at [1272, 154] on link "Individual" at bounding box center [1292, 162] width 246 height 38
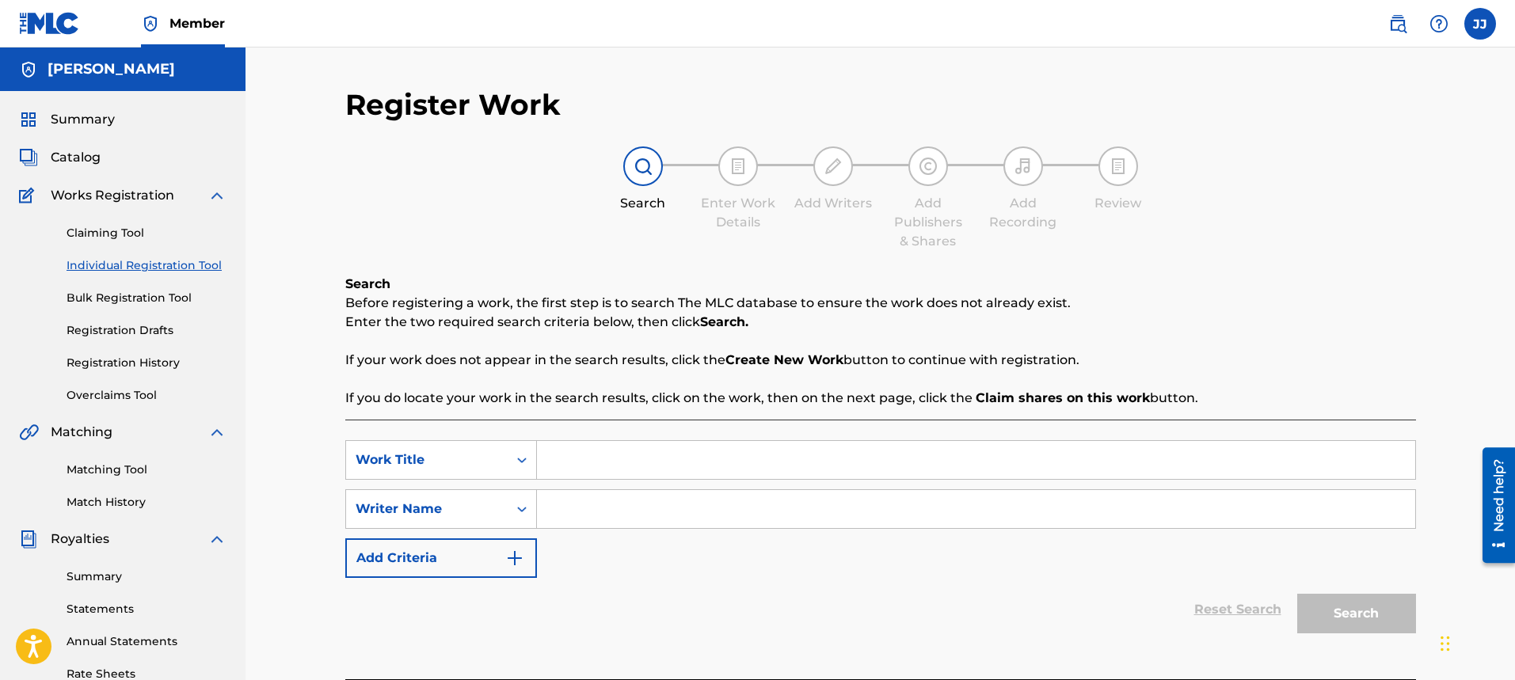
click at [628, 455] on input "Search Form" at bounding box center [976, 460] width 878 height 38
type input "She Makes Me Feel Alive"
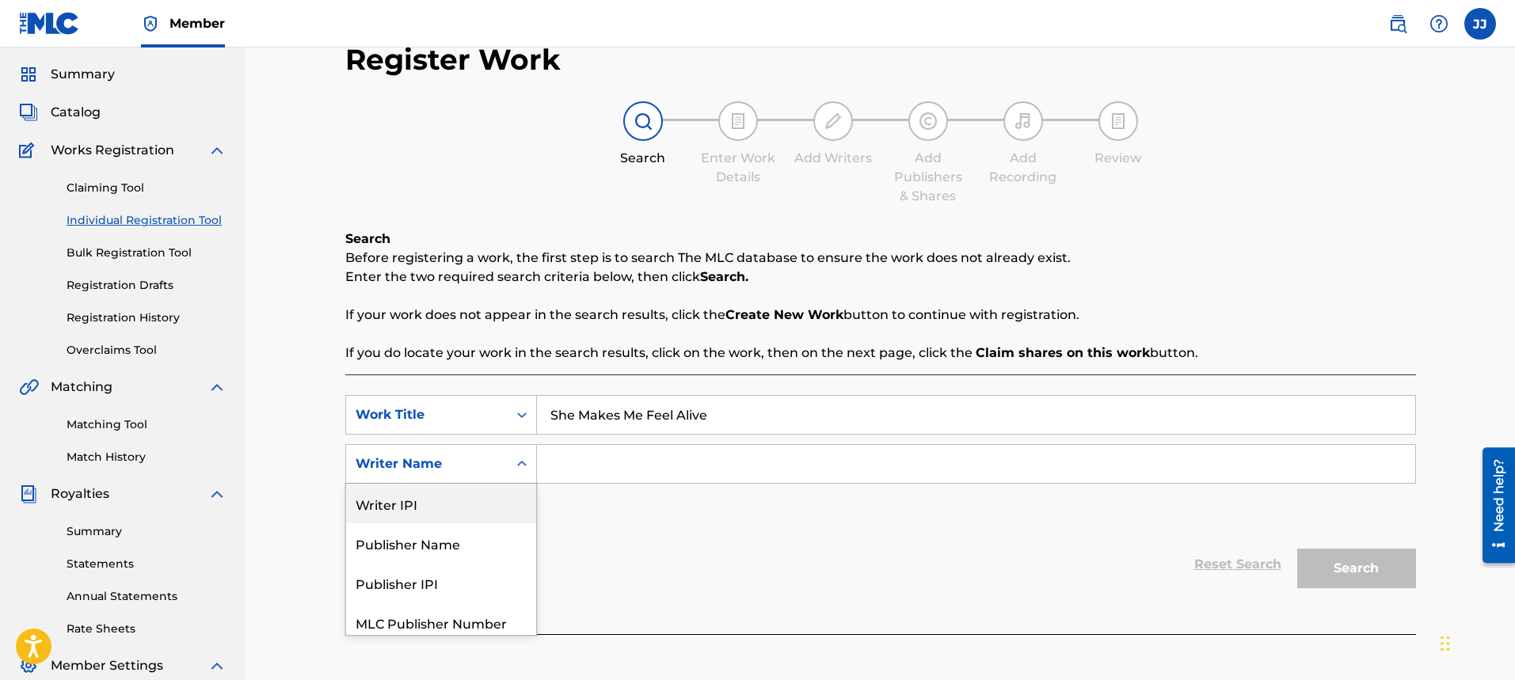
click at [511, 484] on div "5 results available. Use Up and Down to choose options, press Enter to select t…" at bounding box center [441, 464] width 192 height 40
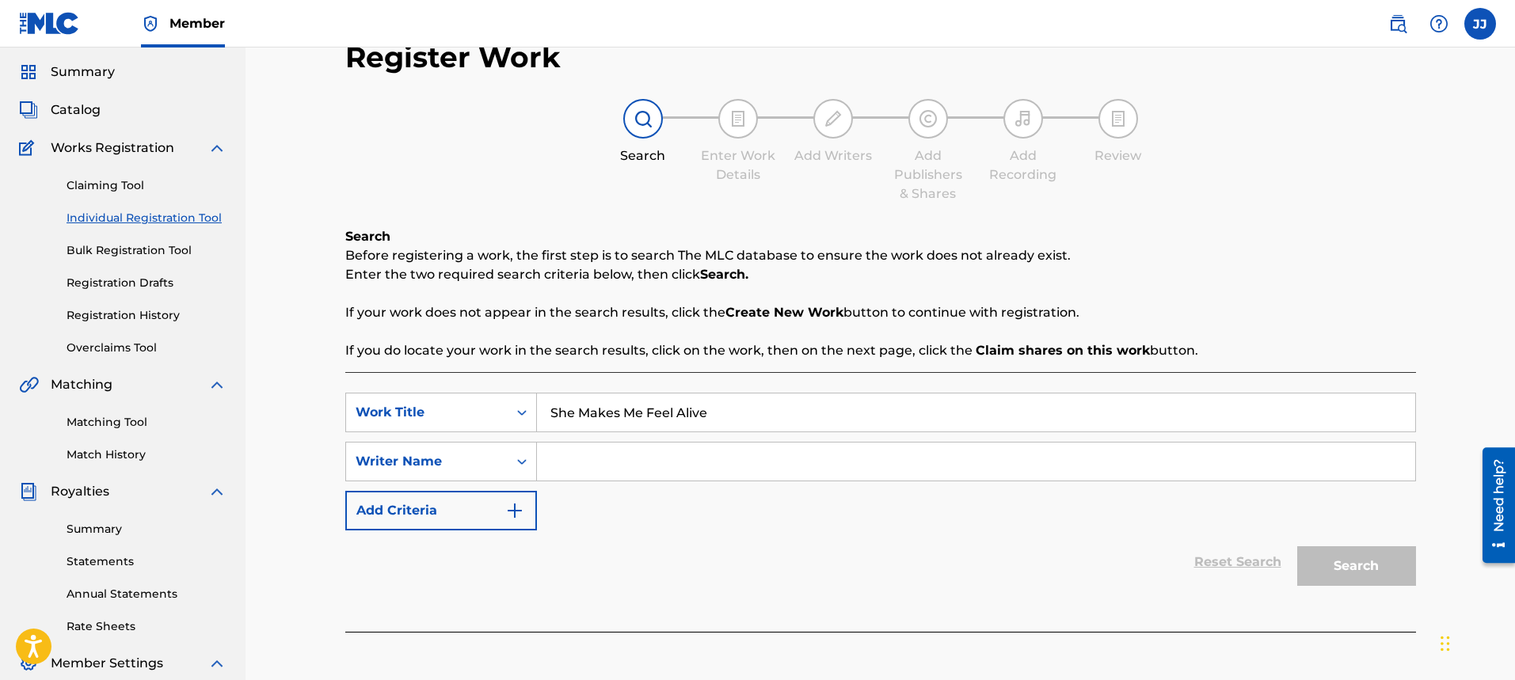
click at [518, 469] on icon "Search Form" at bounding box center [522, 462] width 16 height 16
drag, startPoint x: 518, startPoint y: 469, endPoint x: 545, endPoint y: 466, distance: 27.9
click at [523, 468] on icon "Search Form" at bounding box center [522, 462] width 16 height 16
click at [572, 457] on input "Search Form" at bounding box center [976, 462] width 878 height 38
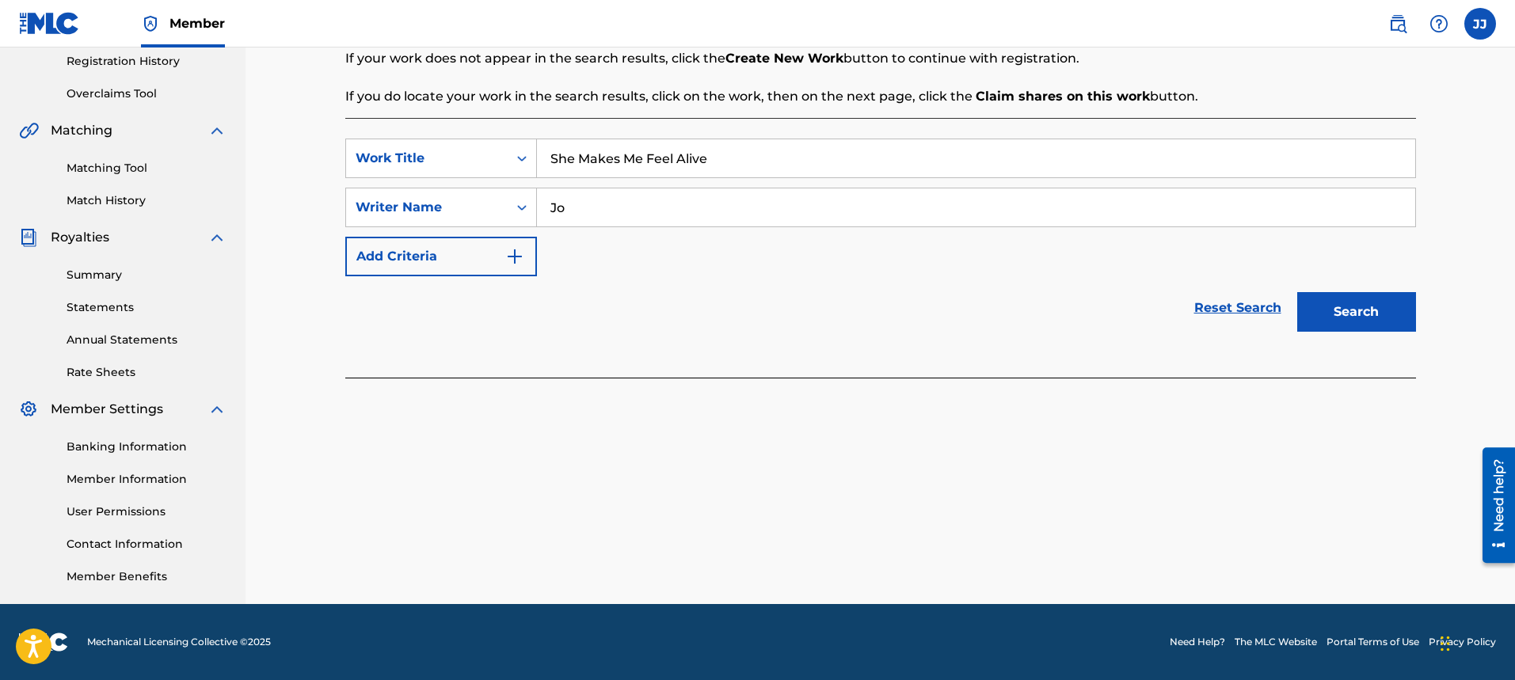
type input "J"
click at [825, 146] on input "She Makes Me Feel Alive" at bounding box center [976, 158] width 878 height 38
type input "S"
type input "When Will I"
click at [690, 208] on input "Search Form" at bounding box center [976, 207] width 878 height 38
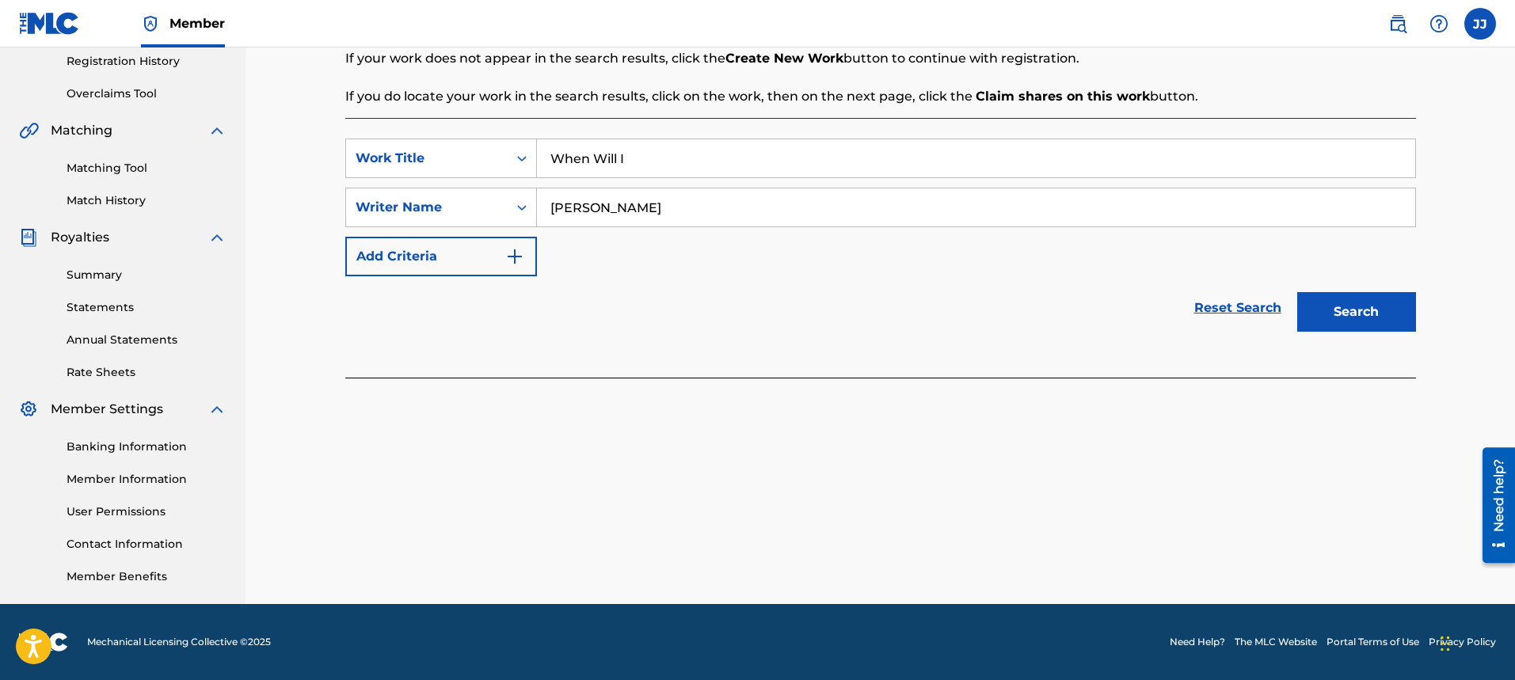
type input "[PERSON_NAME]"
click at [520, 250] on img "Search Form" at bounding box center [514, 256] width 19 height 19
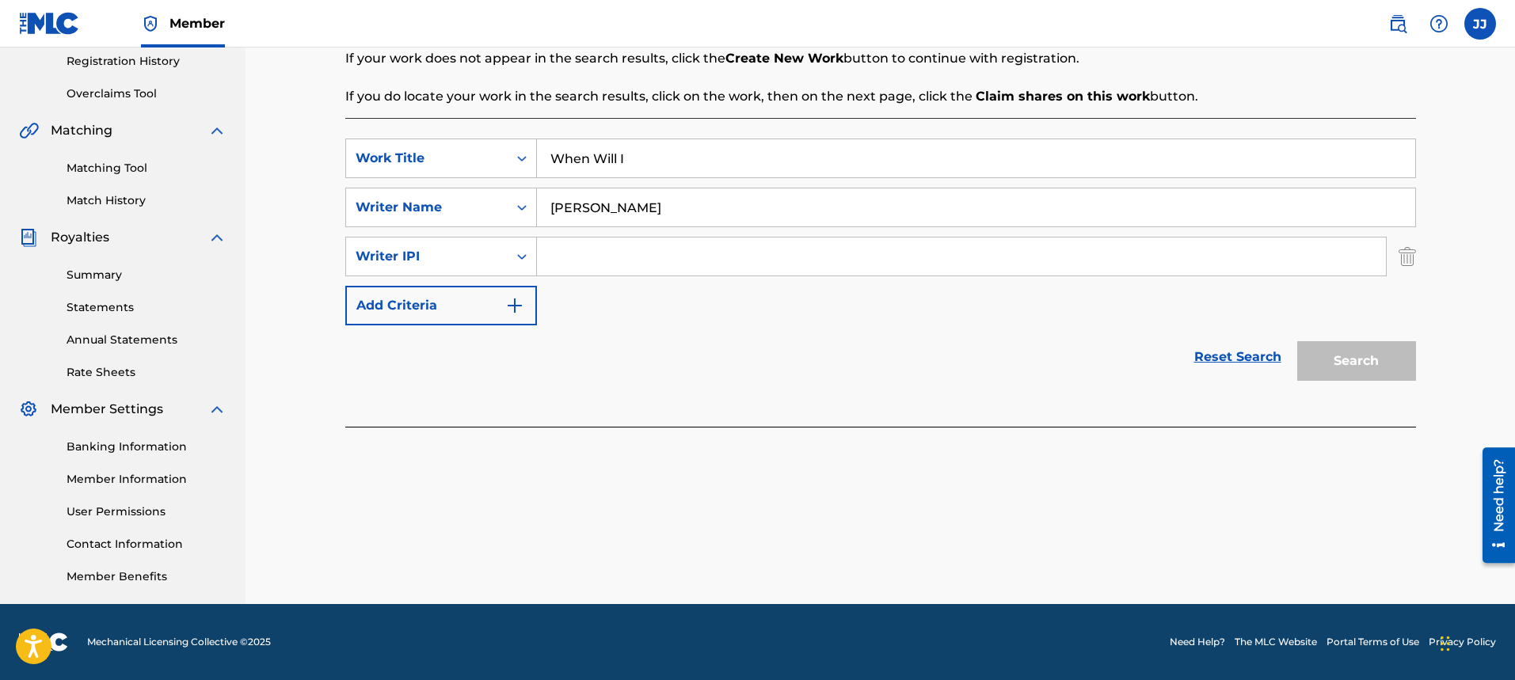
click at [570, 254] on input "Search Form" at bounding box center [961, 257] width 849 height 38
type input "00334176670"
click at [1342, 364] on button "Search" at bounding box center [1356, 361] width 119 height 40
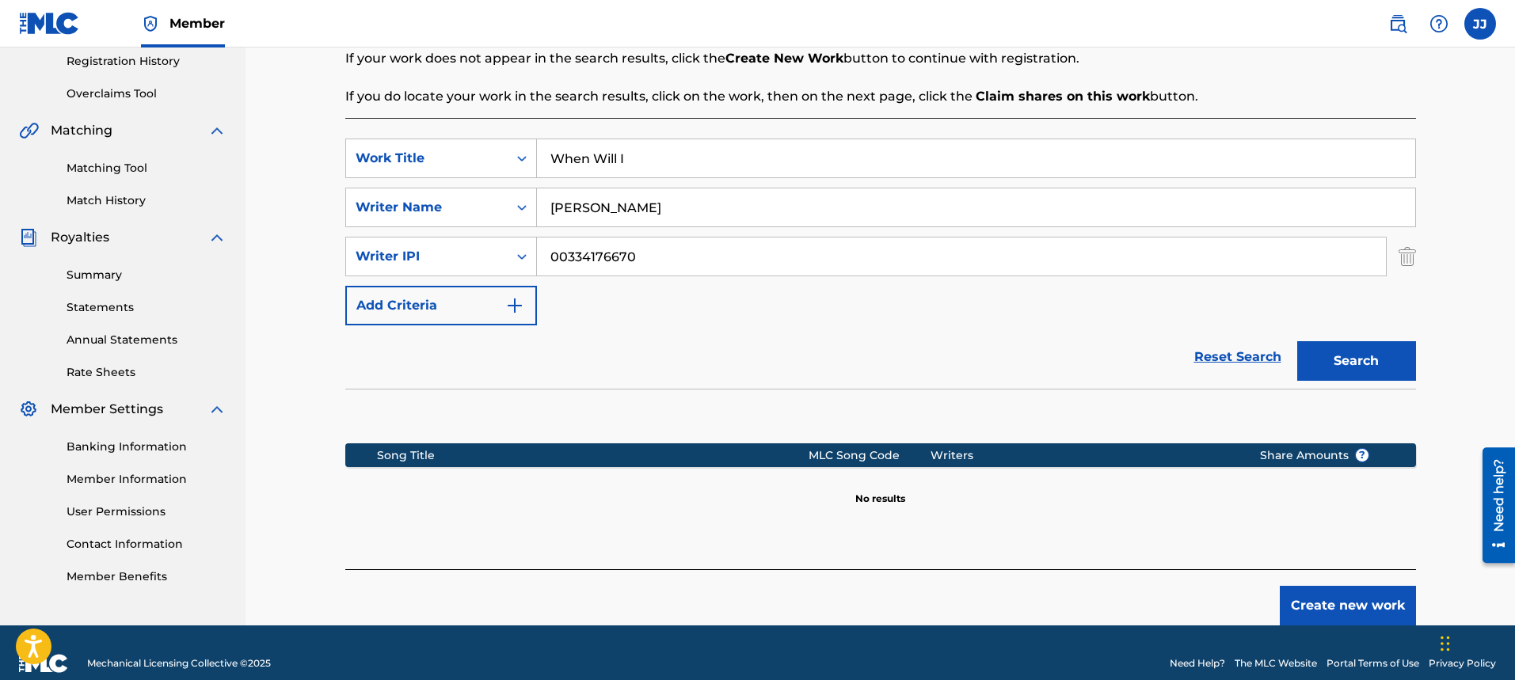
click at [1374, 596] on button "Create new work" at bounding box center [1347, 606] width 136 height 40
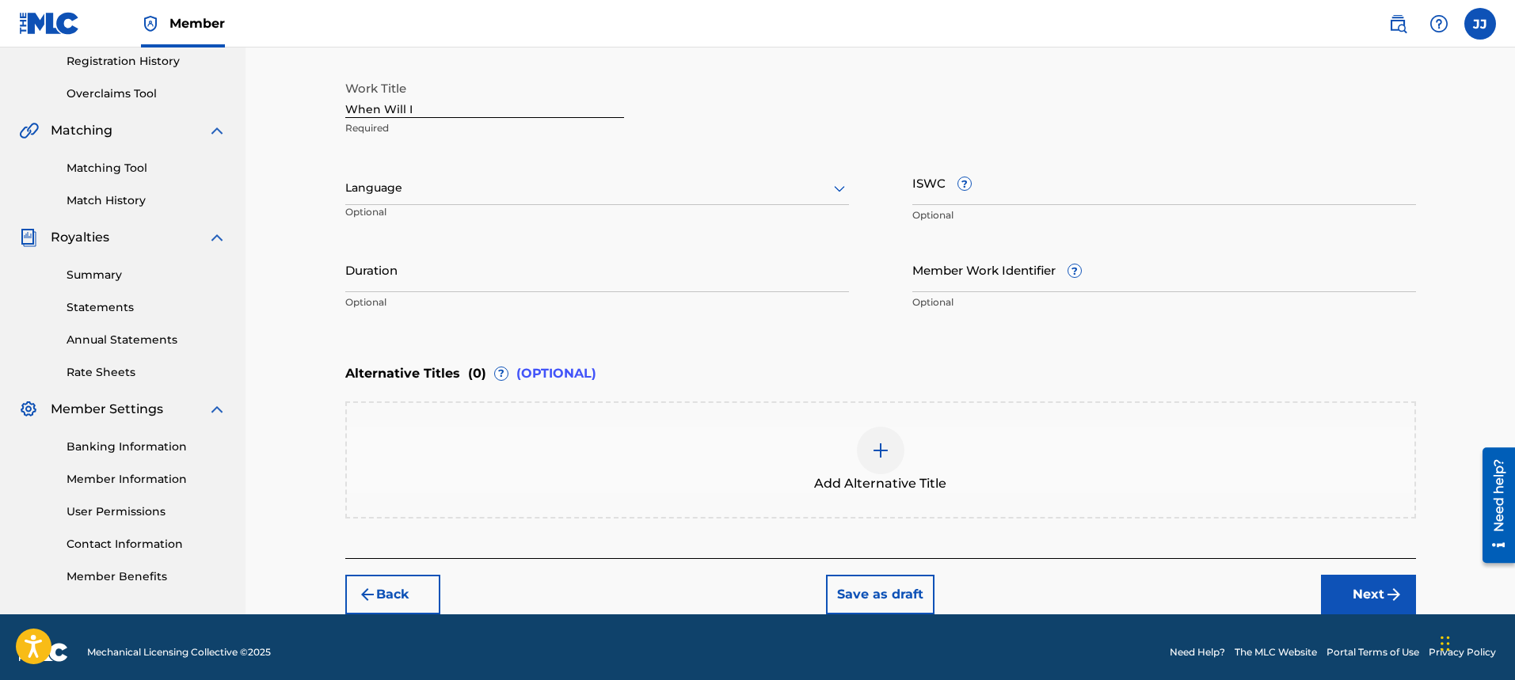
click at [477, 191] on div at bounding box center [597, 188] width 504 height 20
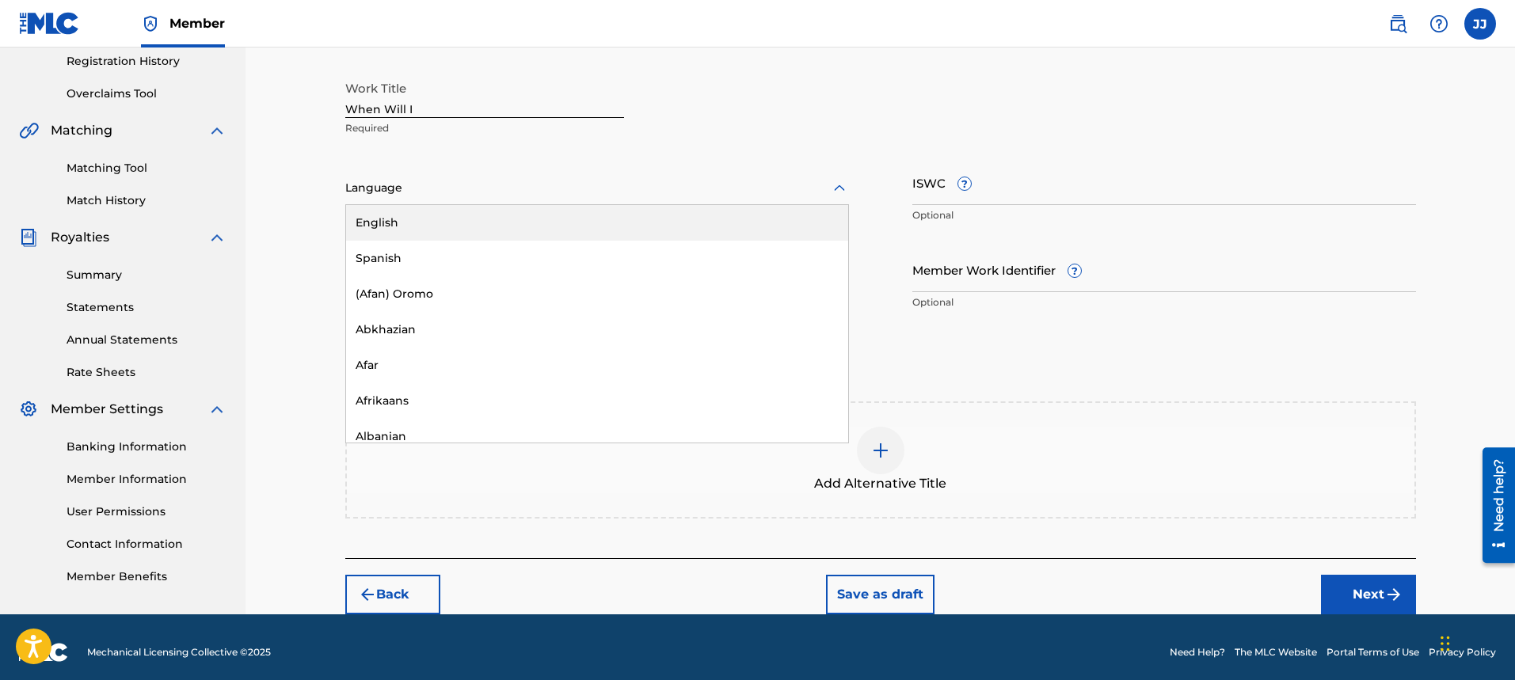
click at [455, 222] on div "English" at bounding box center [597, 223] width 502 height 36
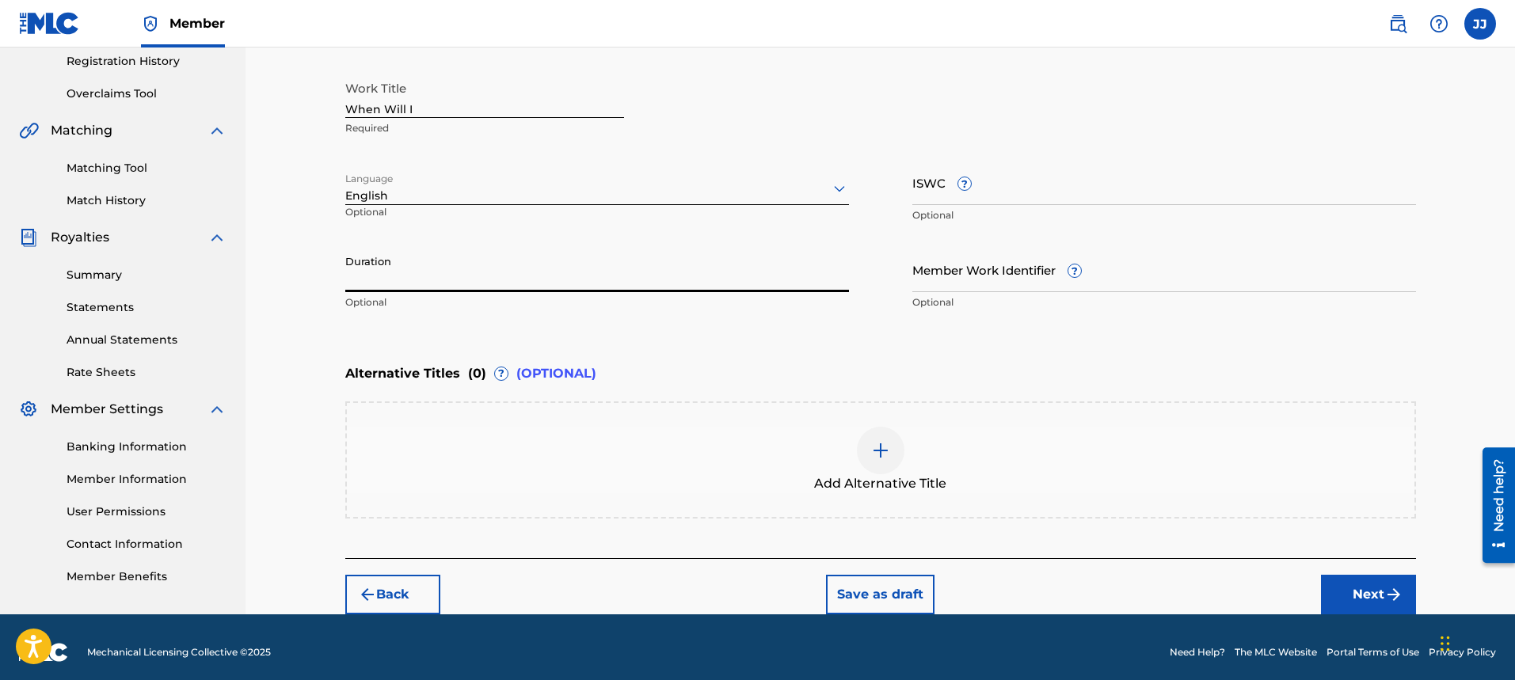
click at [497, 281] on input "Duration" at bounding box center [597, 269] width 504 height 45
type input "04:08"
click at [1368, 595] on button "Next" at bounding box center [1368, 595] width 95 height 40
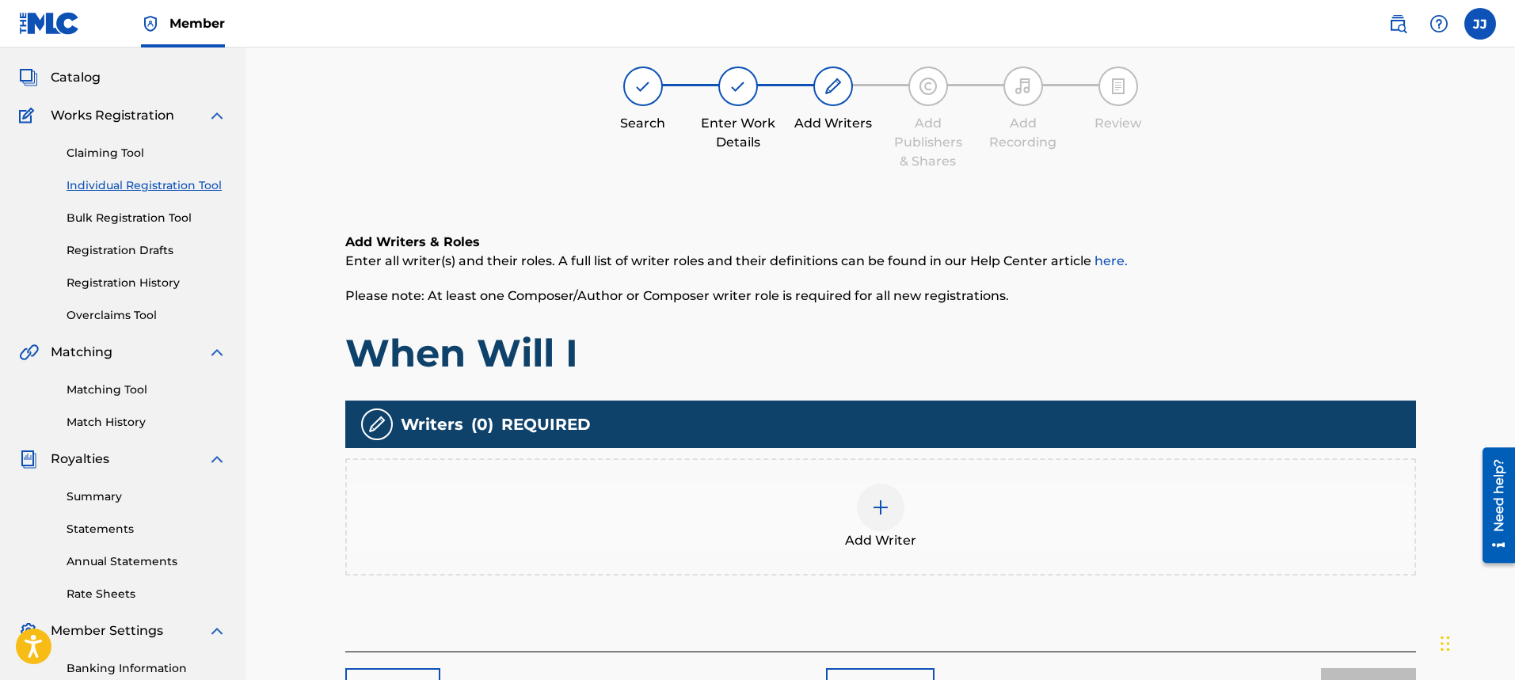
scroll to position [71, 0]
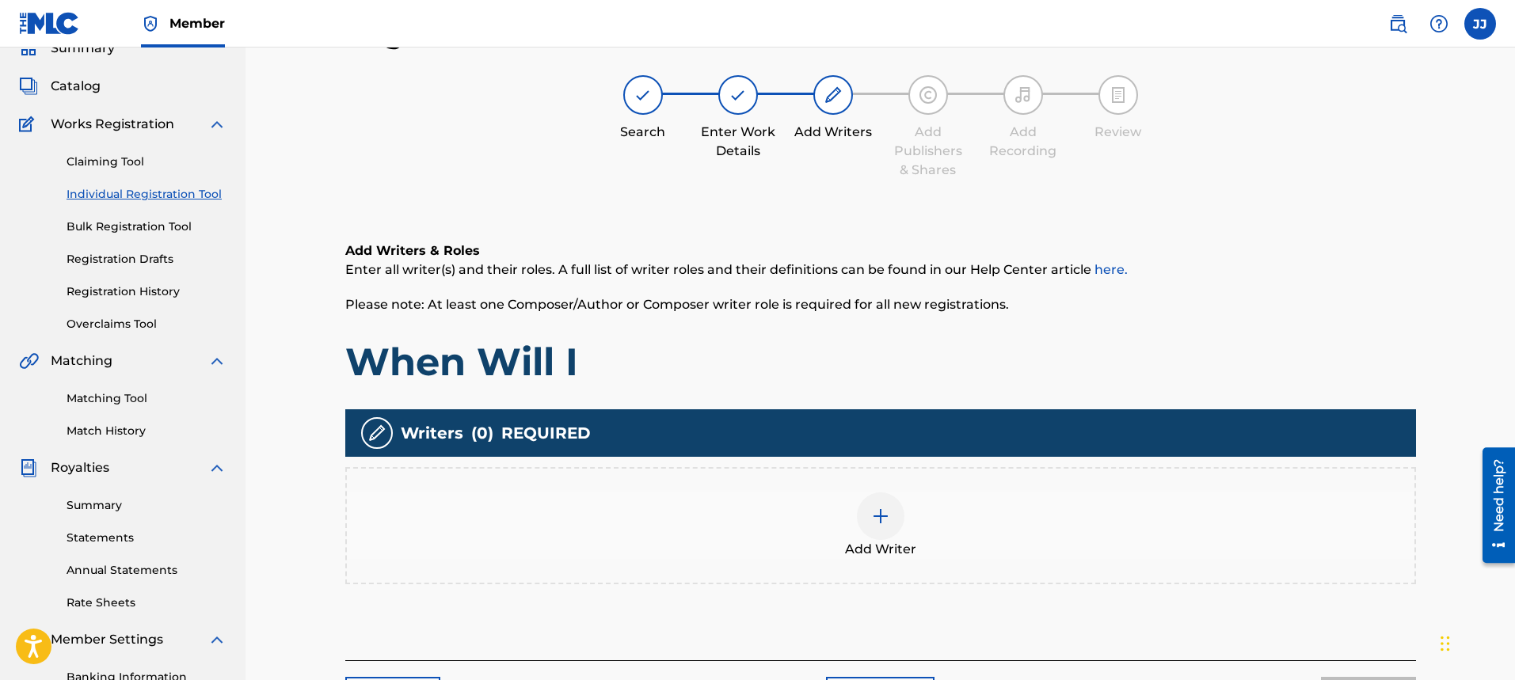
click at [871, 520] on img at bounding box center [880, 516] width 19 height 19
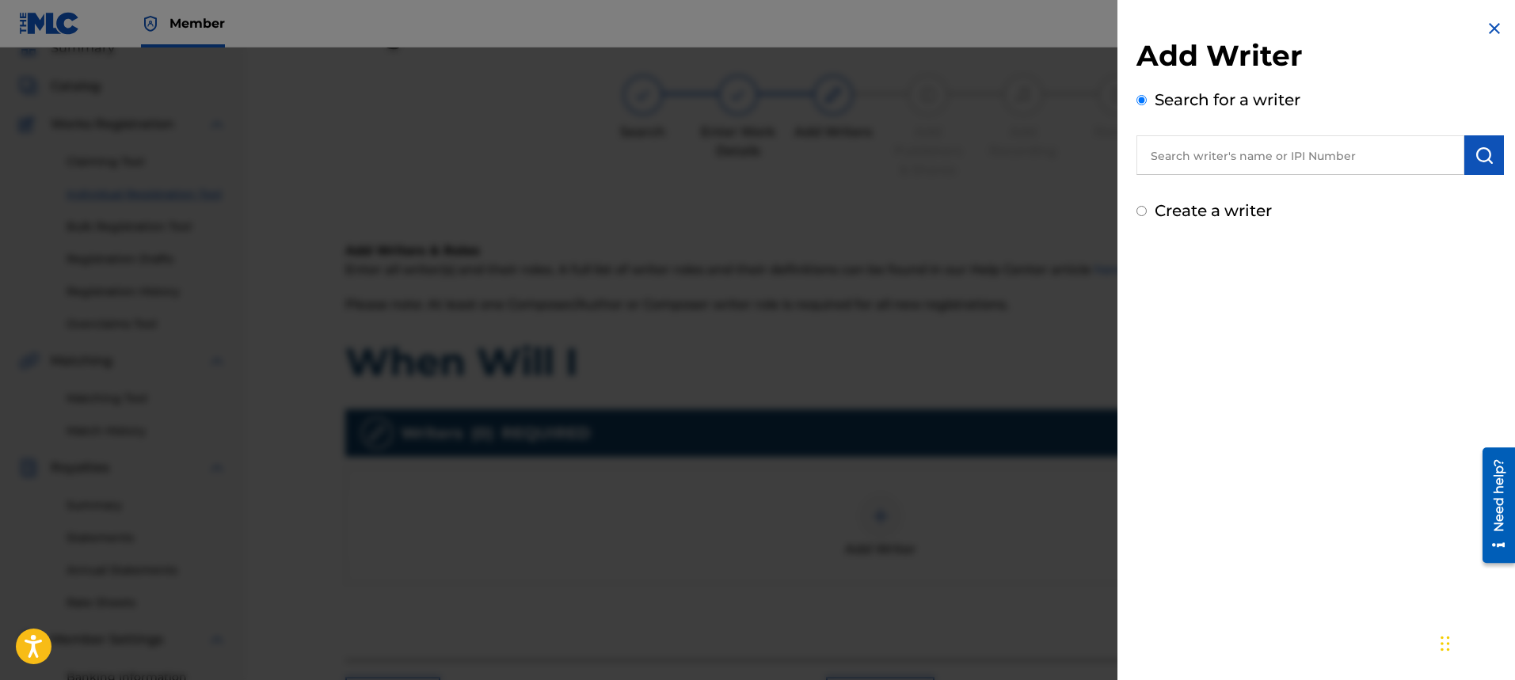
click at [1238, 163] on input "text" at bounding box center [1300, 155] width 328 height 40
type input "[PERSON_NAME]"
click at [1136, 211] on input "Create a writer" at bounding box center [1141, 211] width 10 height 10
radio input "false"
radio input "true"
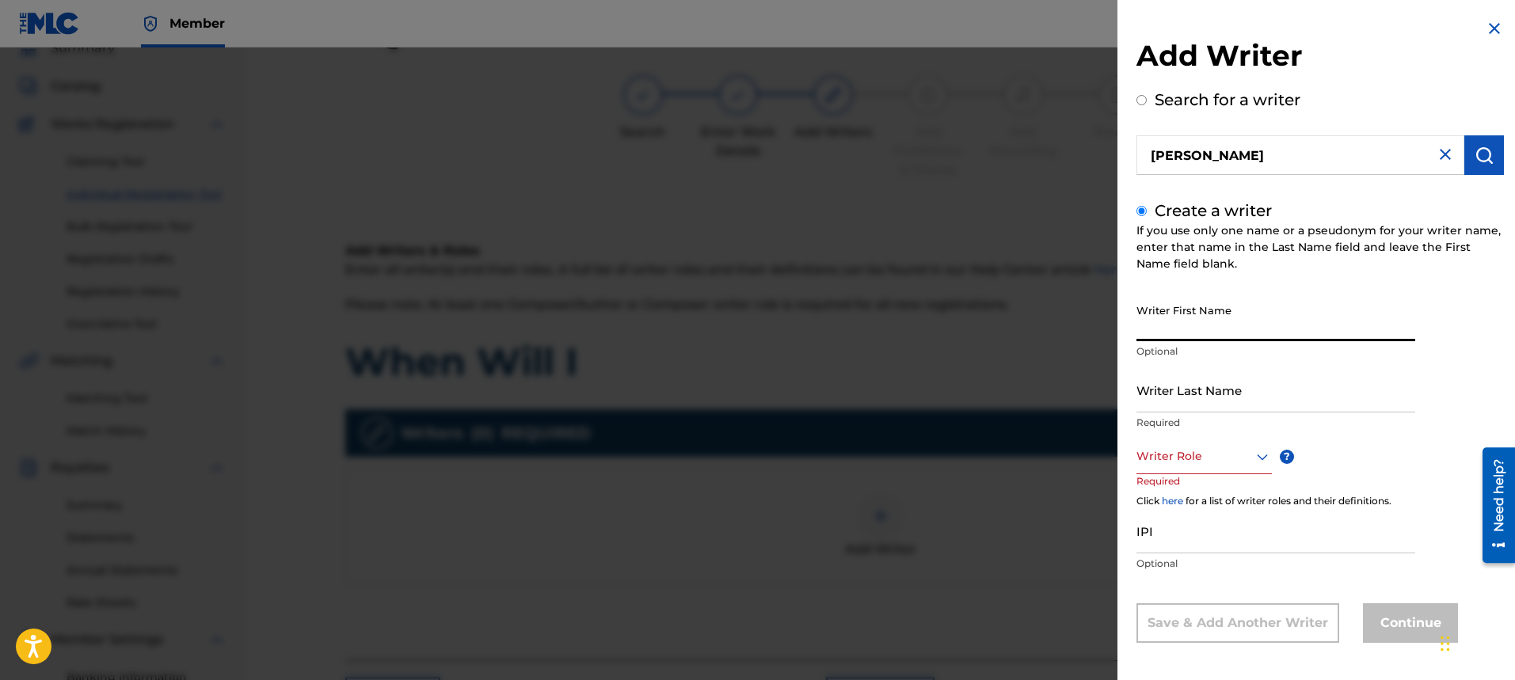
click at [1276, 324] on input "Writer First Name" at bounding box center [1275, 318] width 279 height 45
type input "[PERSON_NAME]"
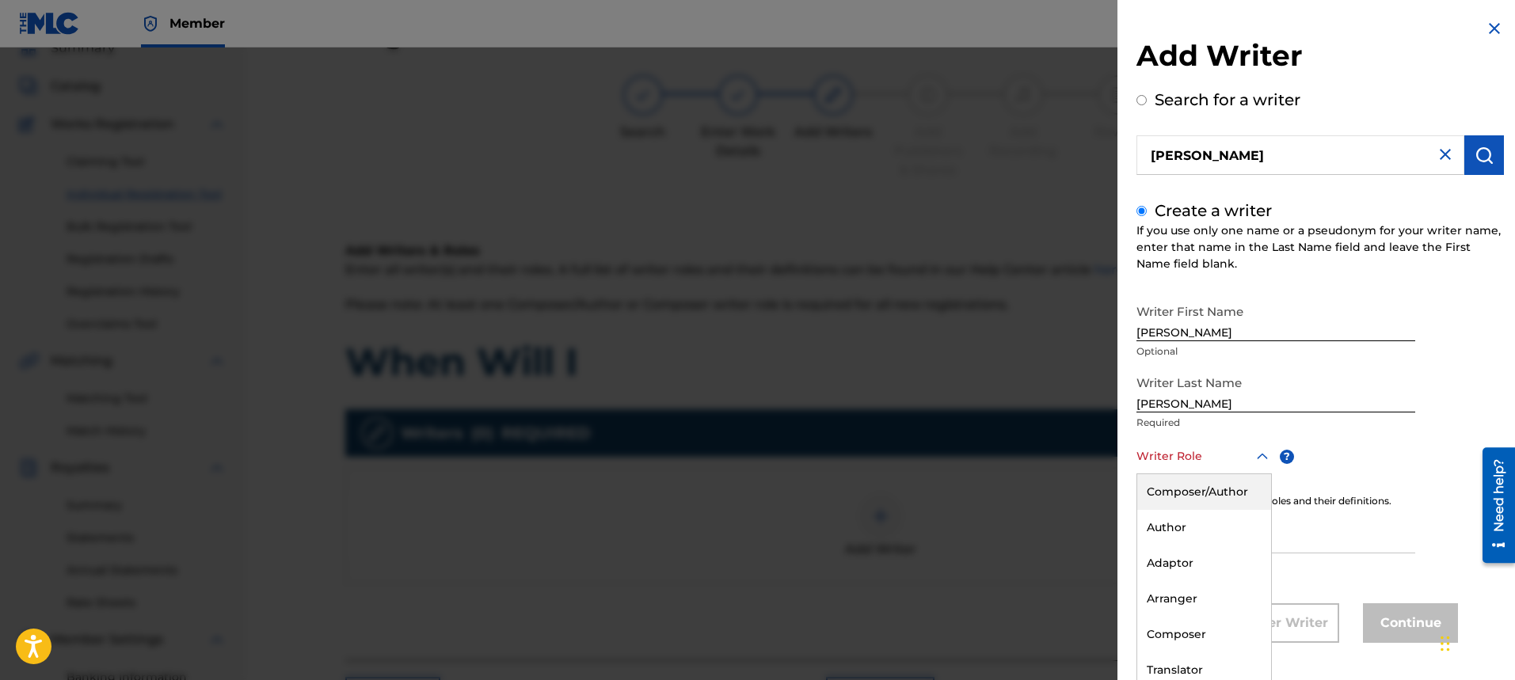
scroll to position [6, 0]
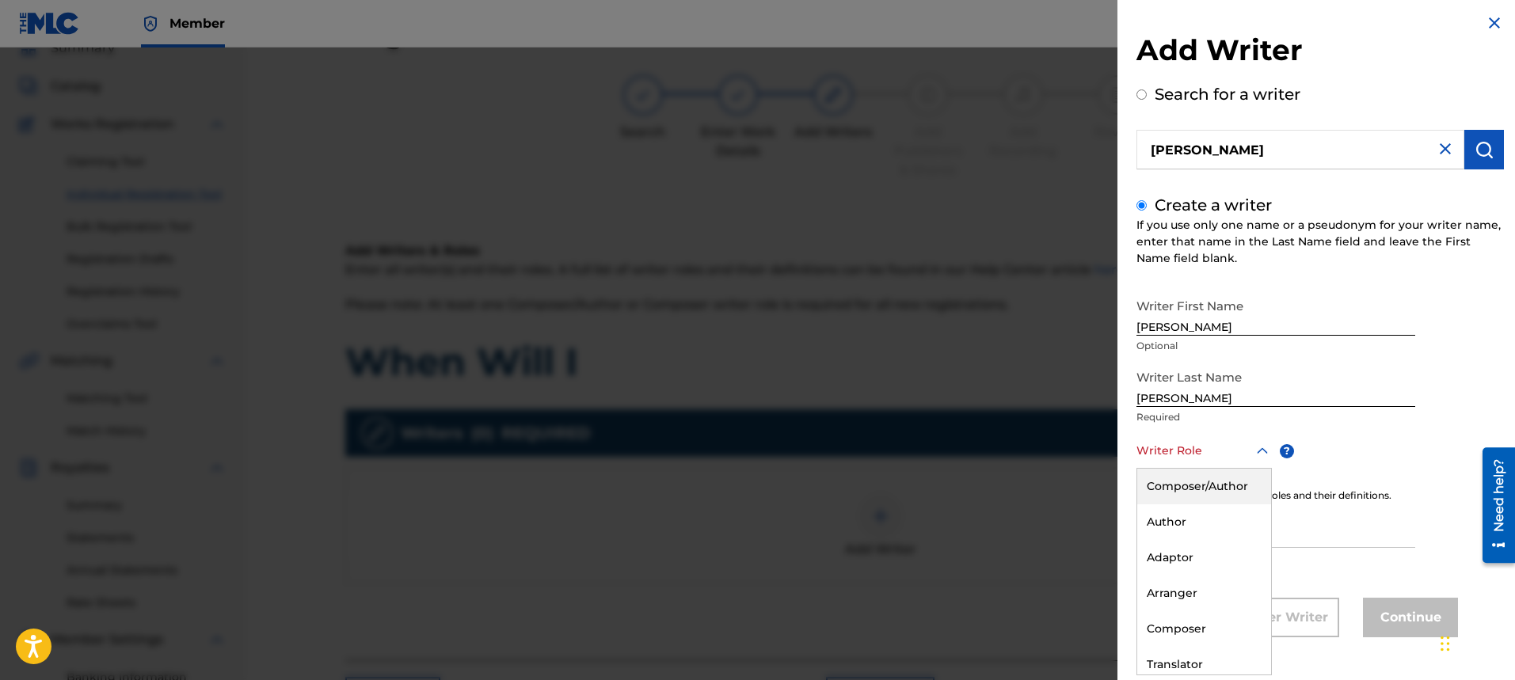
click at [1249, 466] on div "Writer Role" at bounding box center [1203, 451] width 135 height 36
click at [1255, 482] on div "Composer/Author" at bounding box center [1204, 487] width 134 height 36
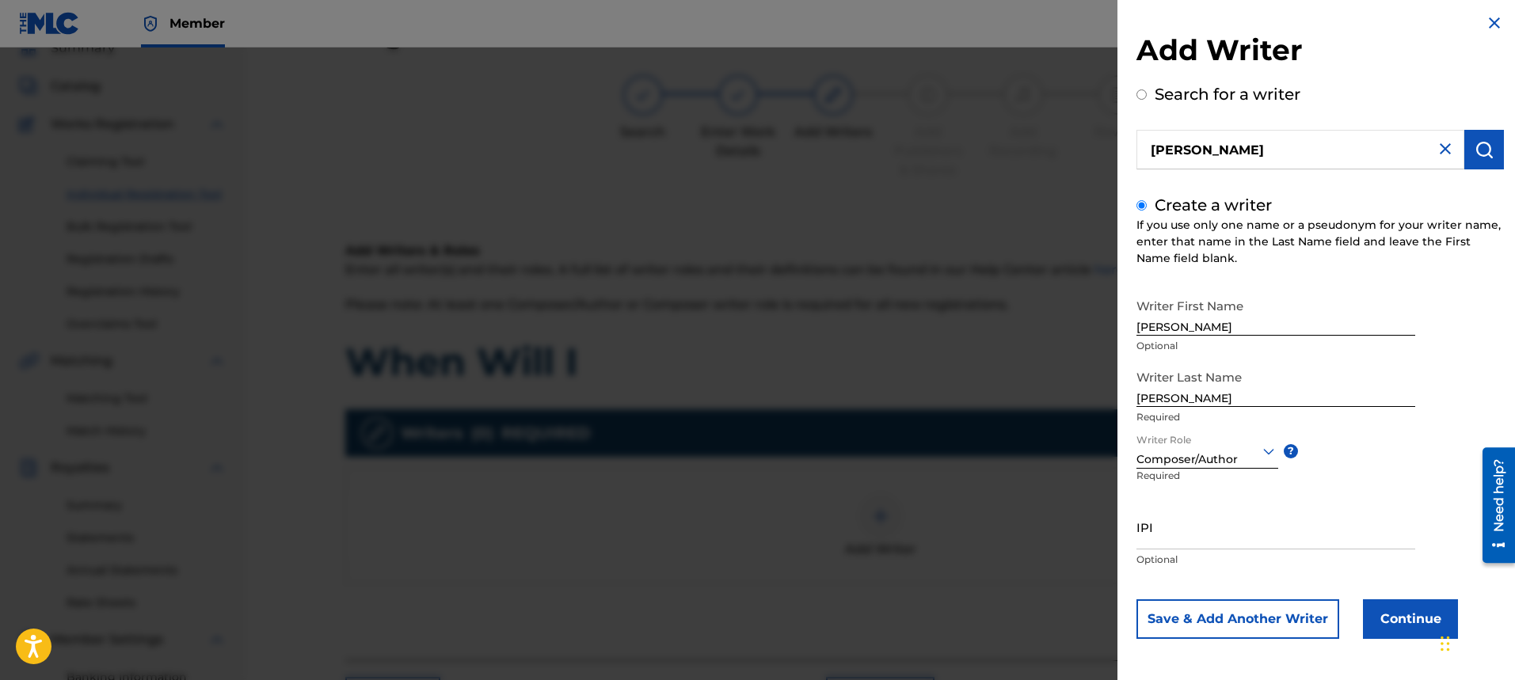
click at [1236, 534] on input "IPI" at bounding box center [1275, 526] width 279 height 45
type input "00334176670"
click at [1379, 628] on button "Continue" at bounding box center [1410, 619] width 95 height 40
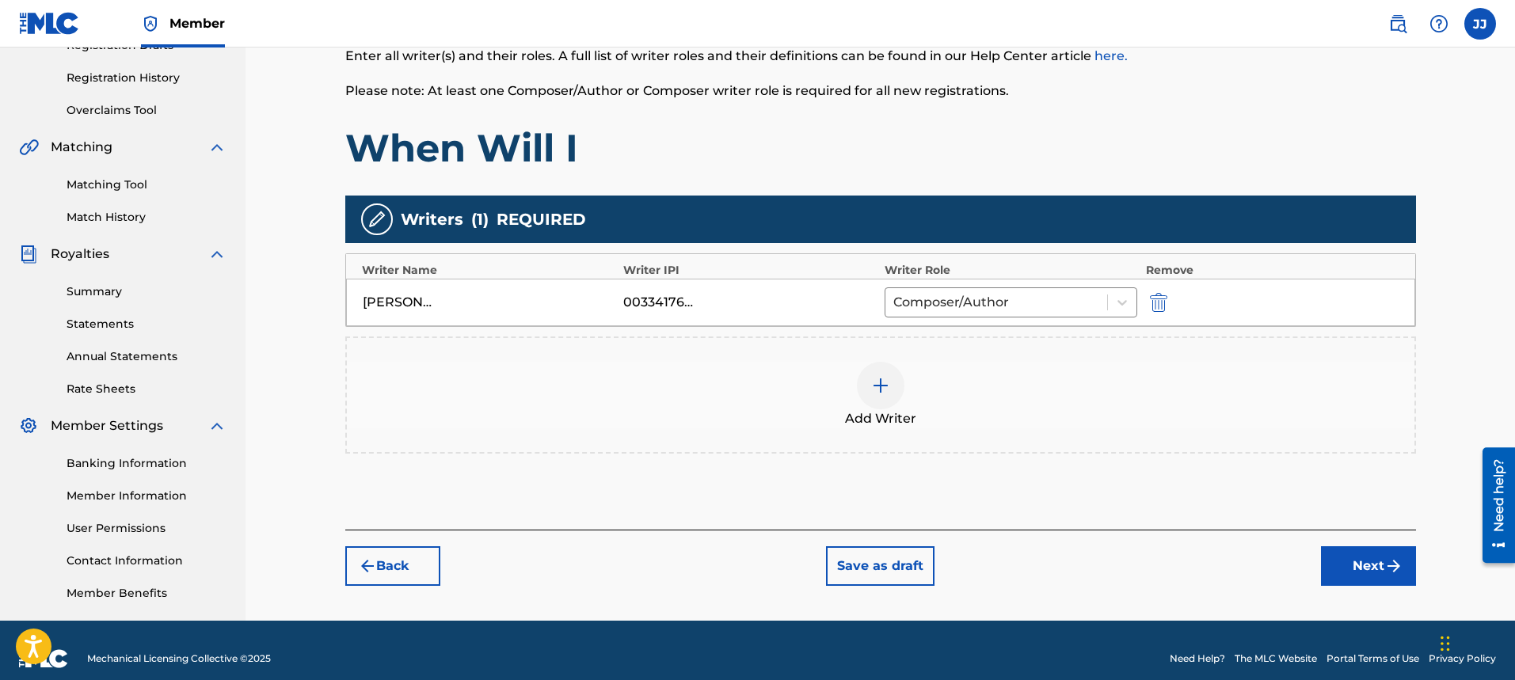
scroll to position [302, 0]
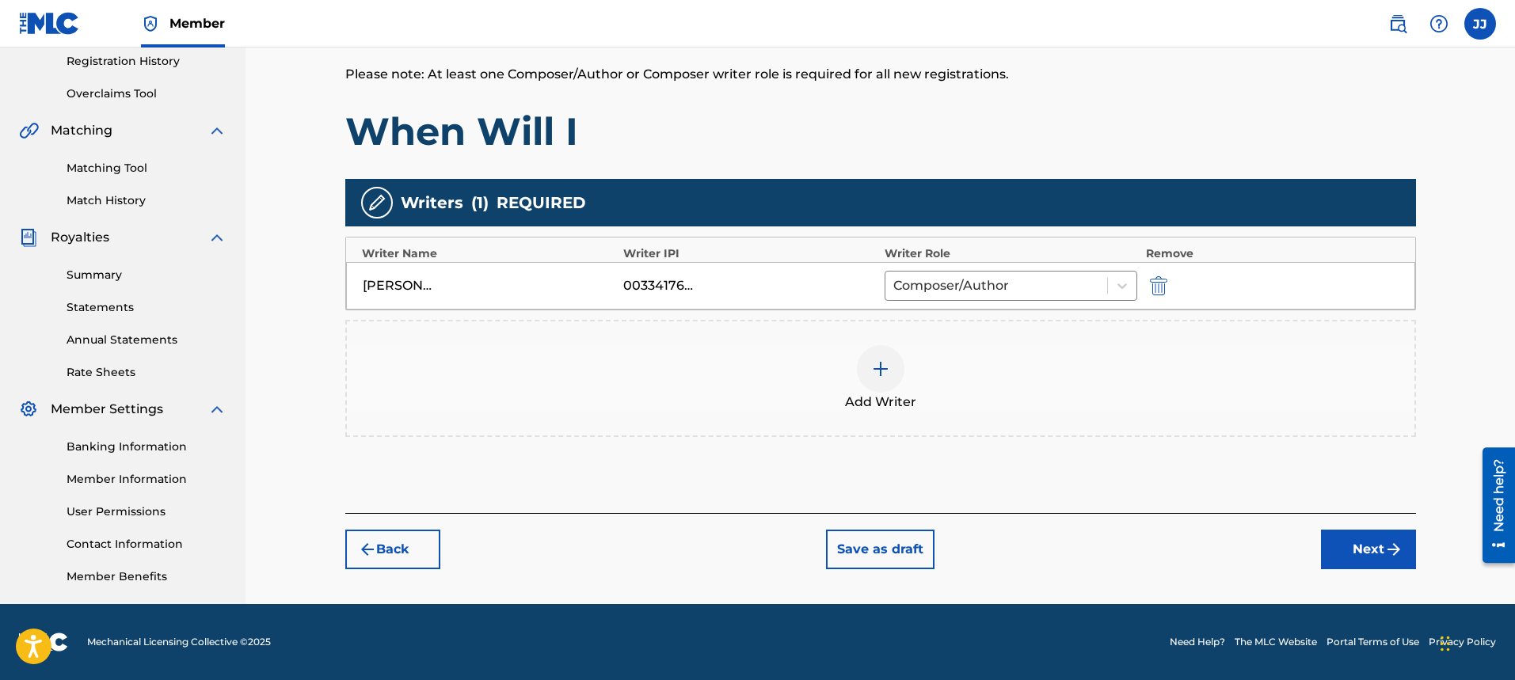
click at [1375, 558] on button "Next" at bounding box center [1368, 550] width 95 height 40
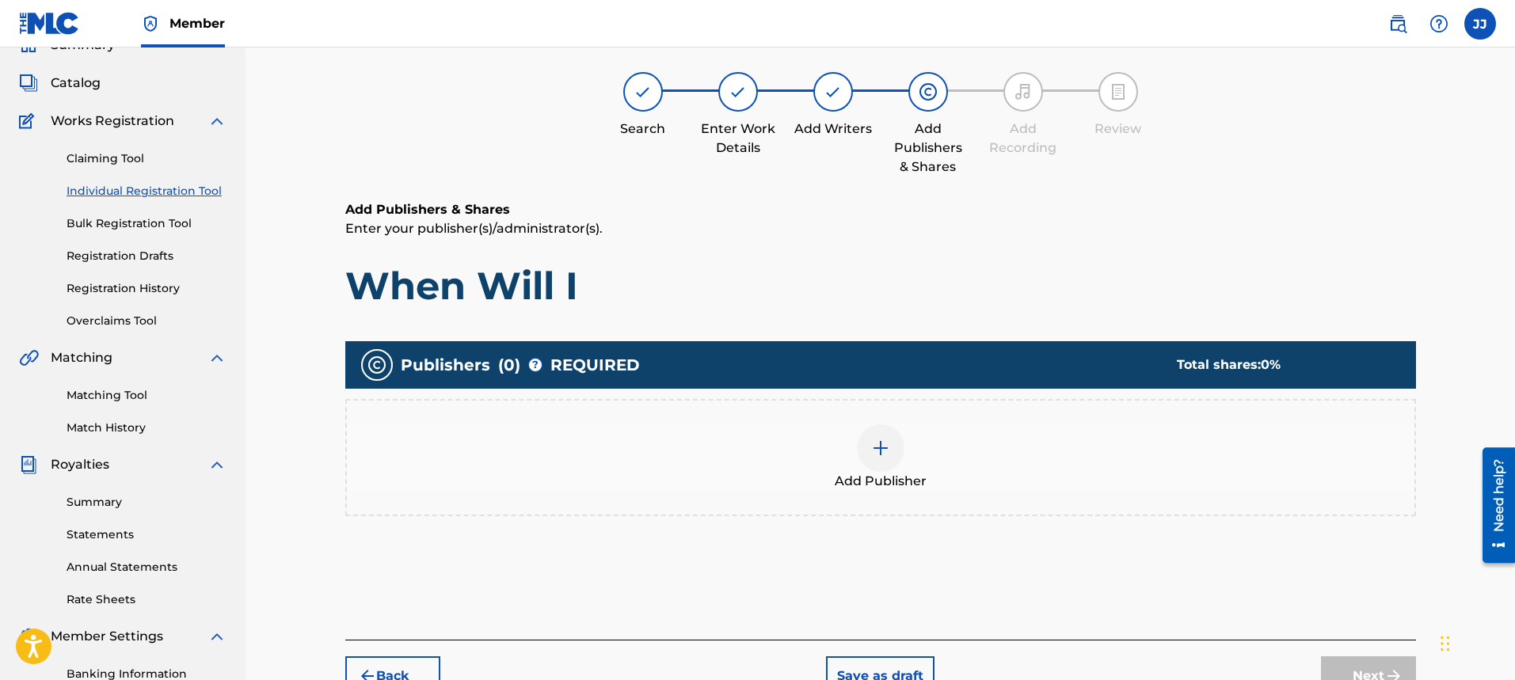
scroll to position [71, 0]
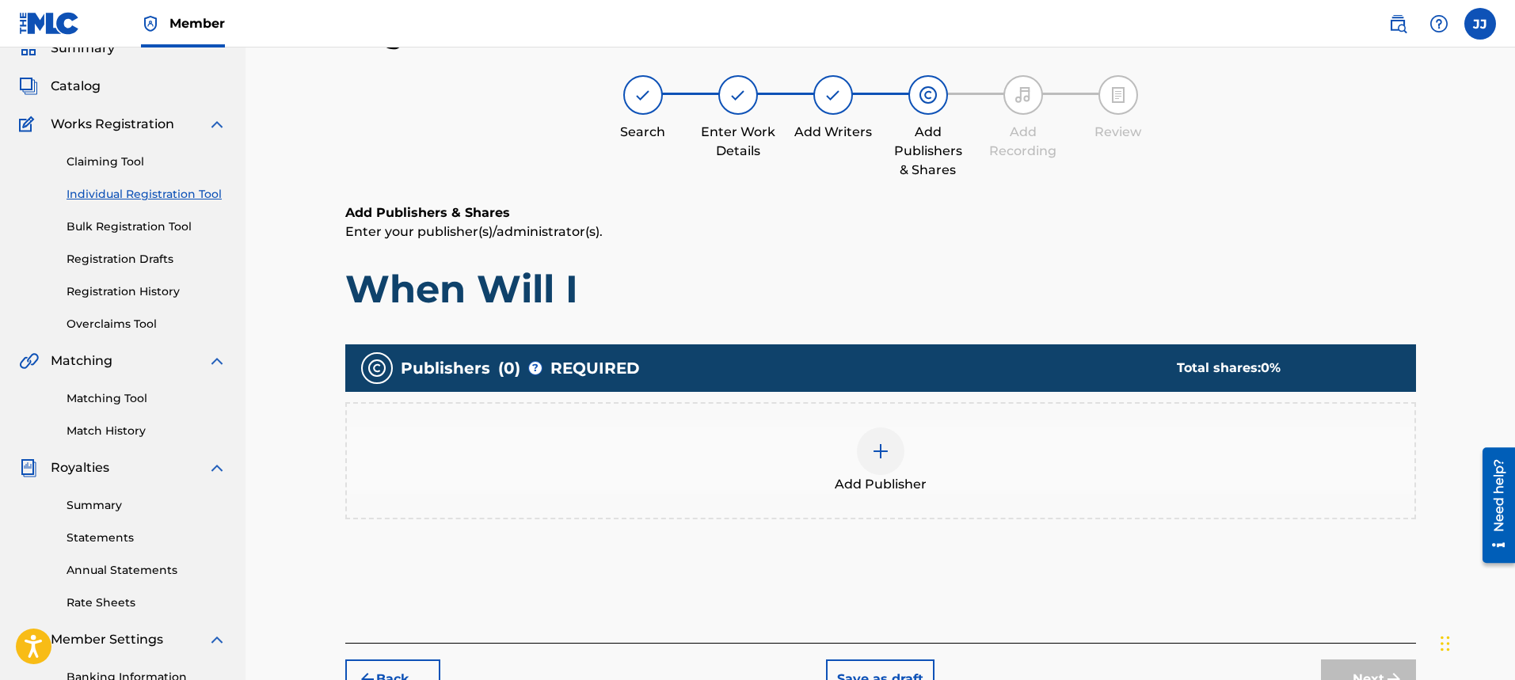
click at [901, 456] on div at bounding box center [881, 452] width 48 height 48
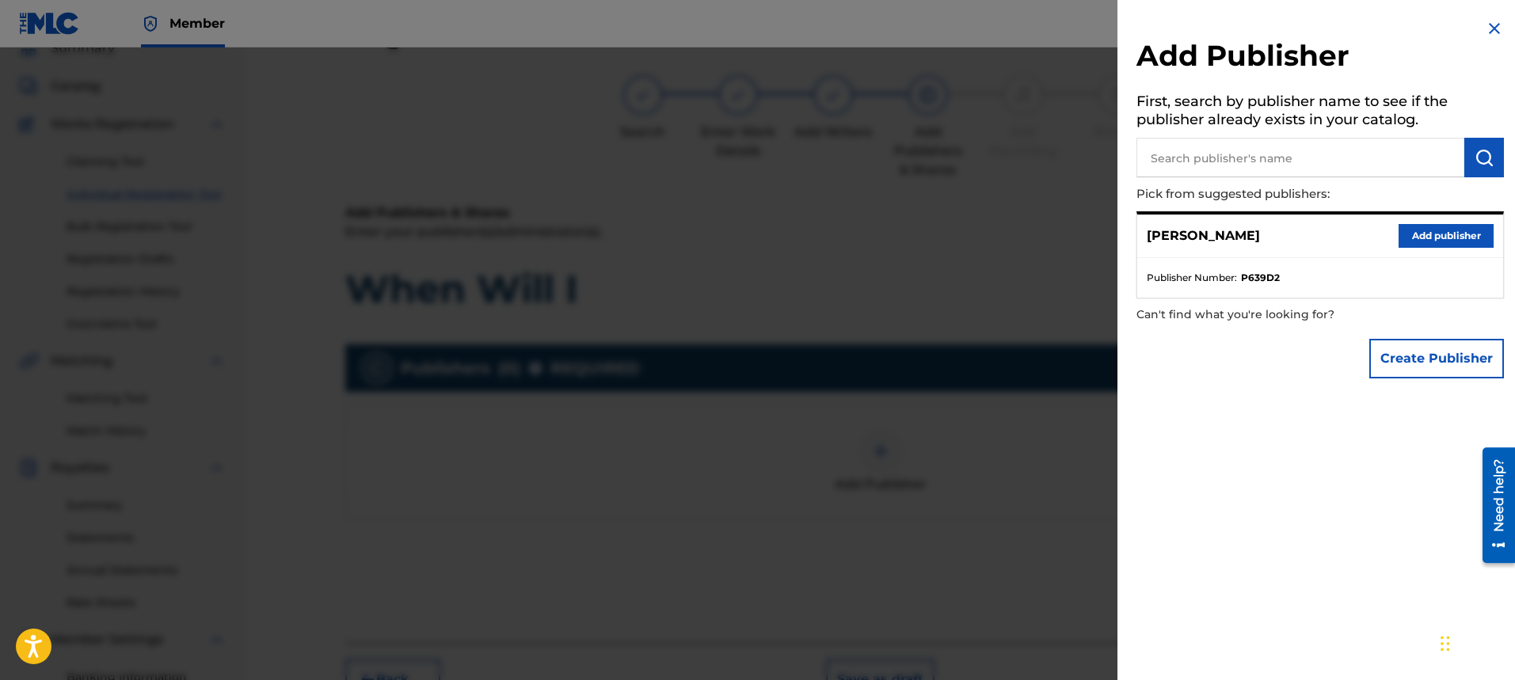
click at [1420, 232] on button "Add publisher" at bounding box center [1445, 236] width 95 height 24
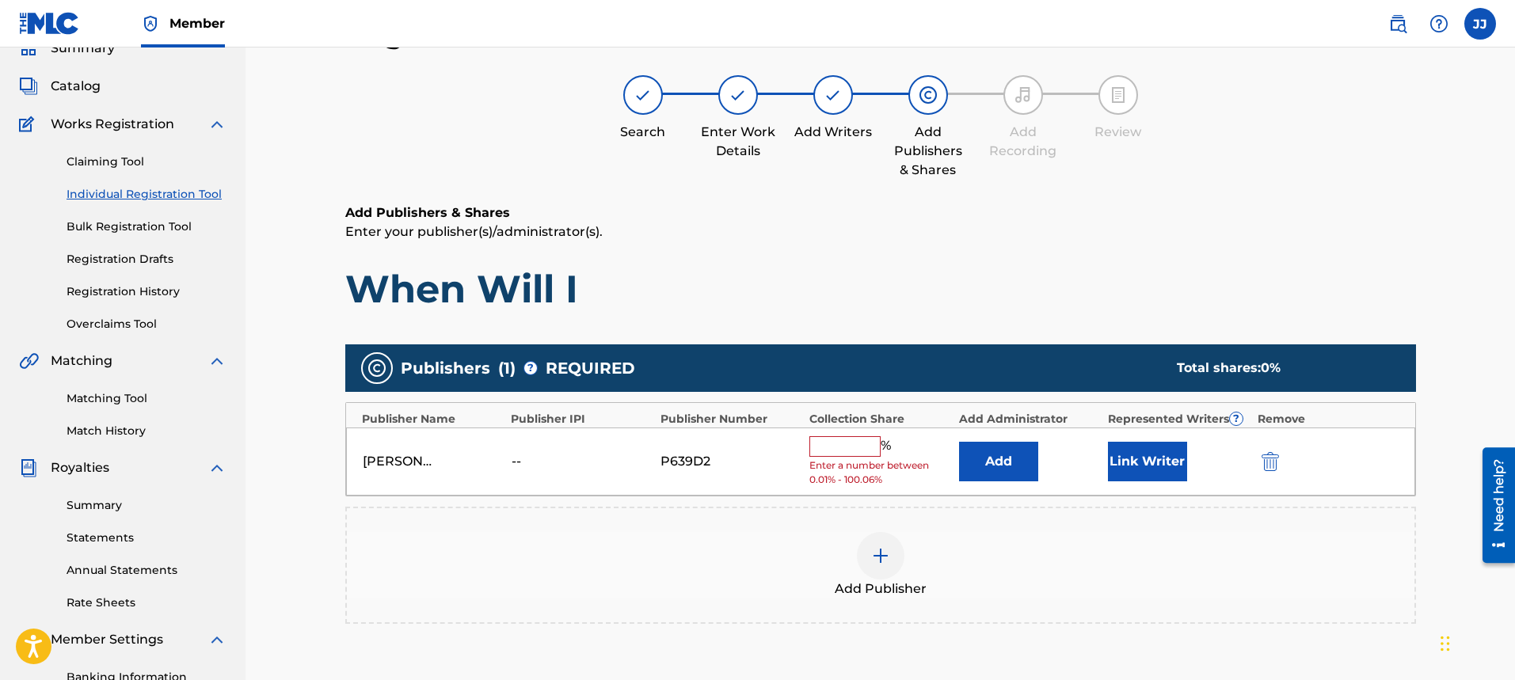
drag, startPoint x: 898, startPoint y: 445, endPoint x: 863, endPoint y: 440, distance: 35.2
click at [883, 443] on div "% Enter a number between 0.01% - 100.06%" at bounding box center [879, 461] width 141 height 51
click at [860, 443] on input "text" at bounding box center [844, 446] width 71 height 21
type input "100"
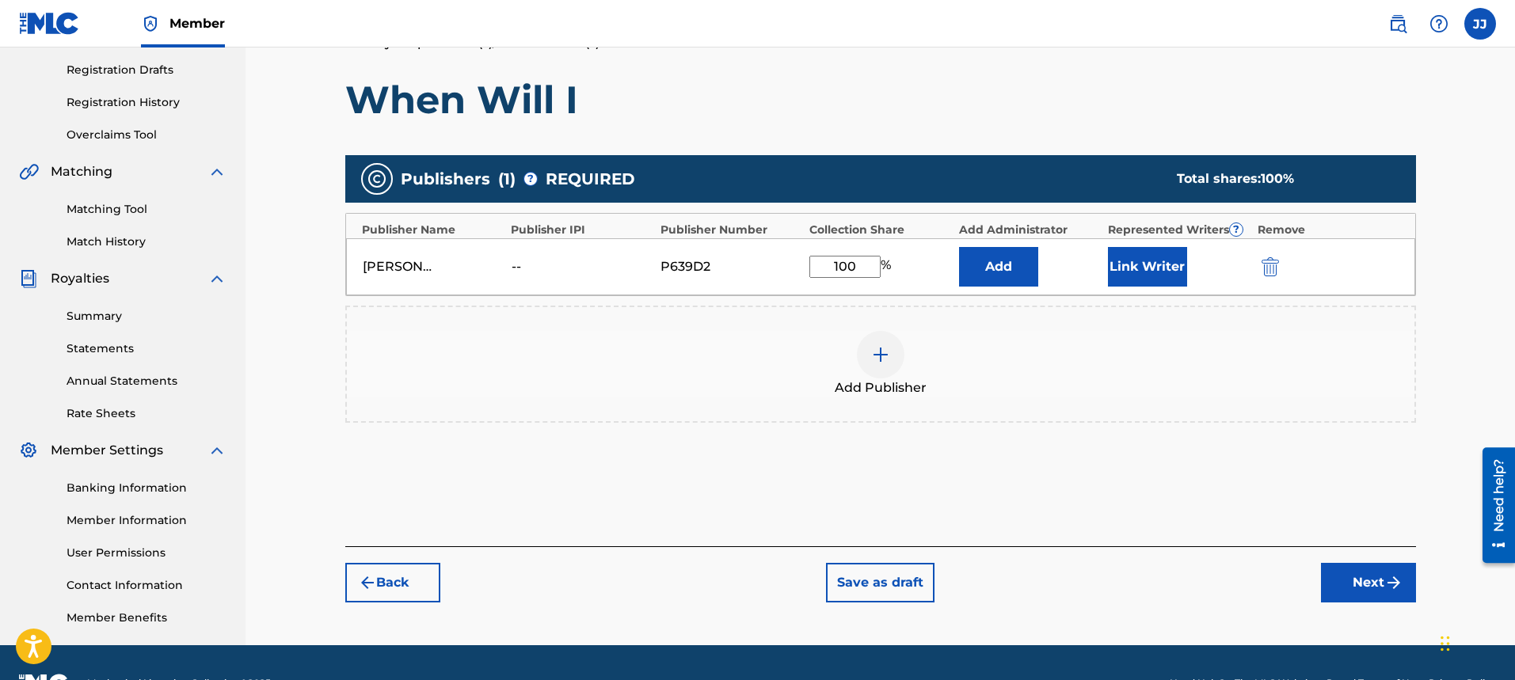
scroll to position [302, 0]
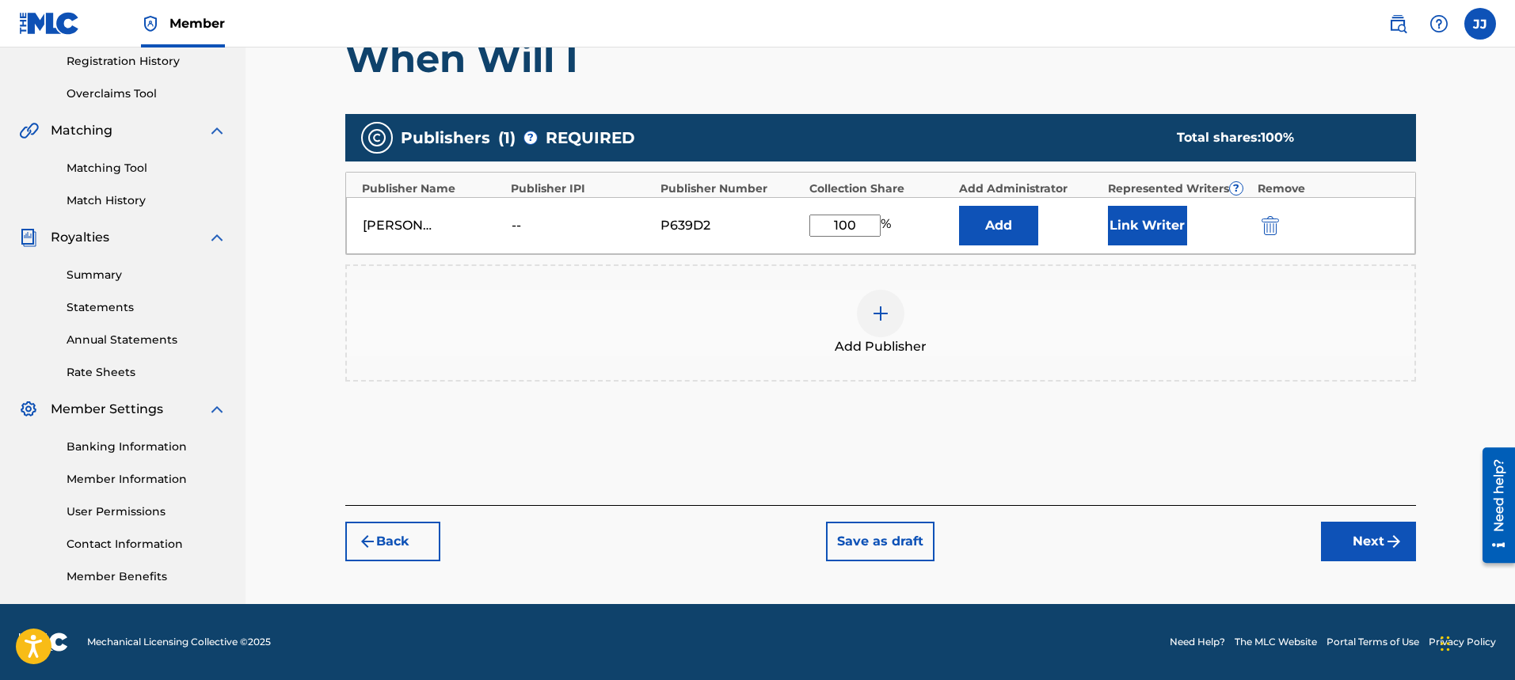
click at [1352, 556] on button "Next" at bounding box center [1368, 542] width 95 height 40
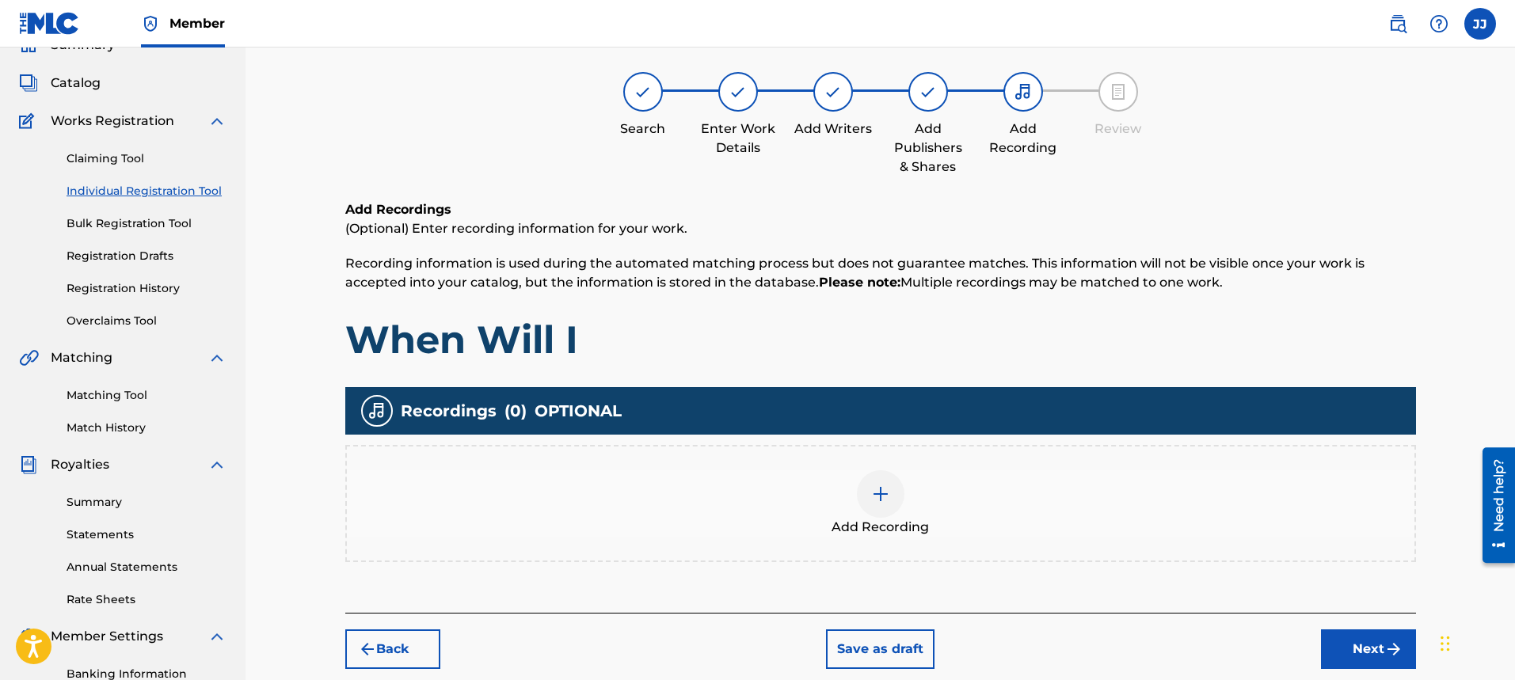
scroll to position [71, 0]
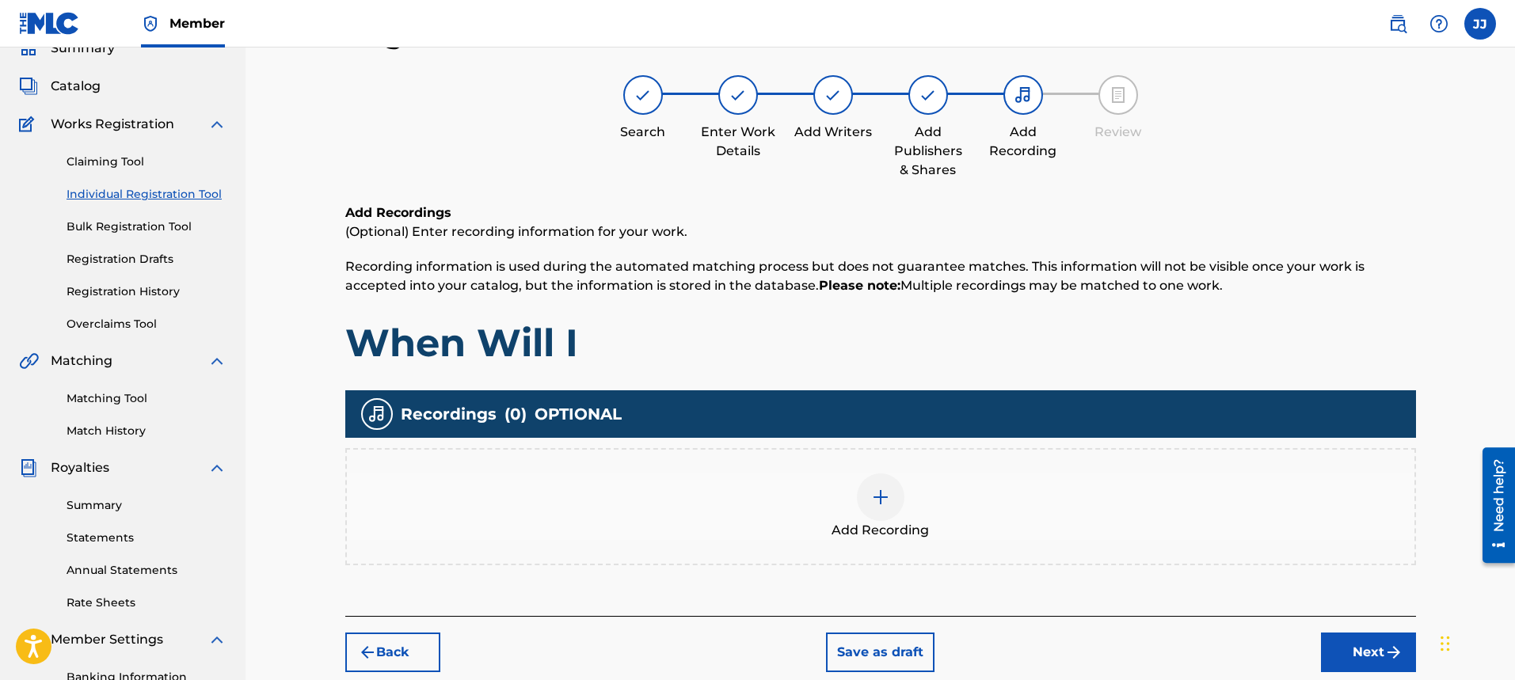
click at [887, 504] on img at bounding box center [880, 497] width 19 height 19
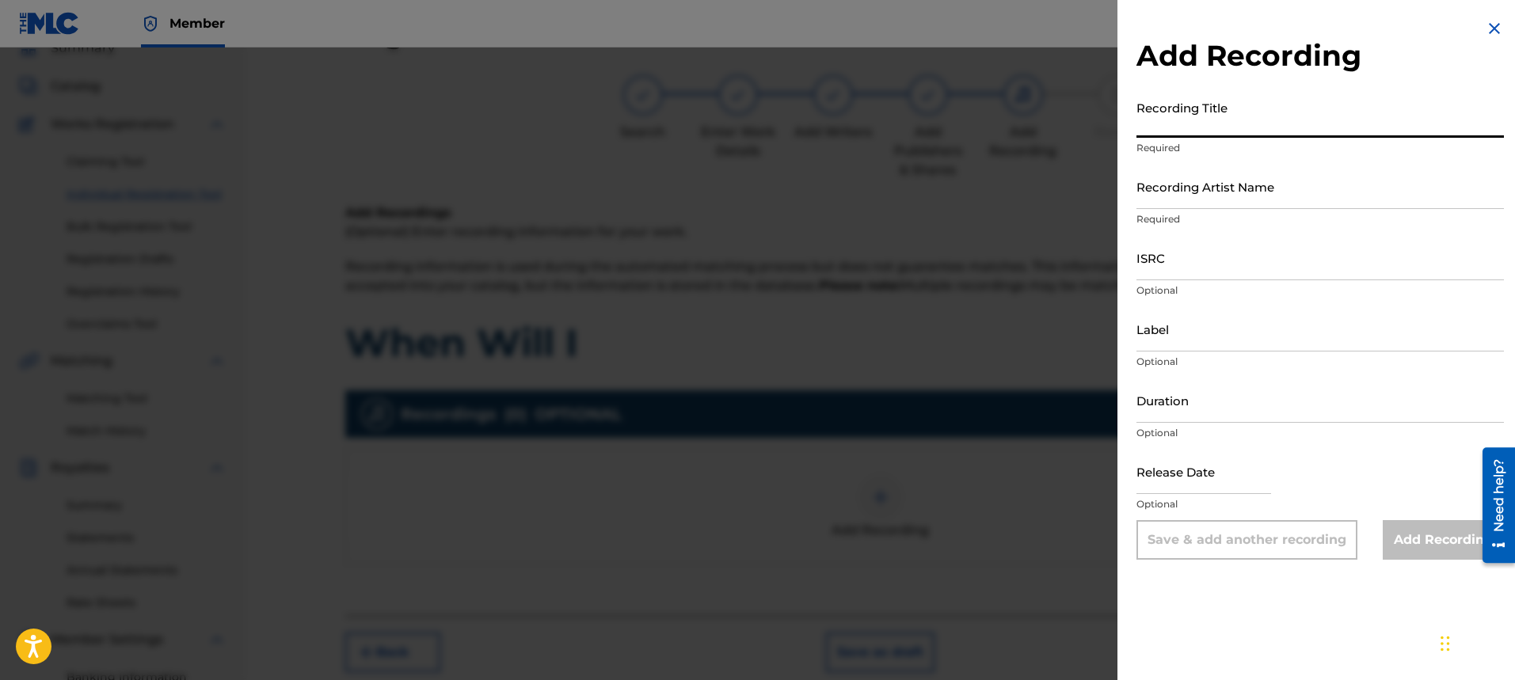
click at [1286, 127] on input "Recording Title" at bounding box center [1319, 115] width 367 height 45
type input "When Will I"
click at [1299, 196] on input "Recording Artist Name" at bounding box center [1319, 186] width 367 height 45
type input "[PERSON_NAME]"
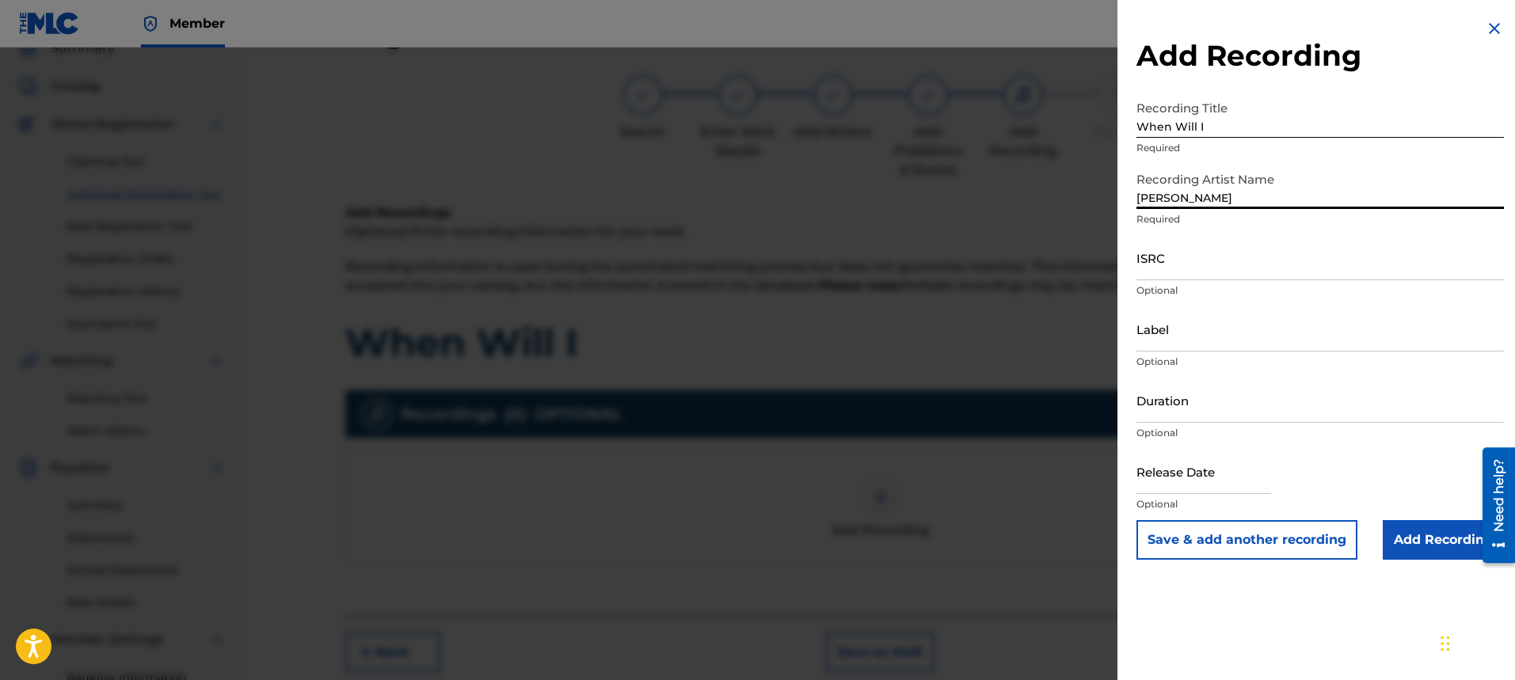
click at [1225, 278] on input "ISRC" at bounding box center [1319, 257] width 367 height 45
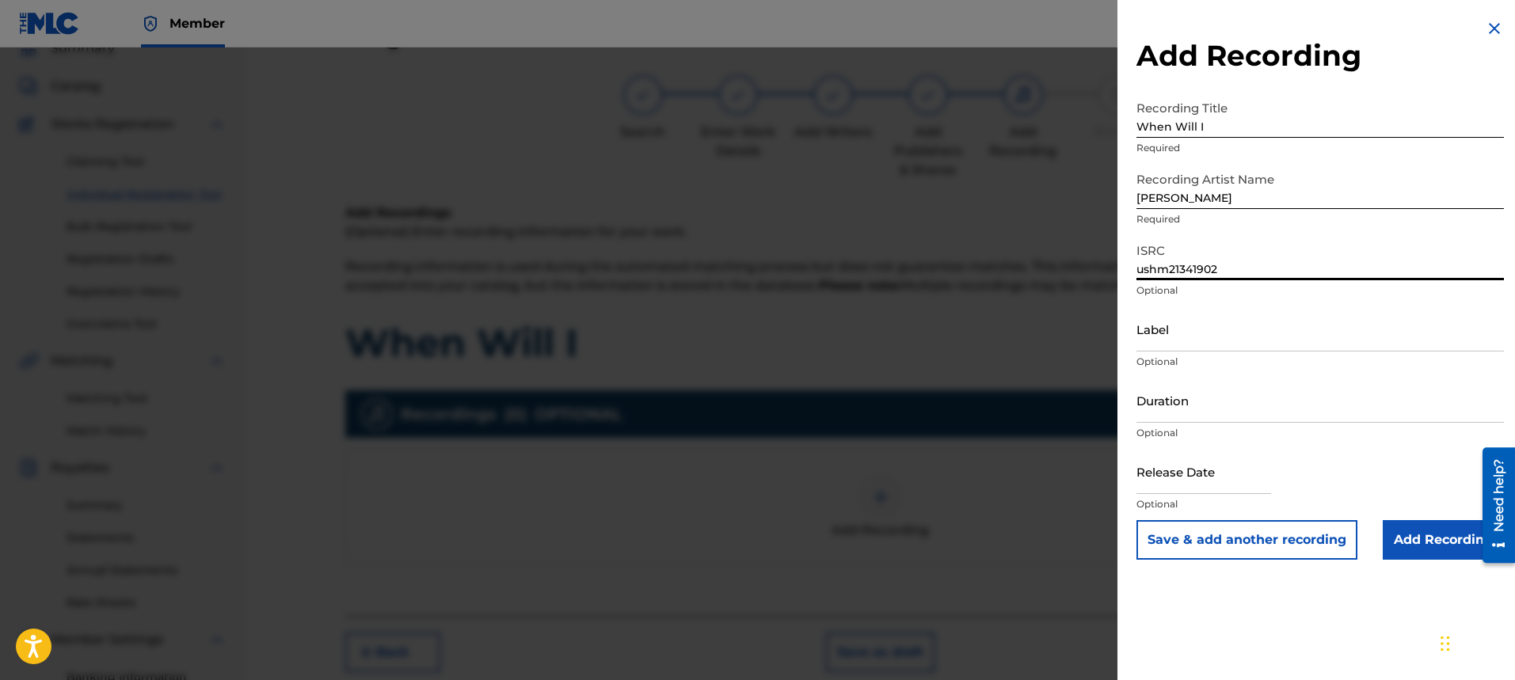
type input "ushm21341902"
click at [1237, 340] on input "Label" at bounding box center [1319, 328] width 367 height 45
type input "[PERSON_NAME]"
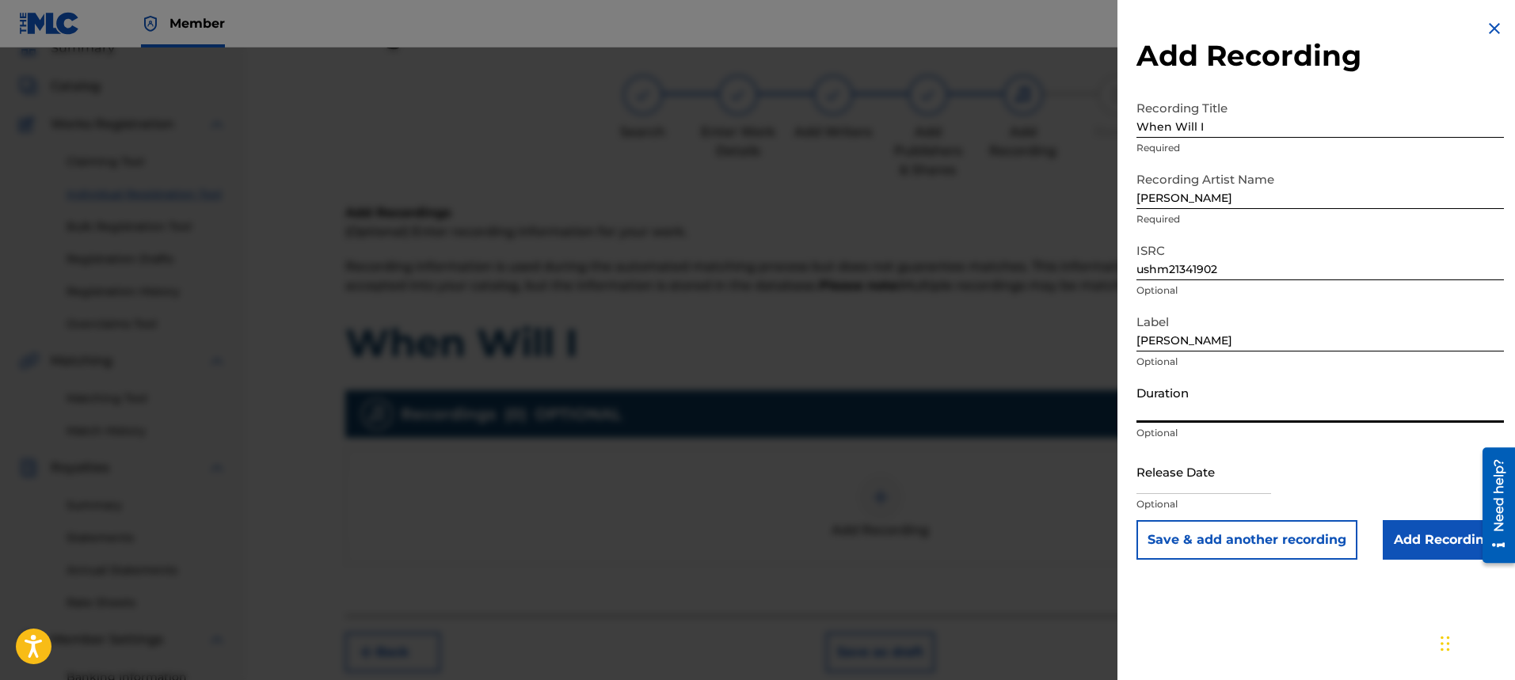
click at [1230, 412] on input "Duration" at bounding box center [1319, 400] width 367 height 45
type input "04:08"
select select "7"
select select "2025"
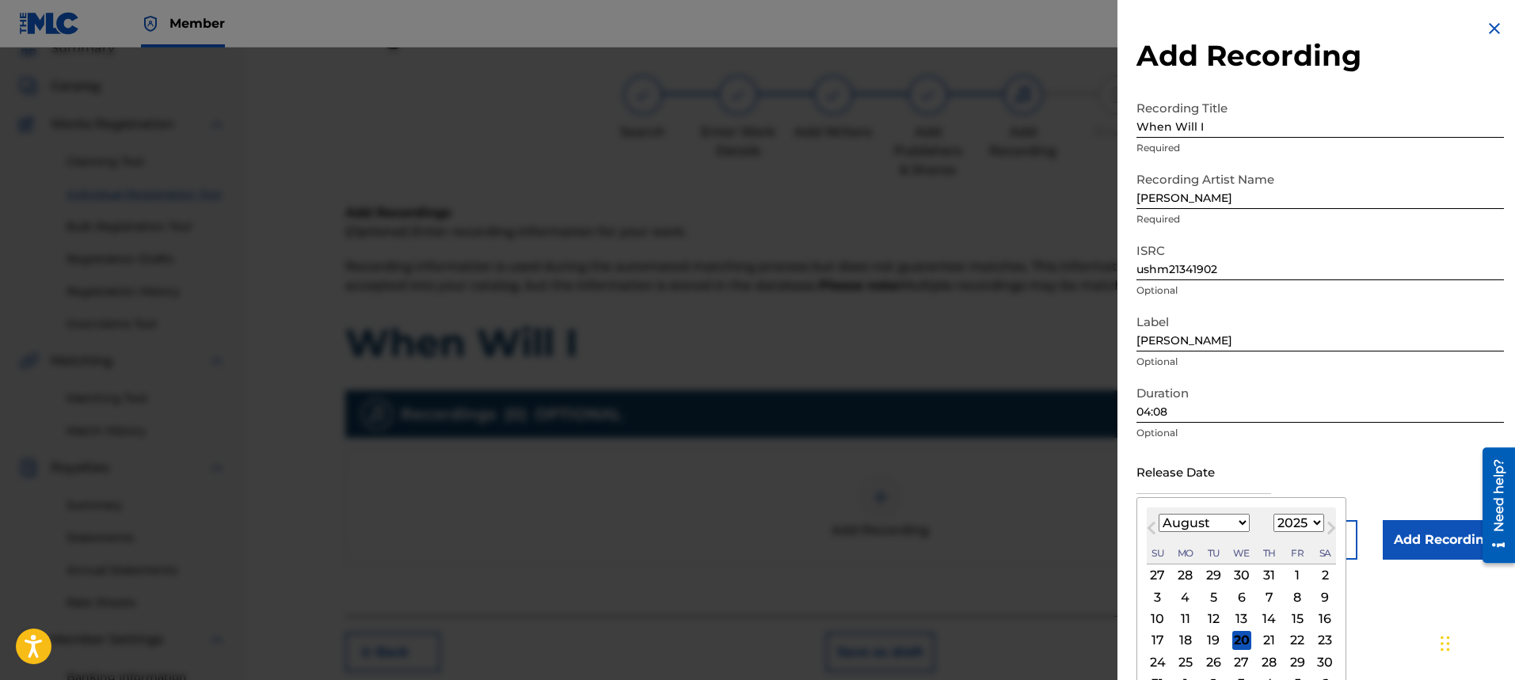
click at [1206, 478] on input "text" at bounding box center [1203, 471] width 135 height 45
click at [1329, 524] on span "Next Month" at bounding box center [1329, 531] width 0 height 24
click at [1237, 517] on select "January February March April May June July August September October November De…" at bounding box center [1203, 523] width 91 height 18
select select "5"
click at [1158, 514] on select "January February March April May June July August September October November De…" at bounding box center [1203, 523] width 91 height 18
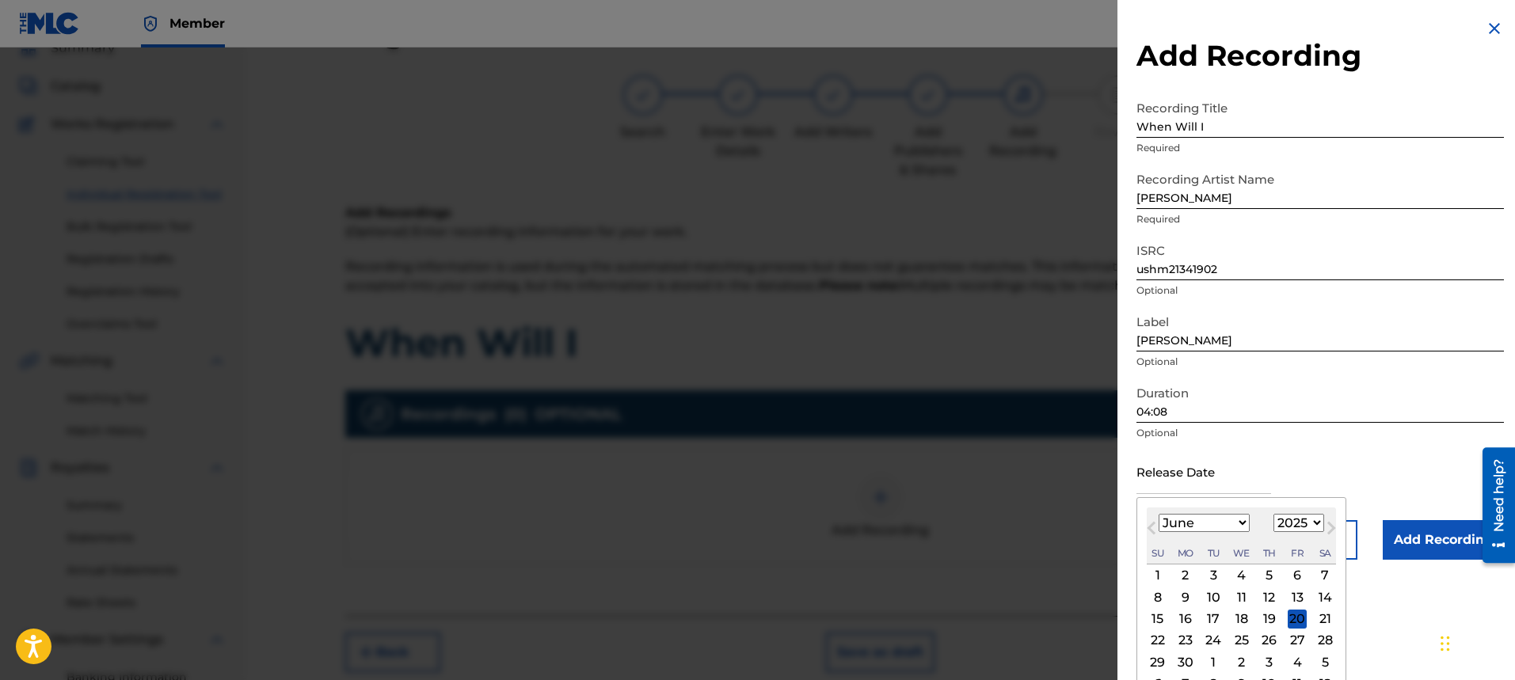
click at [1267, 580] on div "5" at bounding box center [1269, 575] width 19 height 19
type input "[DATE]"
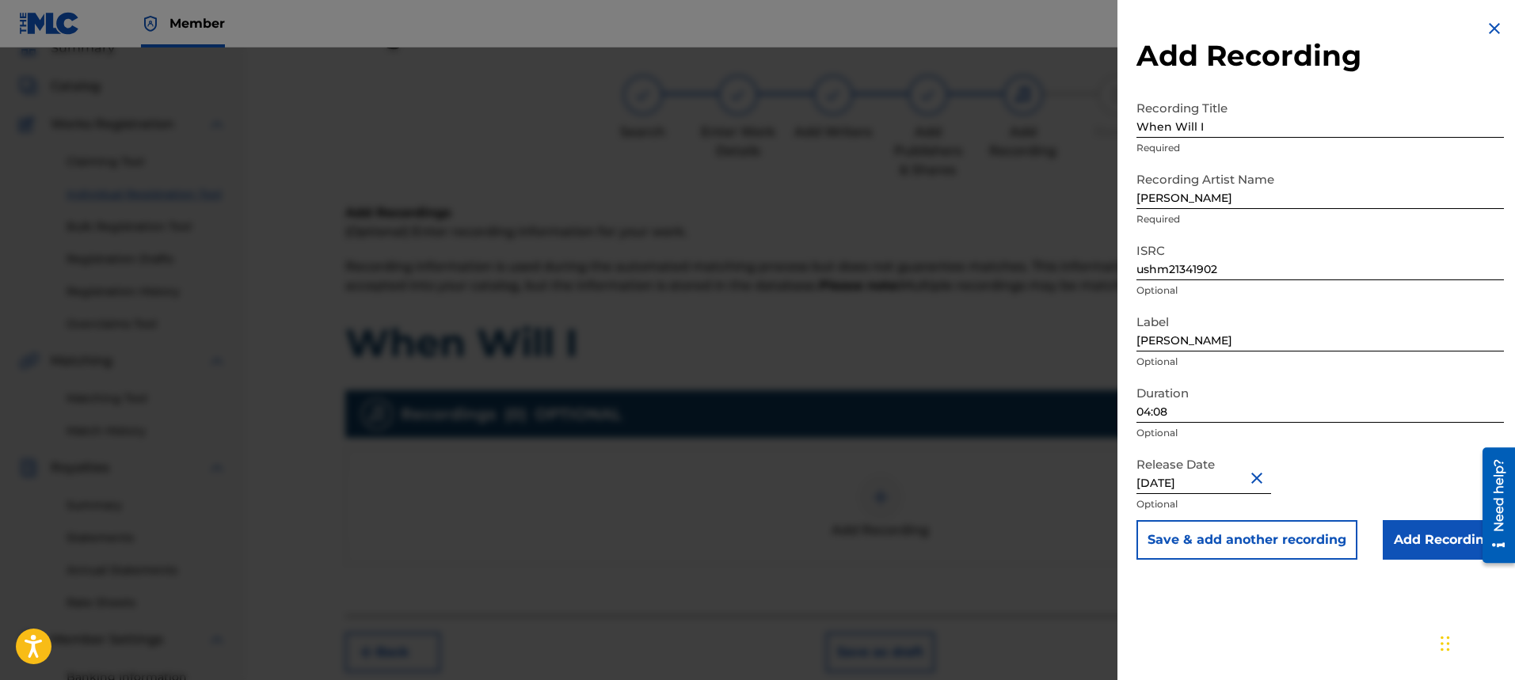
click at [1216, 488] on input "[DATE]" at bounding box center [1203, 471] width 135 height 45
select select "5"
select select "2025"
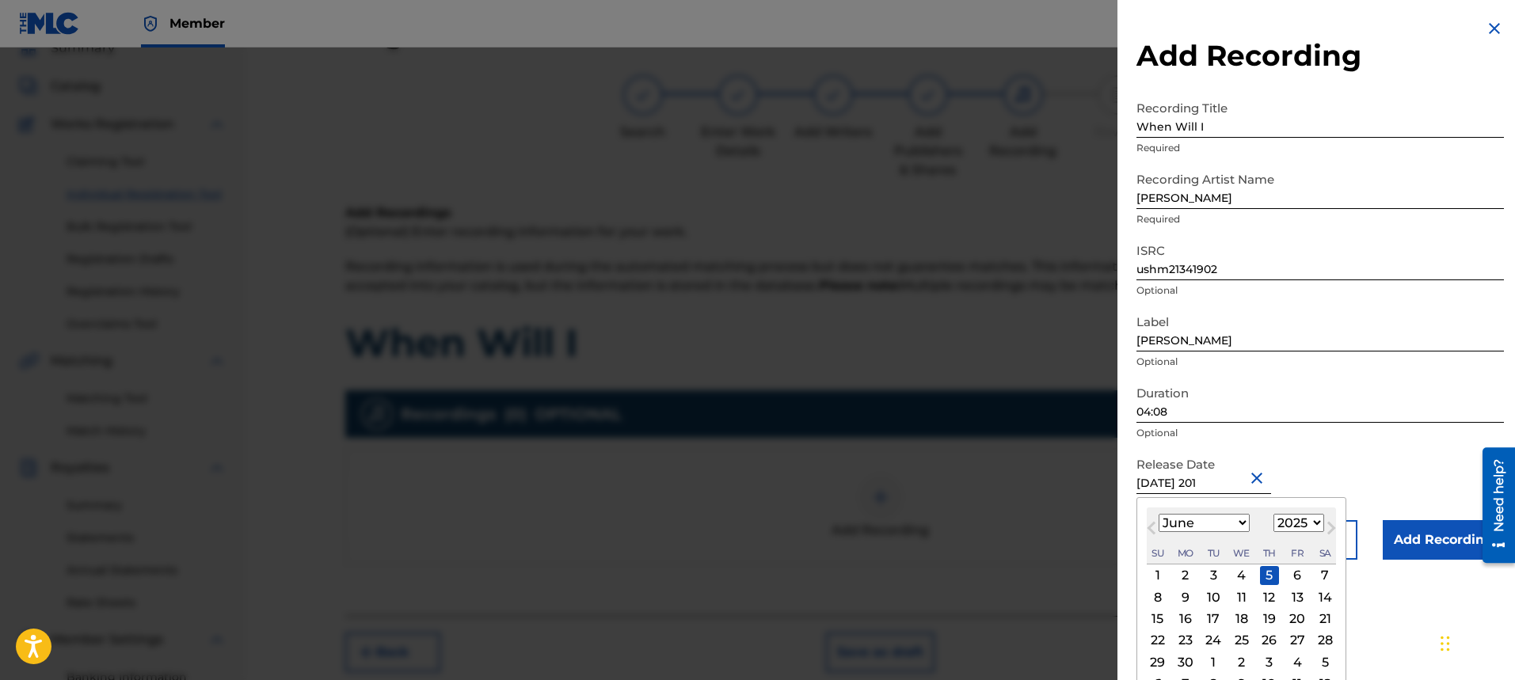
type input "[DATE]"
select select "2013"
type input "[DATE]"
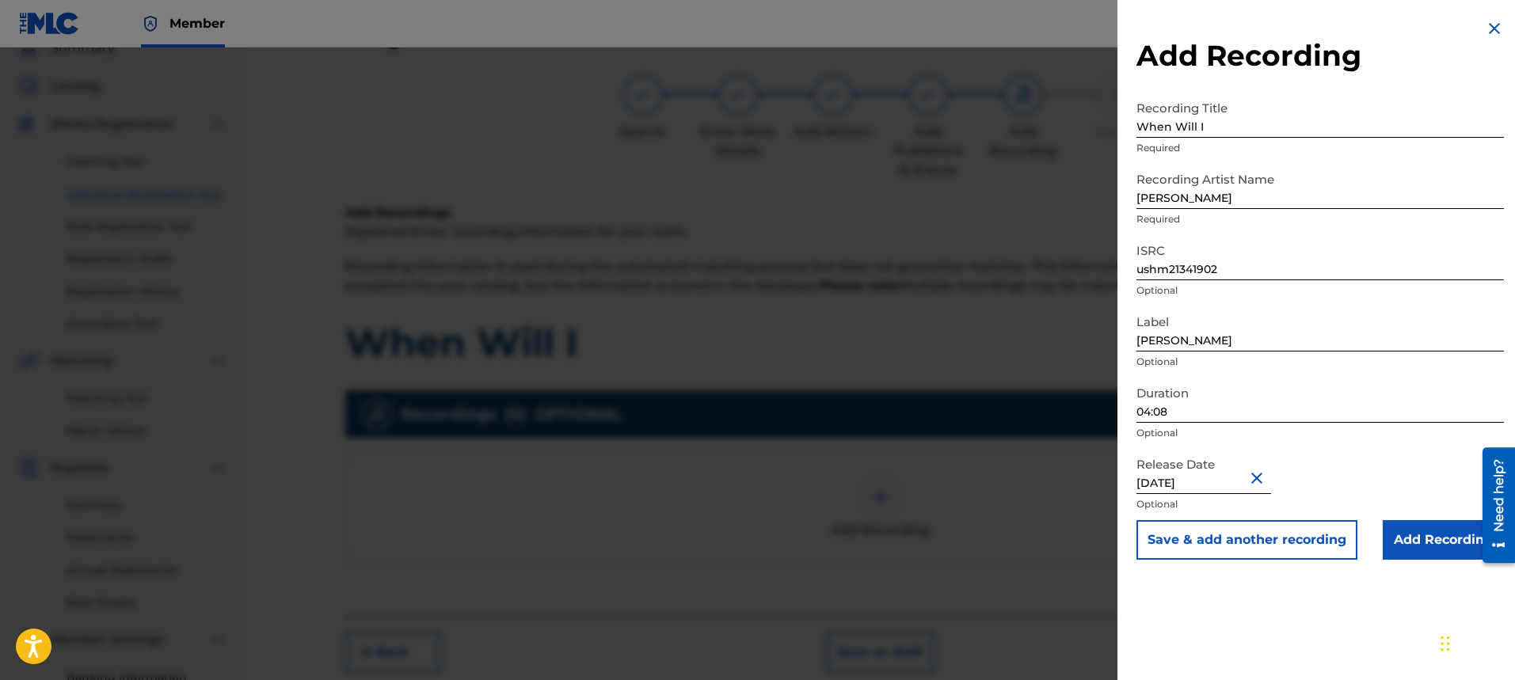
click at [1433, 542] on input "Add Recording" at bounding box center [1442, 540] width 121 height 40
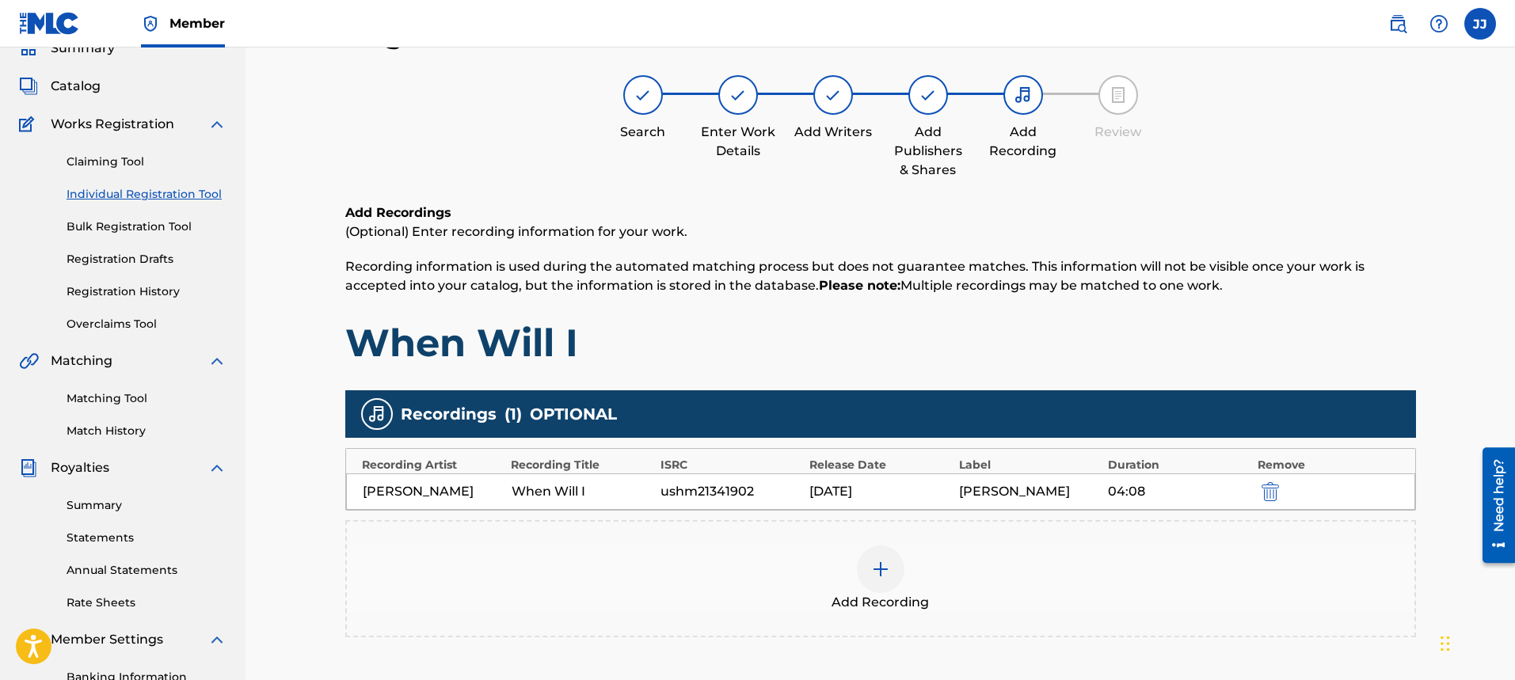
scroll to position [302, 0]
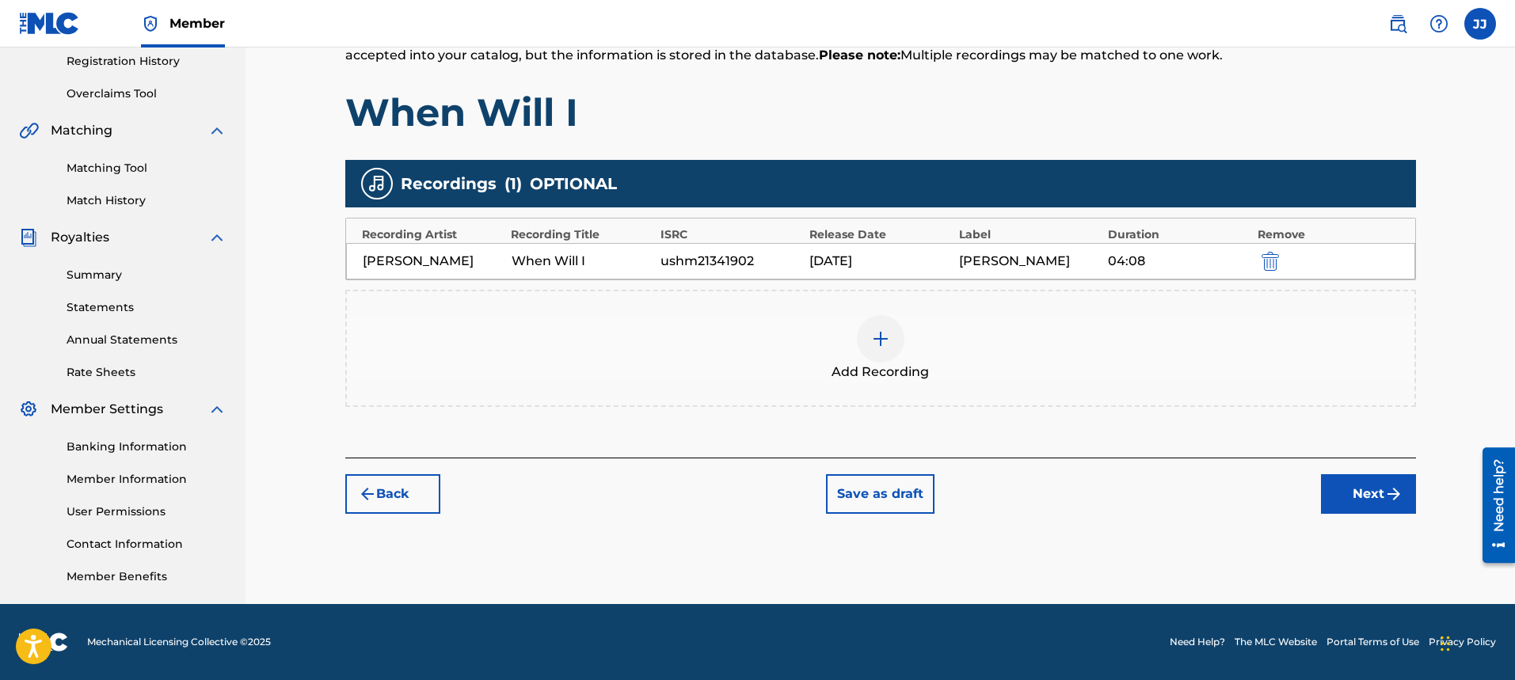
click at [880, 344] on img at bounding box center [880, 338] width 19 height 19
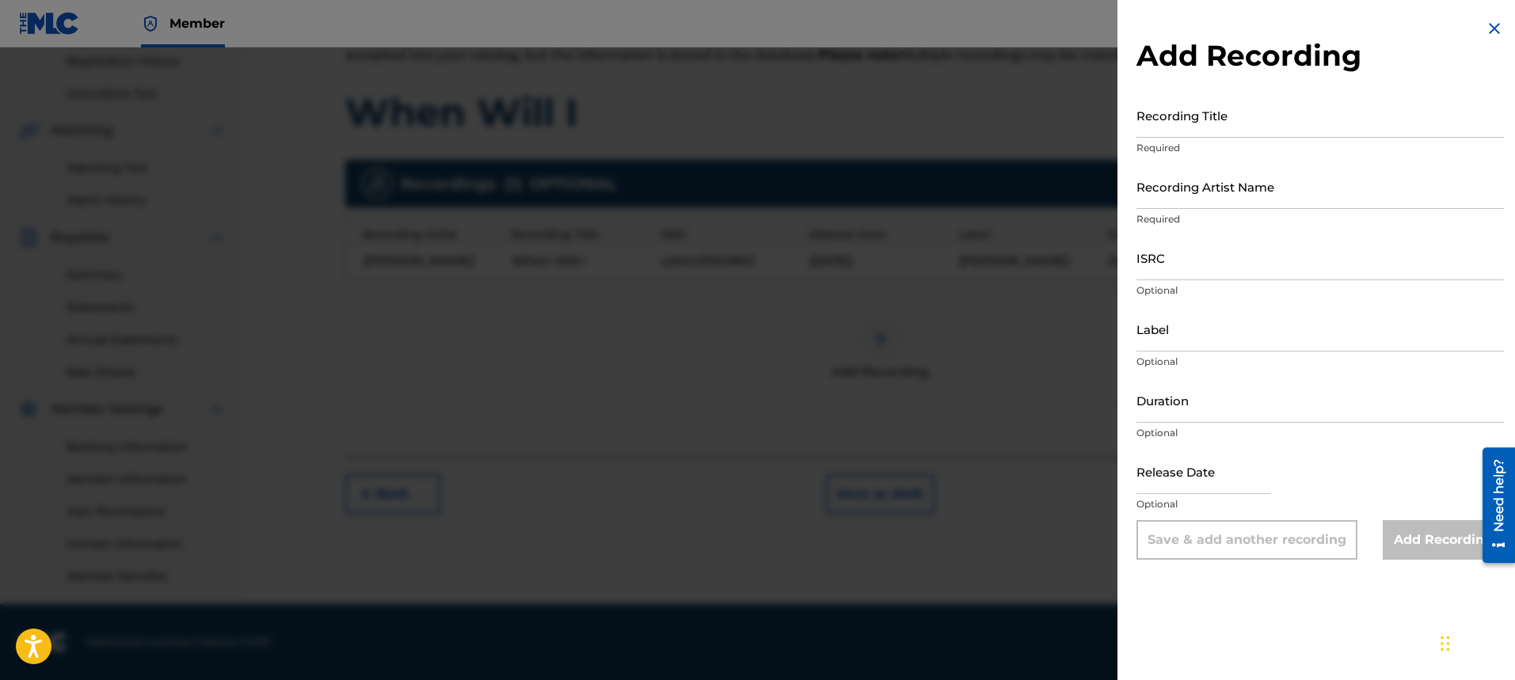
click at [1484, 29] on img at bounding box center [1493, 28] width 19 height 19
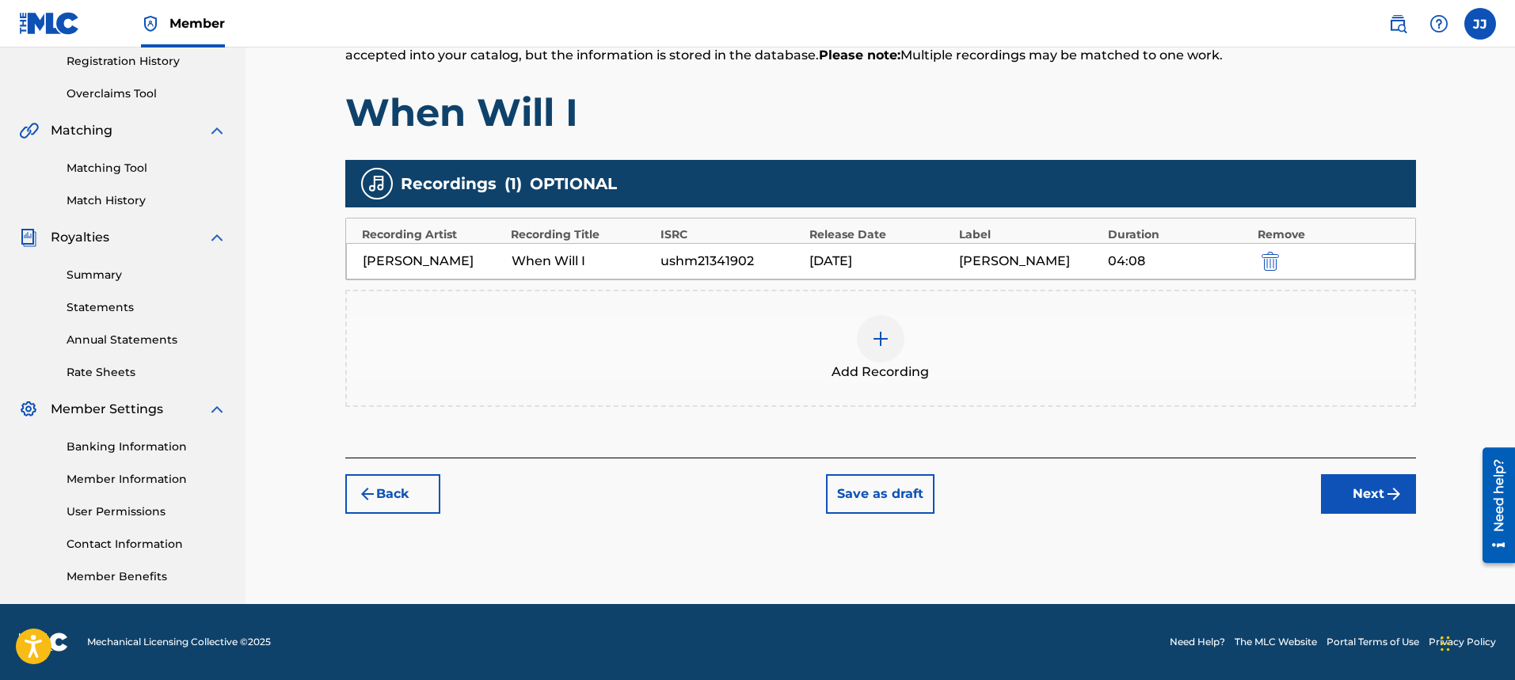
click at [1384, 492] on img "submit" at bounding box center [1393, 494] width 19 height 19
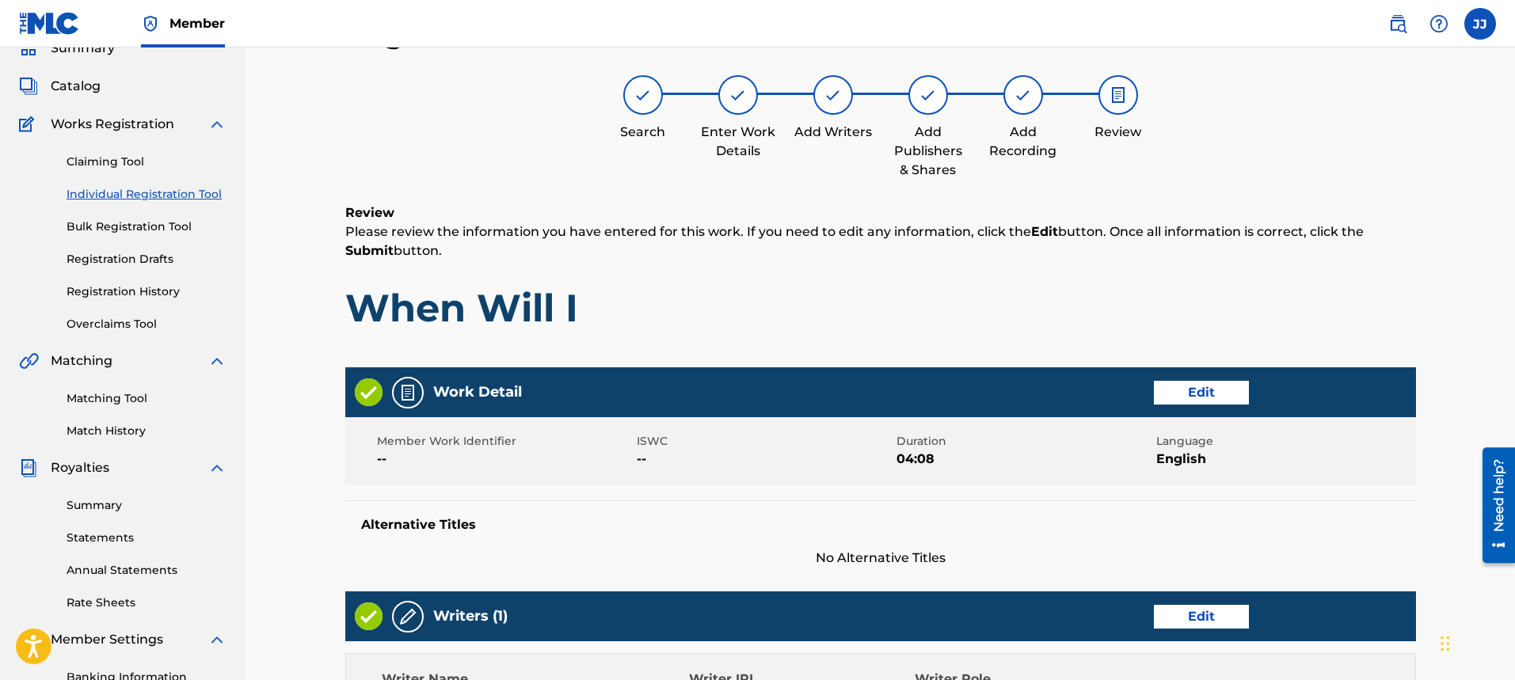
scroll to position [659, 0]
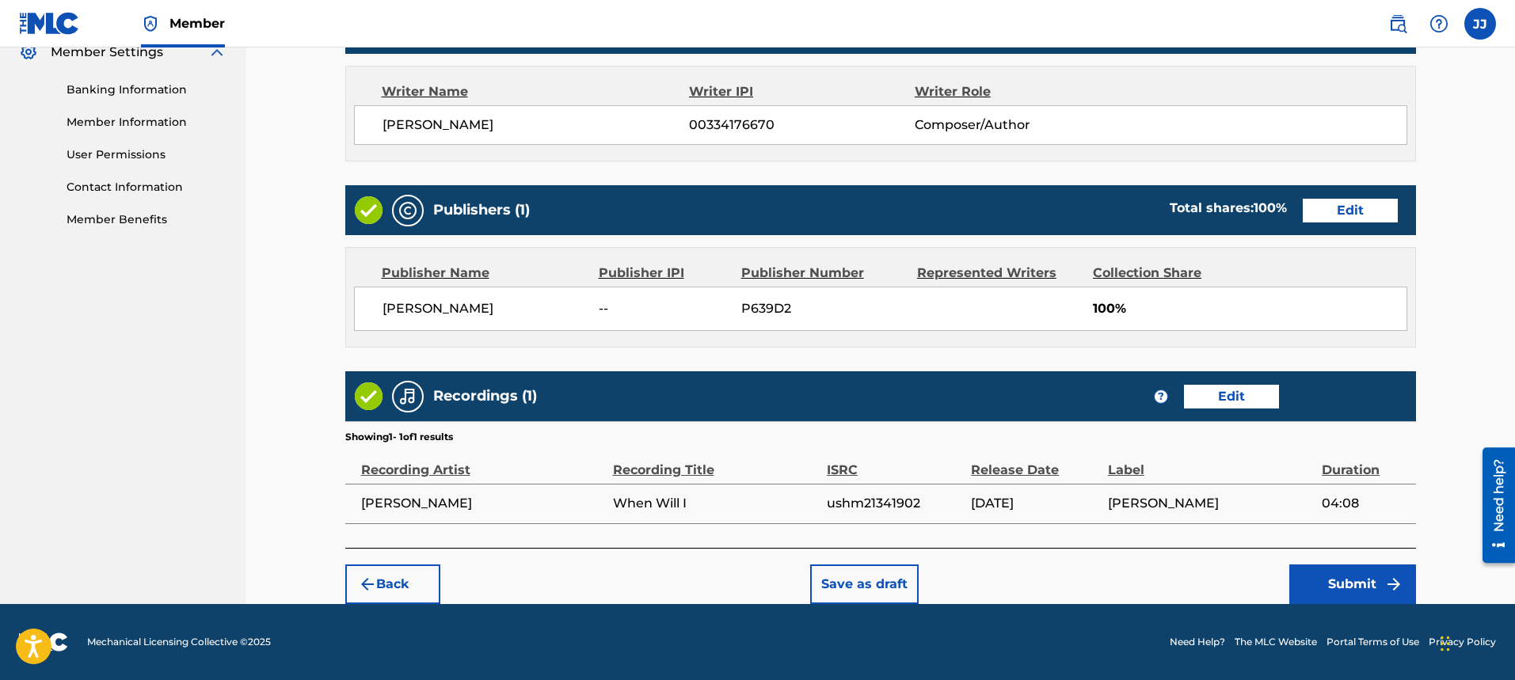
click at [1348, 583] on button "Submit" at bounding box center [1352, 584] width 127 height 40
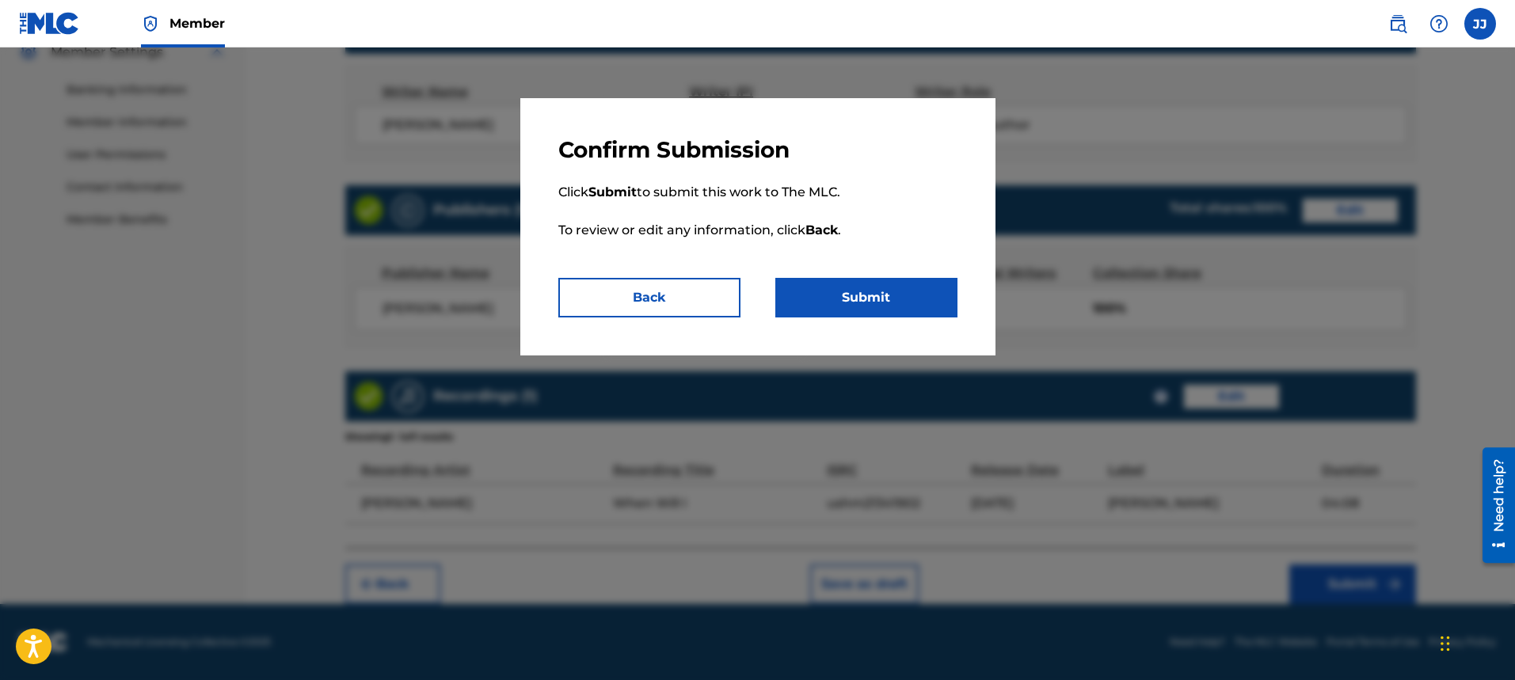
click at [878, 312] on button "Submit" at bounding box center [866, 298] width 182 height 40
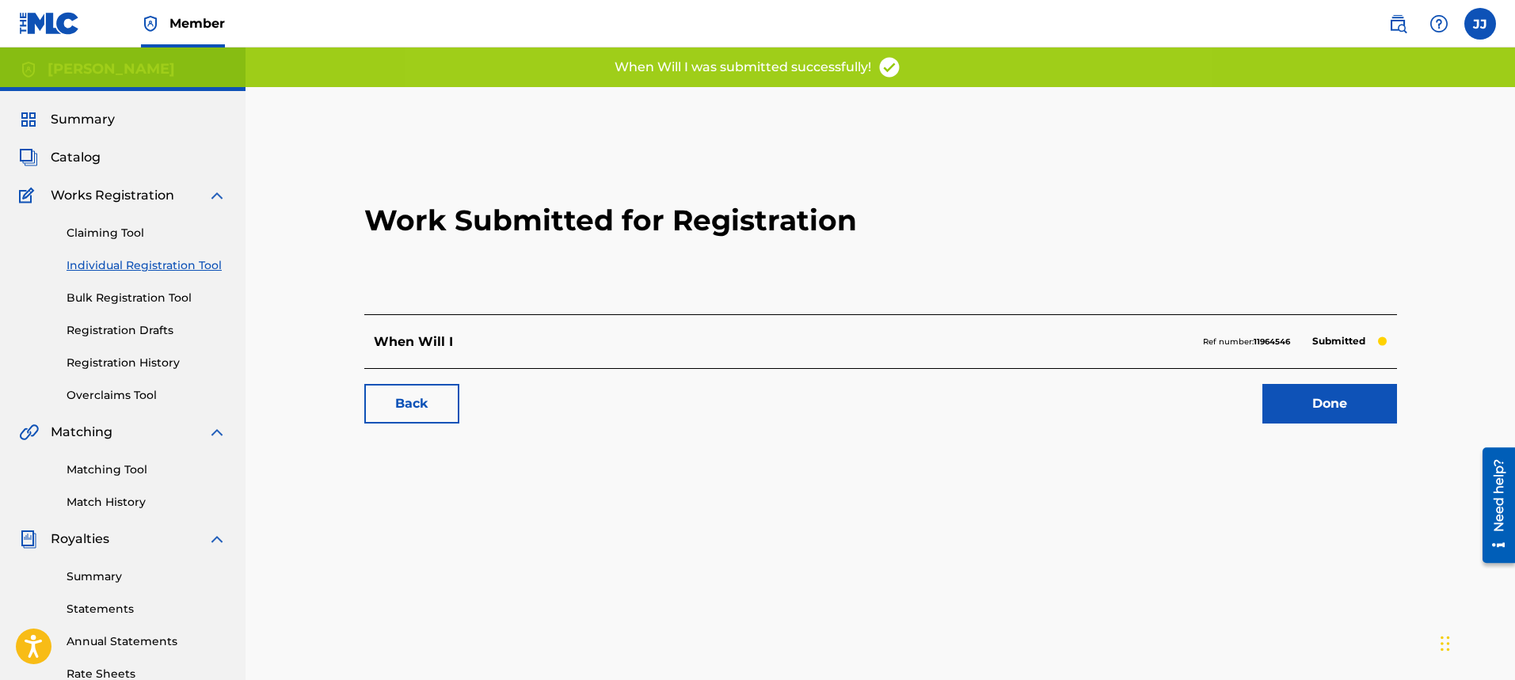
click at [1319, 394] on link "Done" at bounding box center [1329, 404] width 135 height 40
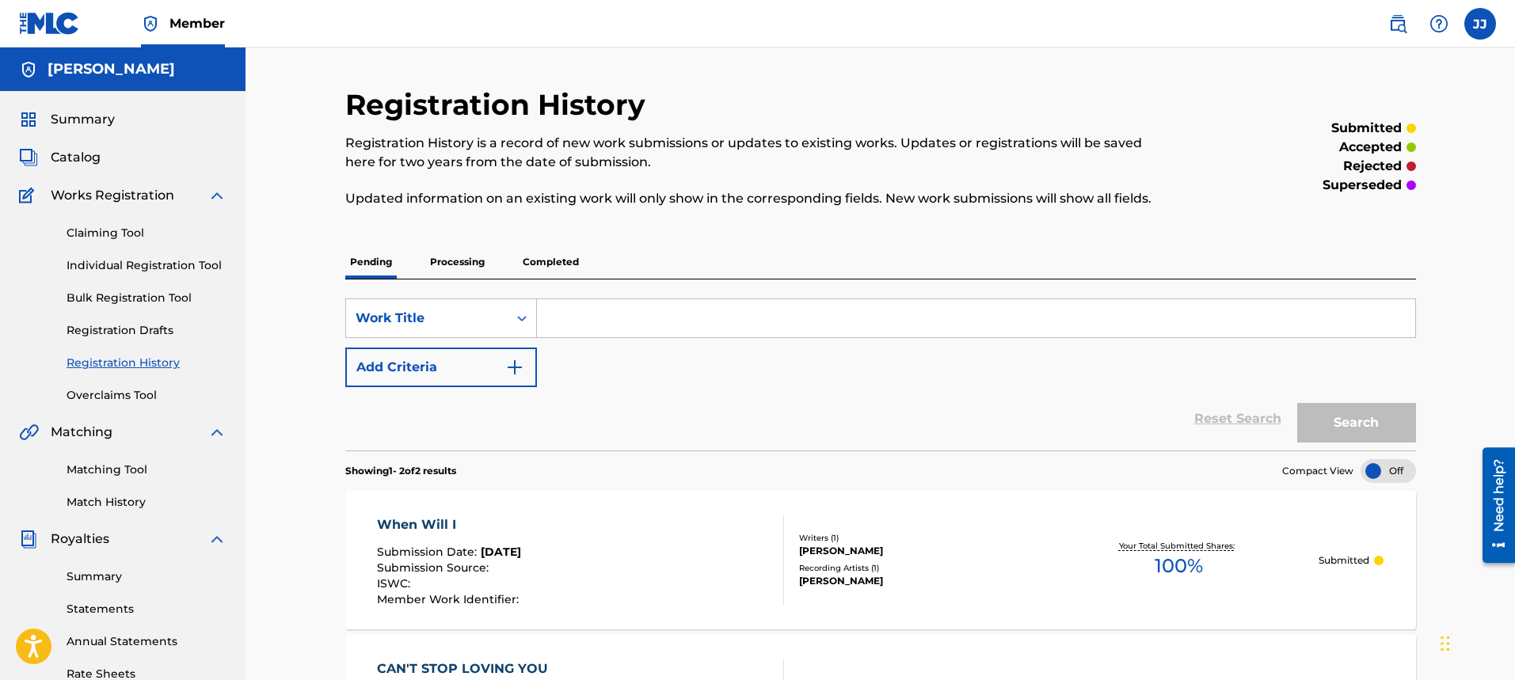
click at [87, 161] on span "Catalog" at bounding box center [76, 157] width 50 height 19
click at [454, 264] on p "Processing" at bounding box center [457, 261] width 64 height 33
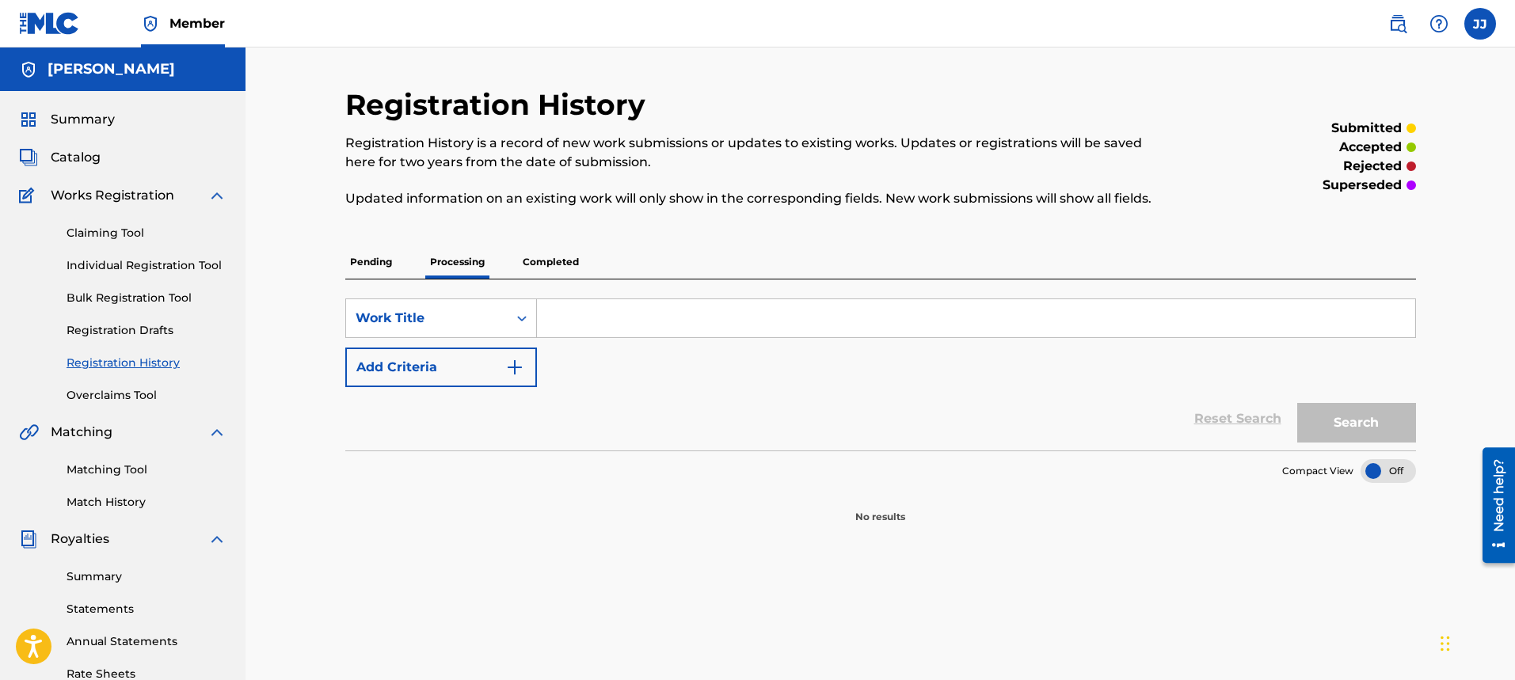
click at [543, 262] on p "Completed" at bounding box center [551, 261] width 66 height 33
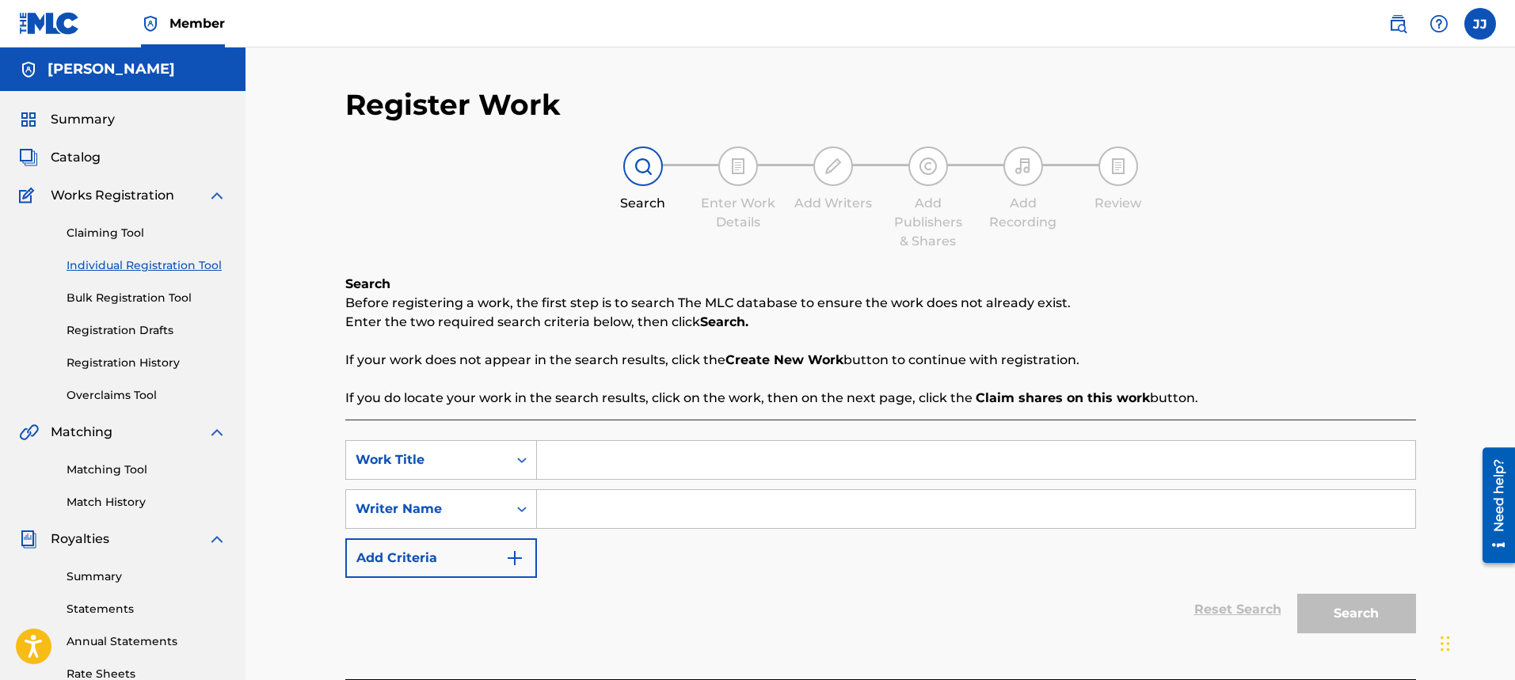
scroll to position [302, 0]
